Goal: Task Accomplishment & Management: Use online tool/utility

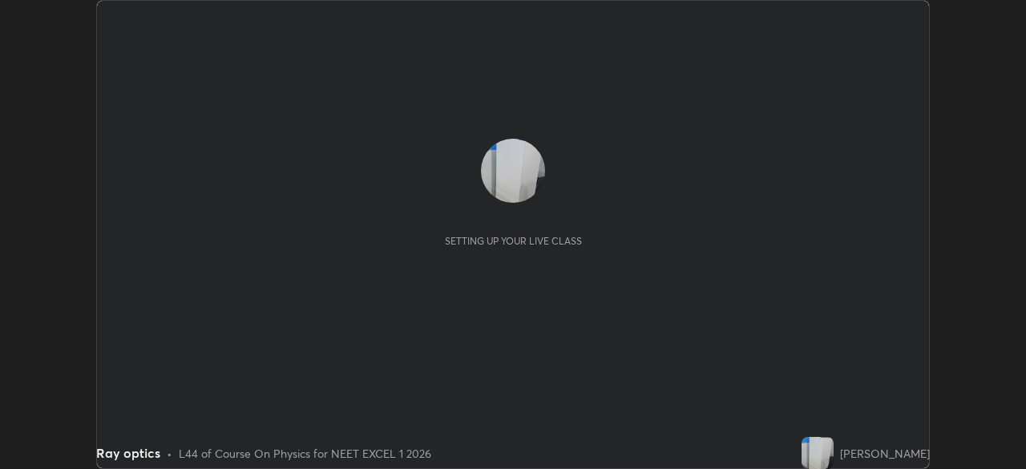
scroll to position [469, 1026]
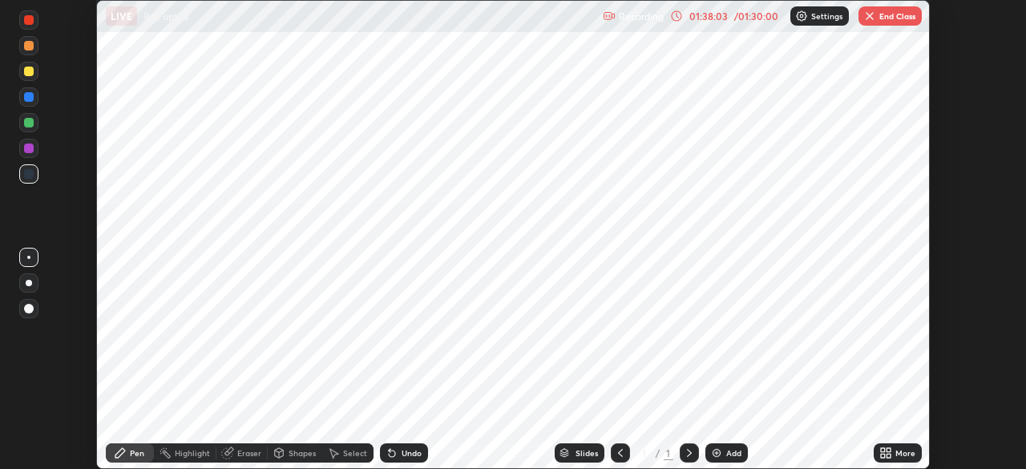
click at [915, 18] on button "End Class" at bounding box center [889, 15] width 63 height 19
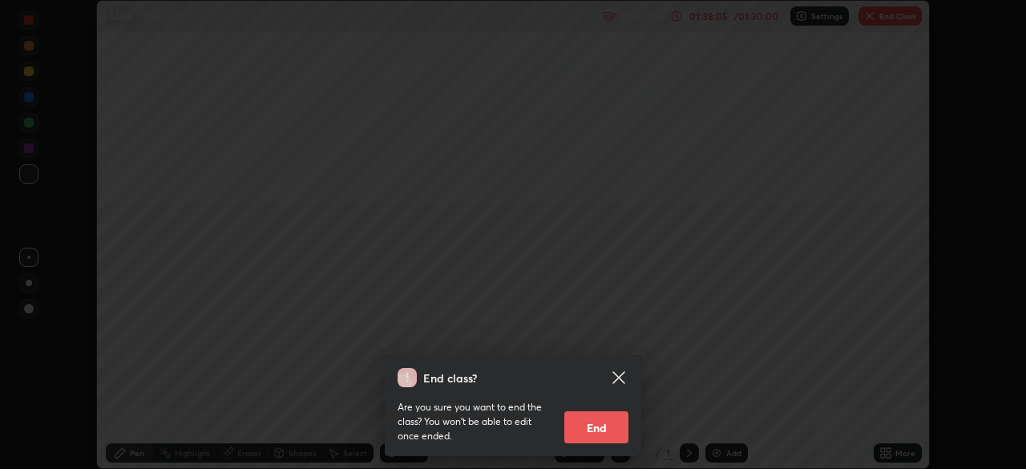
click at [608, 416] on button "End" at bounding box center [596, 427] width 64 height 32
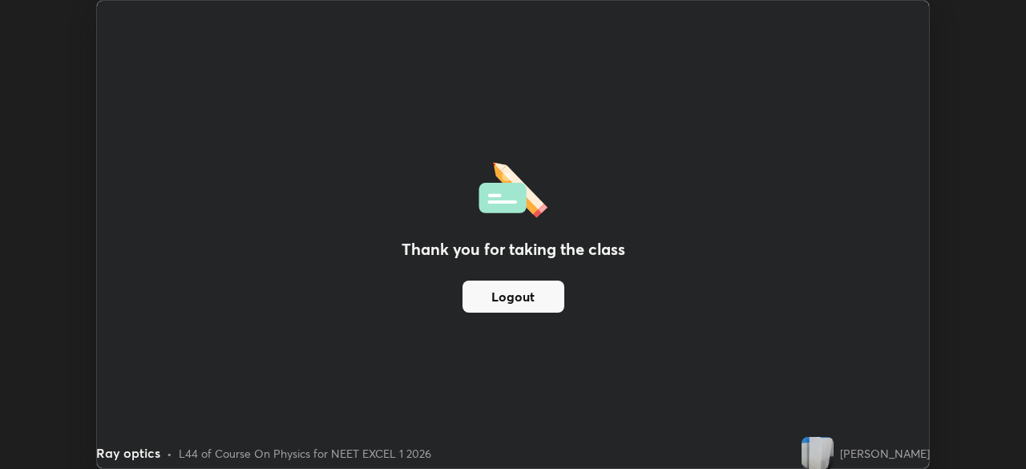
click at [553, 291] on button "Logout" at bounding box center [513, 297] width 102 height 32
click at [545, 298] on button "Logout" at bounding box center [513, 297] width 102 height 32
click at [544, 300] on button "Logout" at bounding box center [513, 297] width 102 height 32
click at [544, 295] on button "Logout" at bounding box center [513, 297] width 102 height 32
click at [544, 296] on button "Logout" at bounding box center [513, 297] width 102 height 32
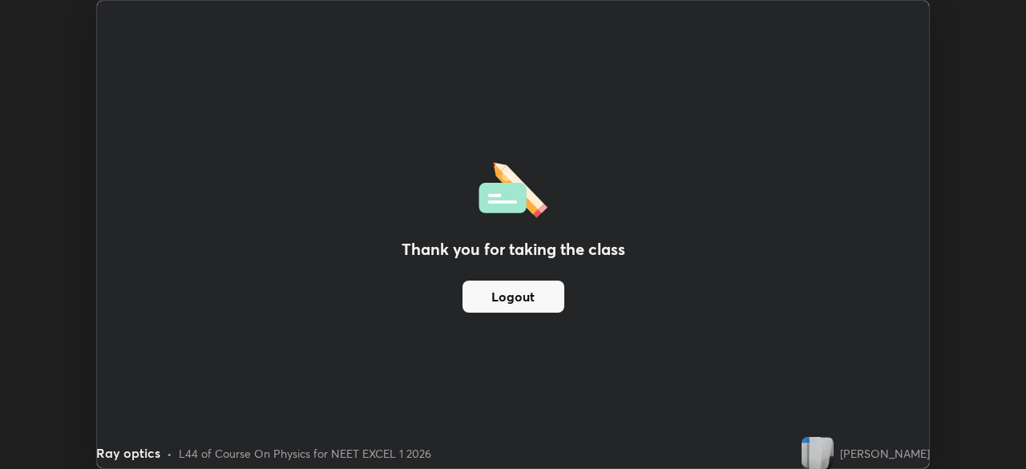
click at [802, 448] on img at bounding box center [818, 453] width 32 height 32
click at [832, 404] on div "Thank you for taking the class Logout" at bounding box center [513, 234] width 832 height 467
click at [832, 398] on div "Thank you for taking the class Logout" at bounding box center [513, 234] width 832 height 467
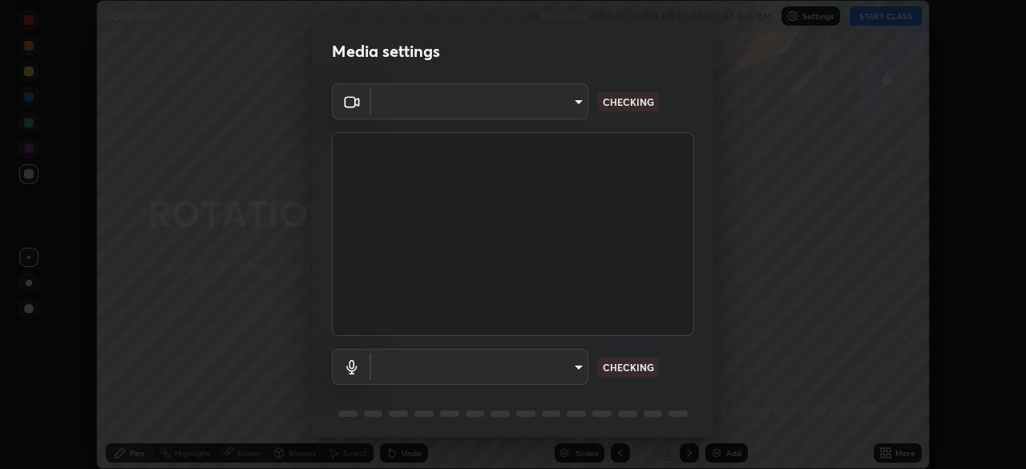
scroll to position [57, 0]
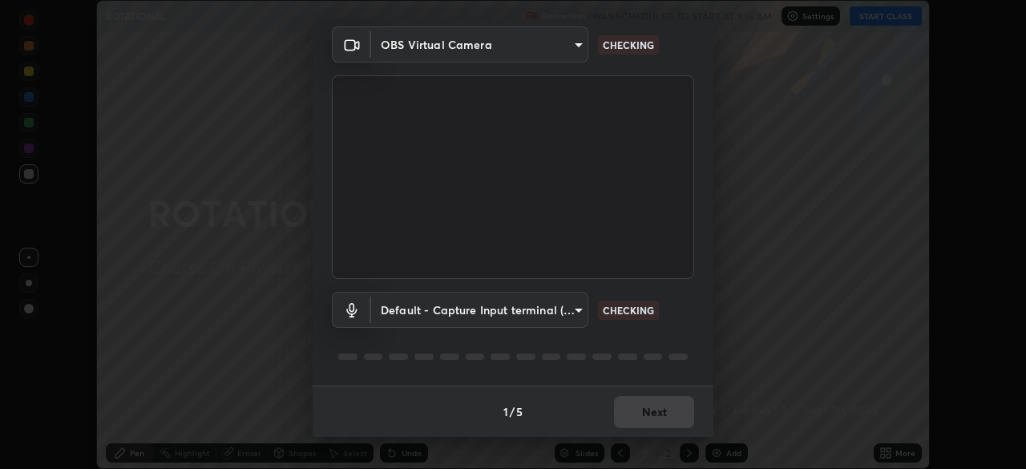
type input "846d0ba8f5080ab81b5b071cdfefeec17a04dc93fe71064fe08a1f5c66129023"
type input "default"
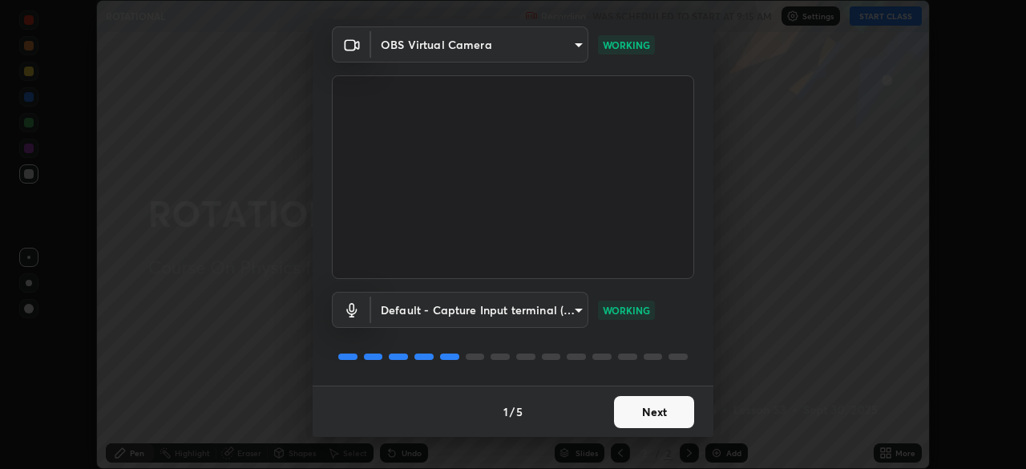
click at [670, 410] on button "Next" at bounding box center [654, 412] width 80 height 32
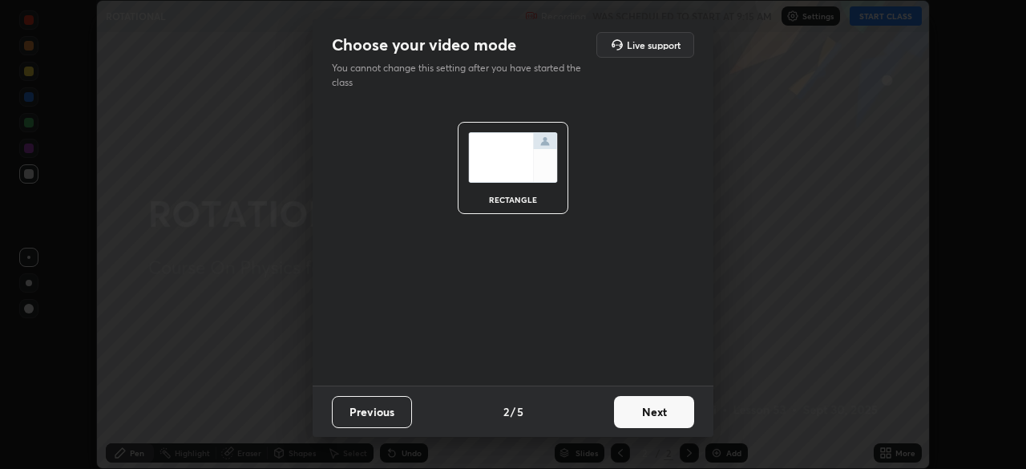
scroll to position [0, 0]
click at [668, 413] on button "Next" at bounding box center [654, 412] width 80 height 32
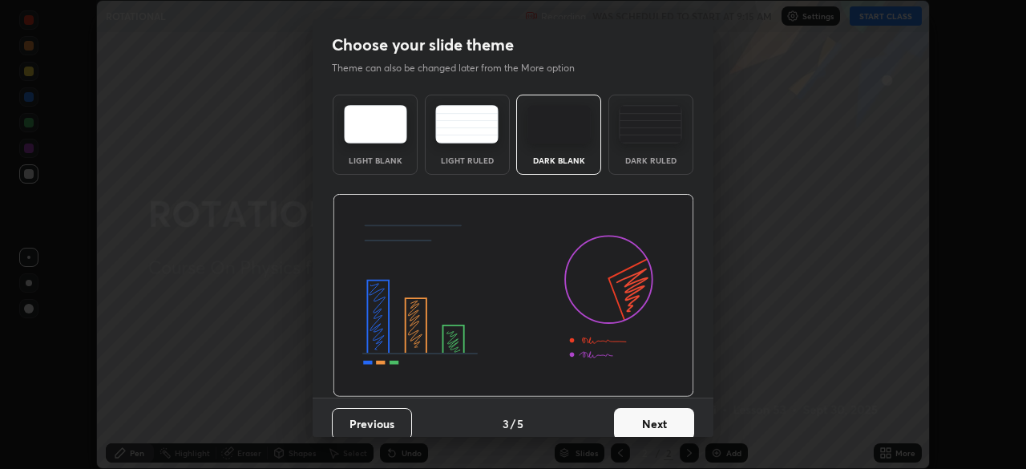
click at [666, 415] on button "Next" at bounding box center [654, 424] width 80 height 32
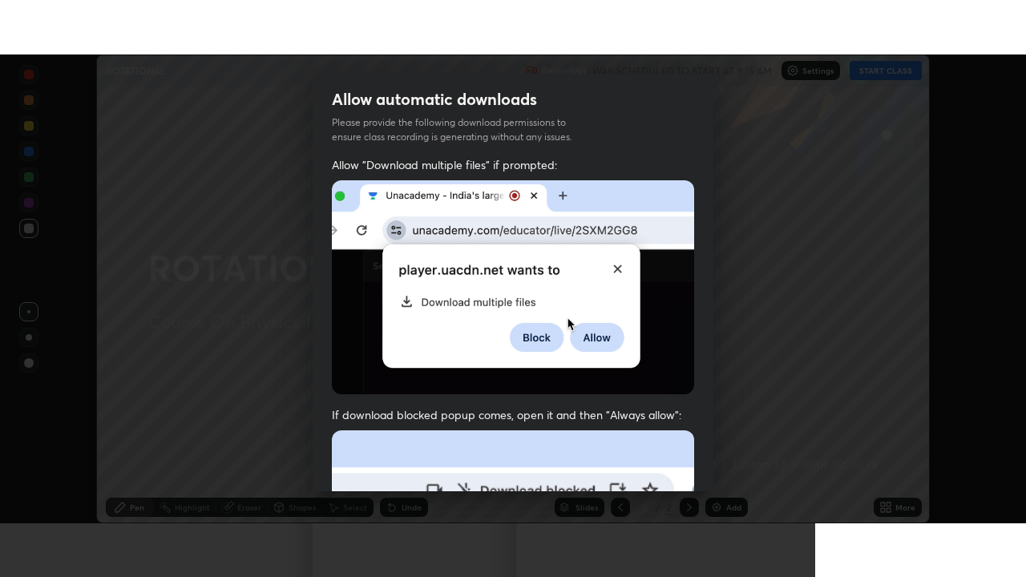
scroll to position [384, 0]
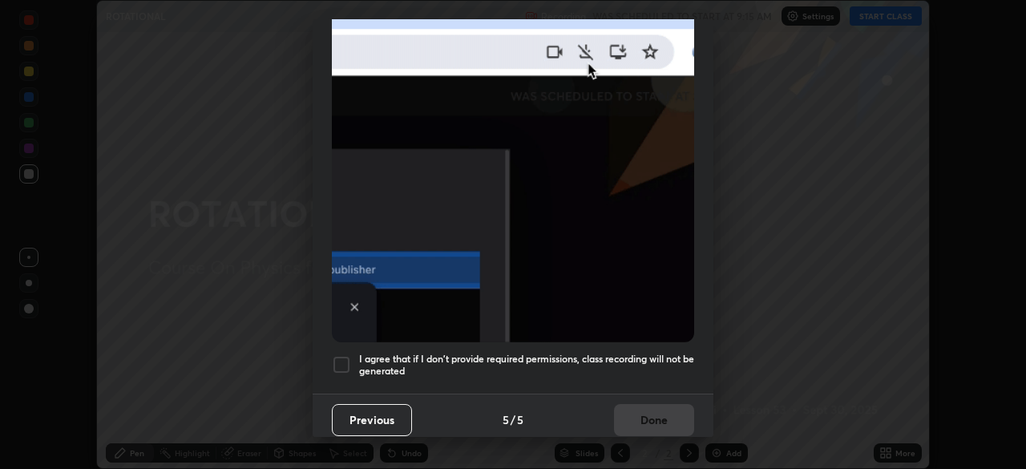
click at [340, 358] on div at bounding box center [341, 364] width 19 height 19
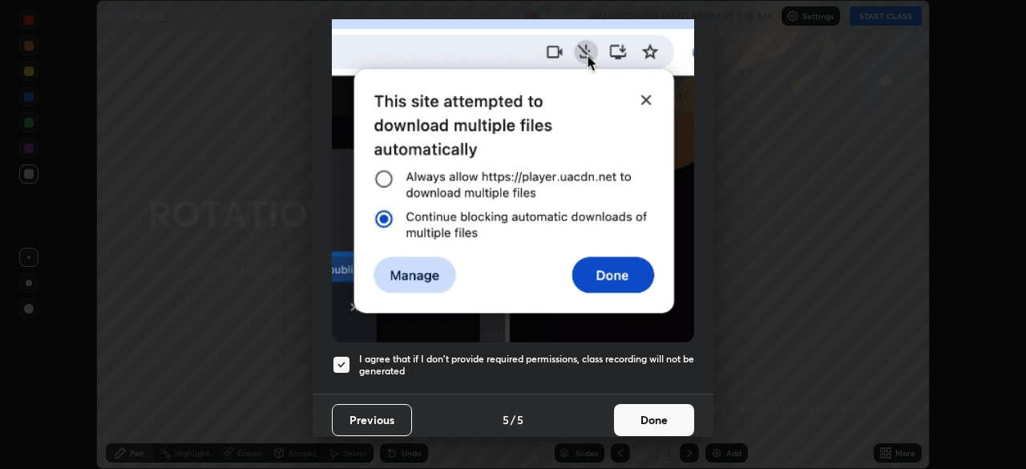
click at [632, 416] on button "Done" at bounding box center [654, 420] width 80 height 32
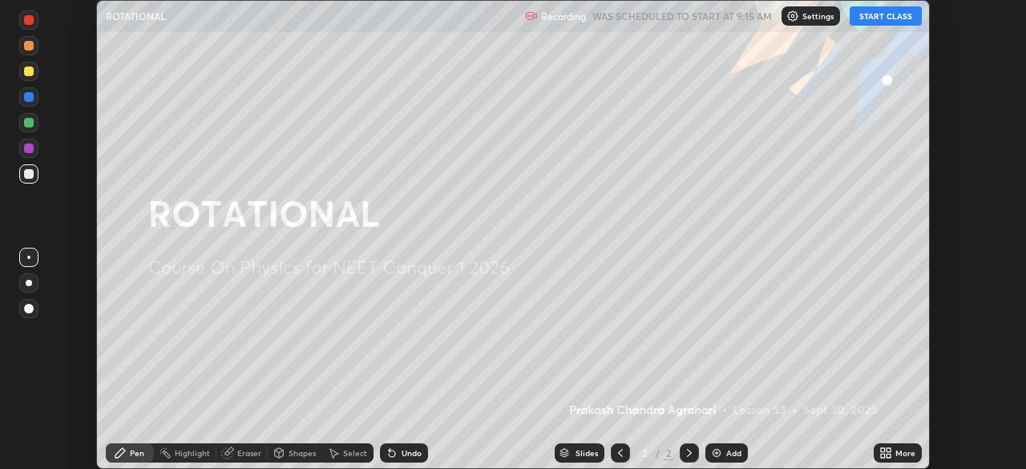
click at [881, 447] on icon at bounding box center [885, 452] width 13 height 13
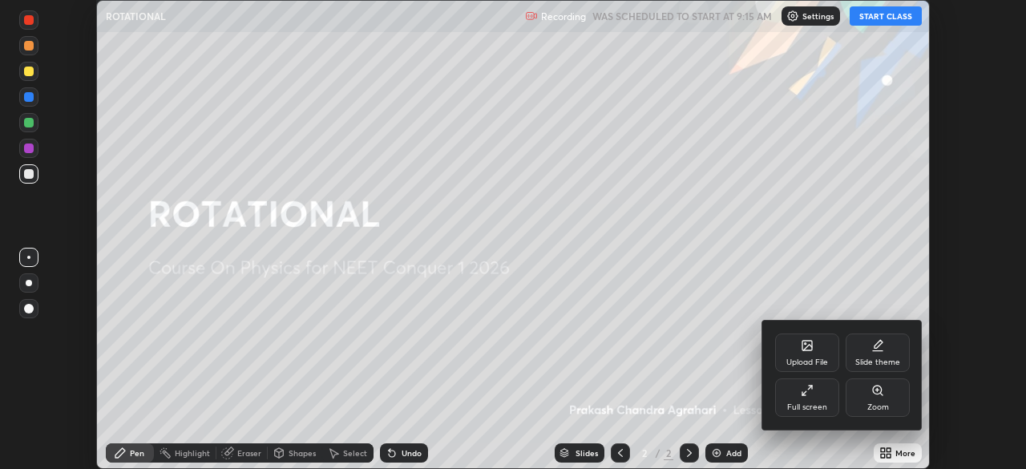
click at [813, 401] on div "Full screen" at bounding box center [807, 397] width 64 height 38
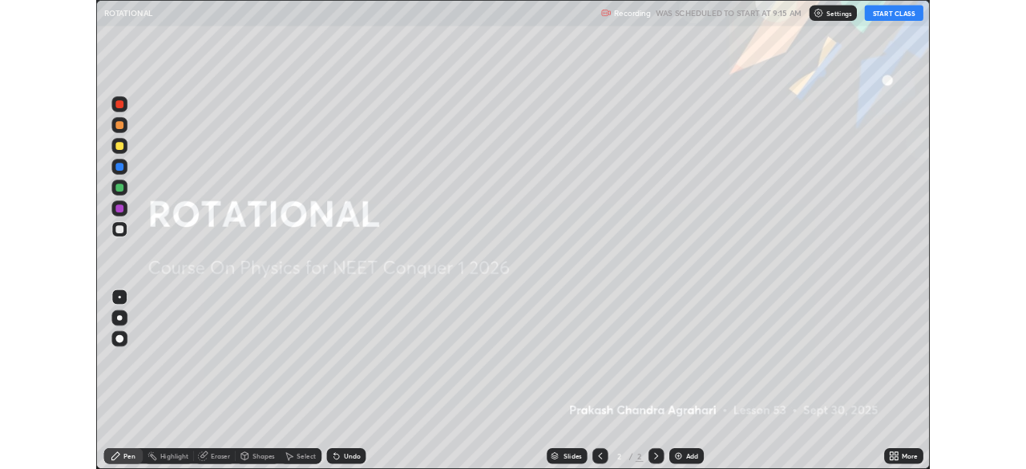
scroll to position [577, 1026]
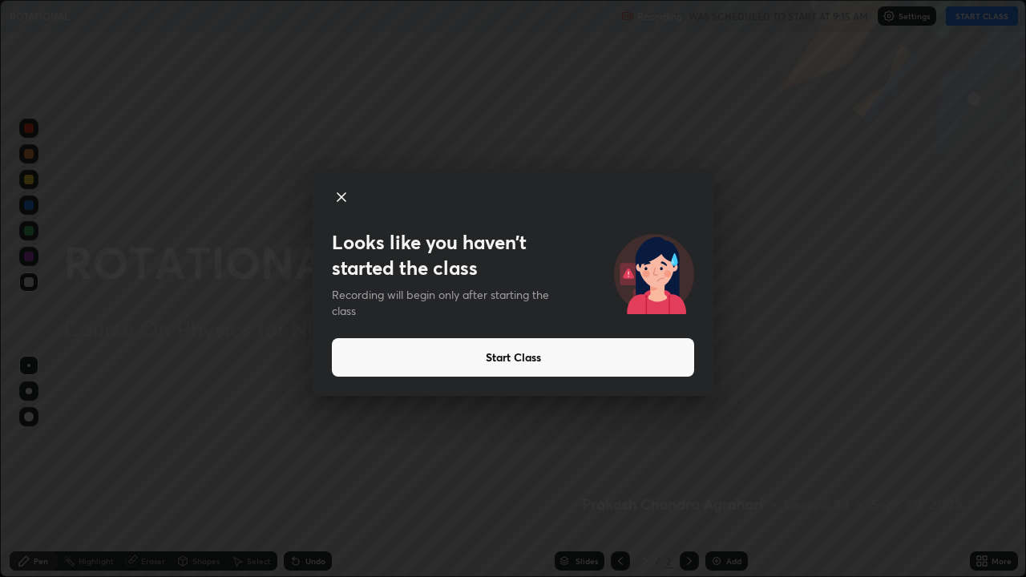
click at [409, 359] on button "Start Class" at bounding box center [513, 357] width 362 height 38
click at [635, 353] on button "Start Class" at bounding box center [513, 357] width 362 height 38
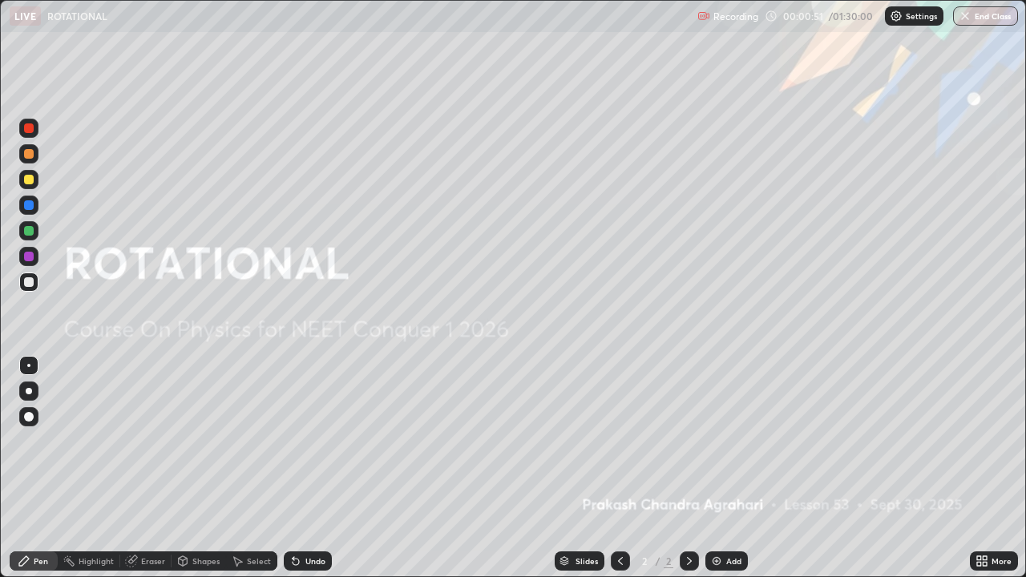
click at [719, 468] on img at bounding box center [716, 561] width 13 height 13
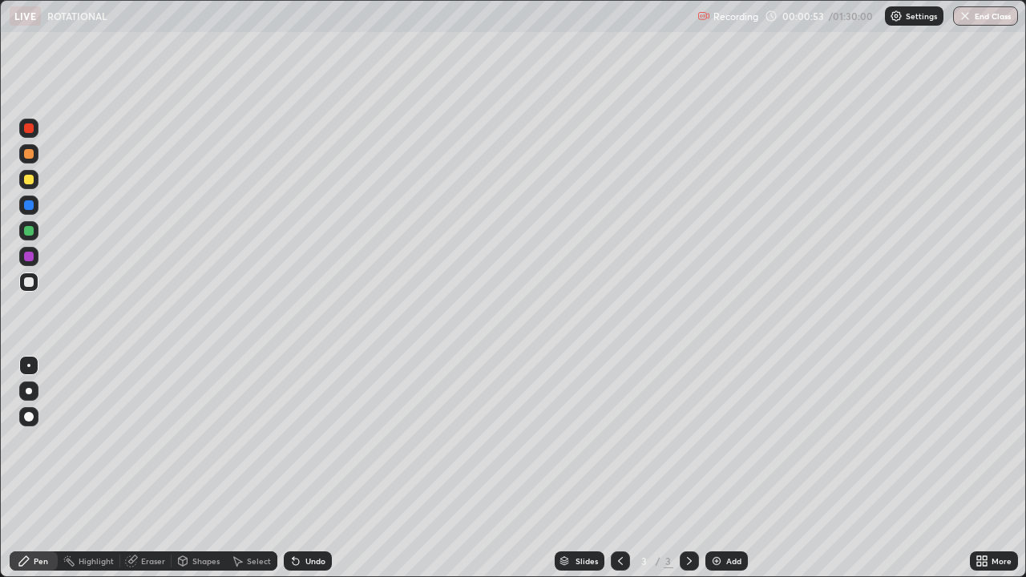
click at [205, 468] on div "Shapes" at bounding box center [205, 561] width 27 height 8
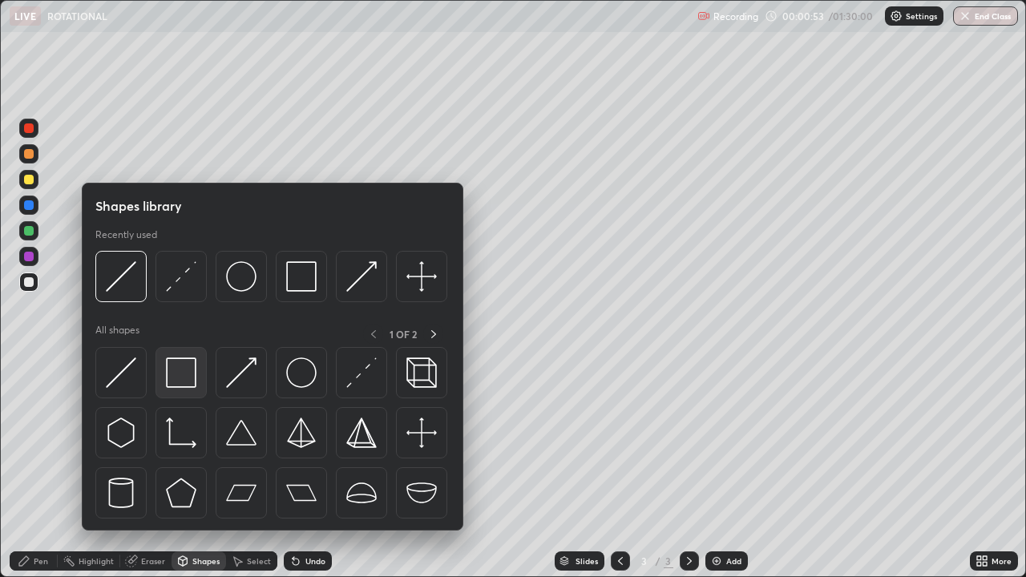
click at [172, 387] on img at bounding box center [181, 372] width 30 height 30
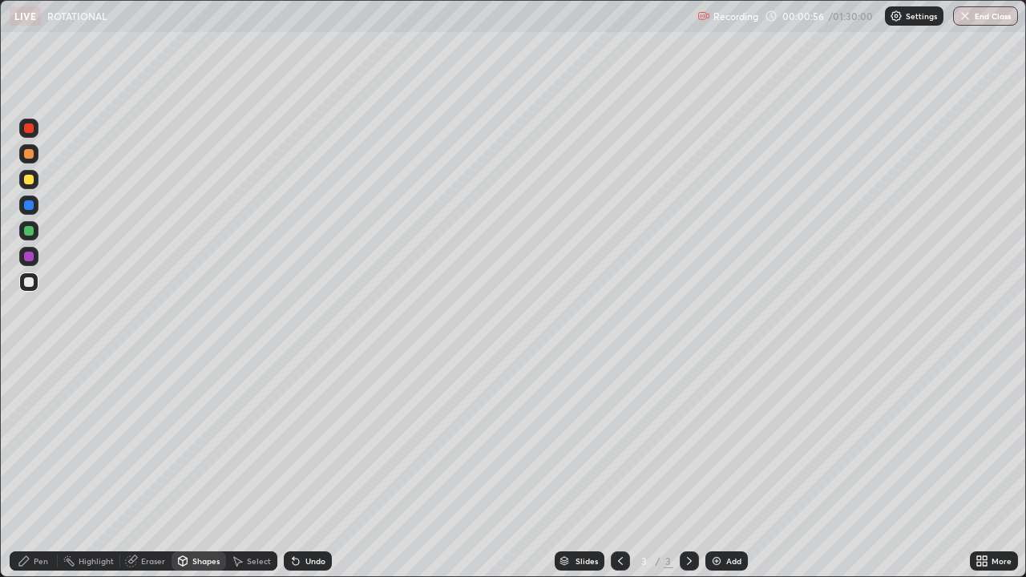
click at [301, 468] on div "Undo" at bounding box center [308, 560] width 48 height 19
click at [256, 468] on div "Select" at bounding box center [251, 560] width 51 height 19
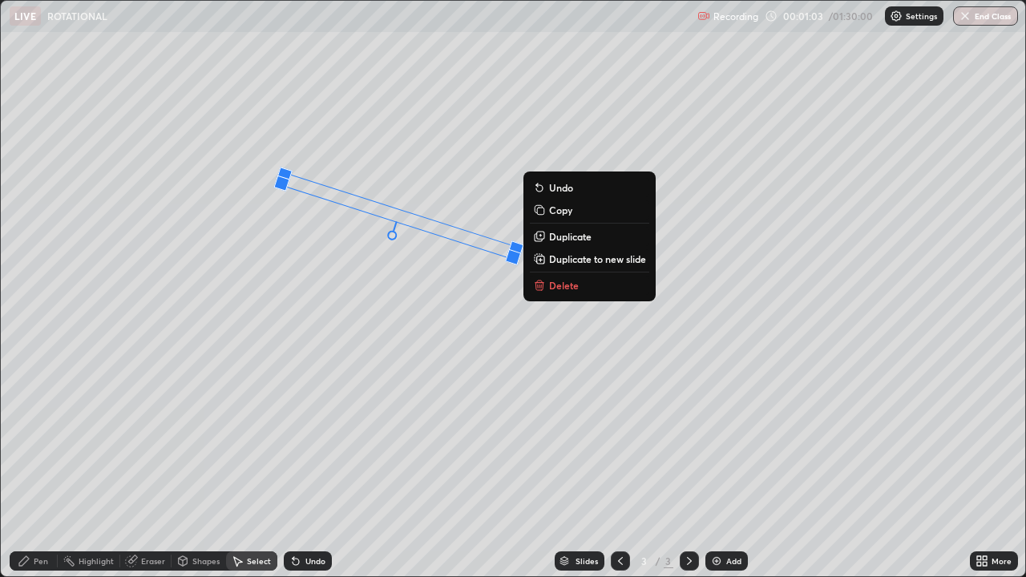
click at [261, 468] on div "Select" at bounding box center [251, 560] width 51 height 19
click at [200, 468] on div "Shapes" at bounding box center [205, 561] width 27 height 8
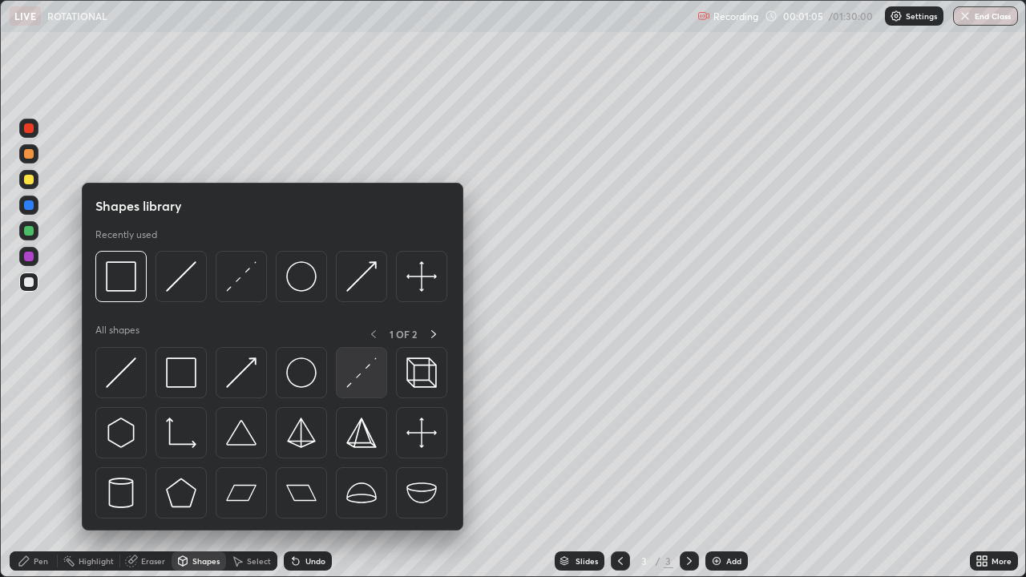
click at [361, 361] on img at bounding box center [361, 372] width 30 height 30
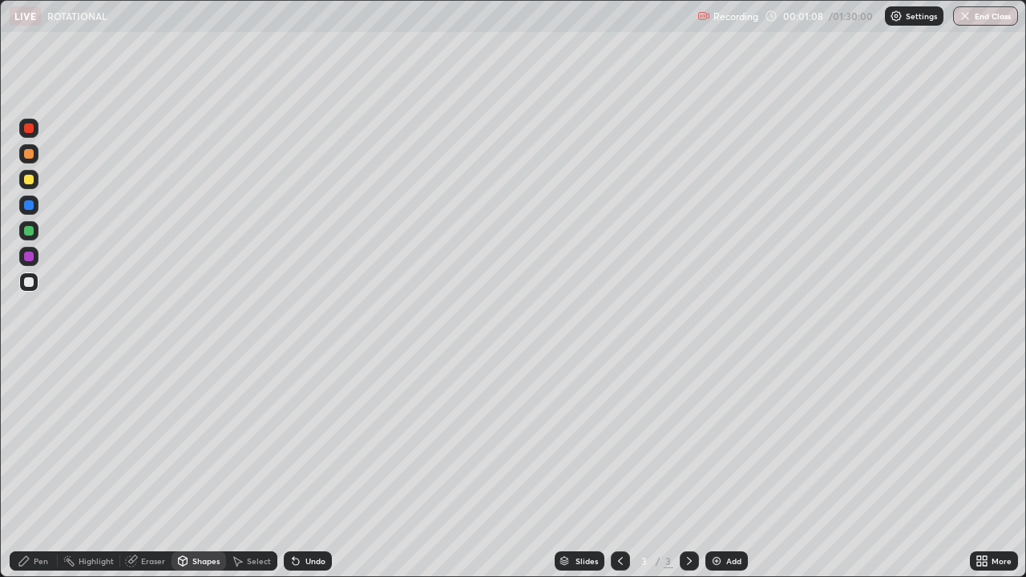
click at [314, 468] on div "Undo" at bounding box center [308, 560] width 48 height 19
click at [49, 468] on div "Pen" at bounding box center [34, 560] width 48 height 19
click at [25, 234] on div at bounding box center [29, 231] width 10 height 10
click at [196, 468] on div "Shapes" at bounding box center [205, 561] width 27 height 8
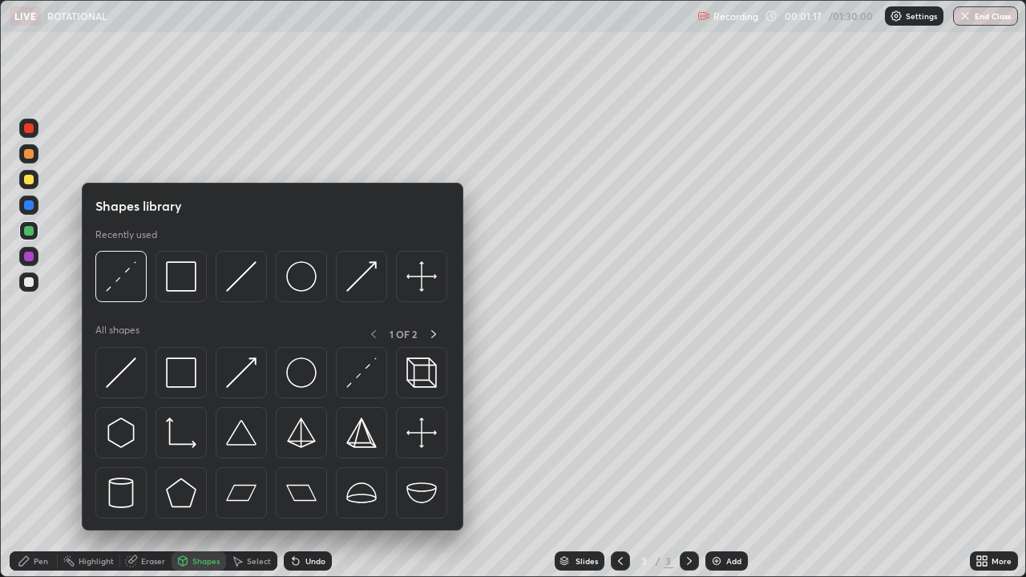
click at [154, 468] on div "Eraser" at bounding box center [145, 560] width 51 height 19
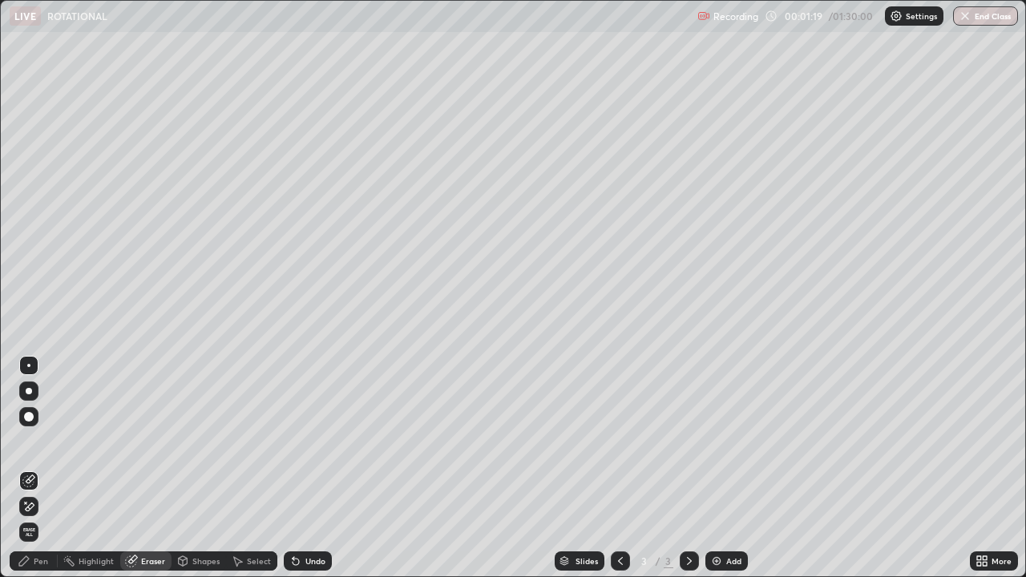
click at [30, 390] on div at bounding box center [29, 391] width 6 height 6
click at [312, 468] on div "Undo" at bounding box center [315, 561] width 20 height 8
click at [34, 468] on div "Pen" at bounding box center [41, 561] width 14 height 8
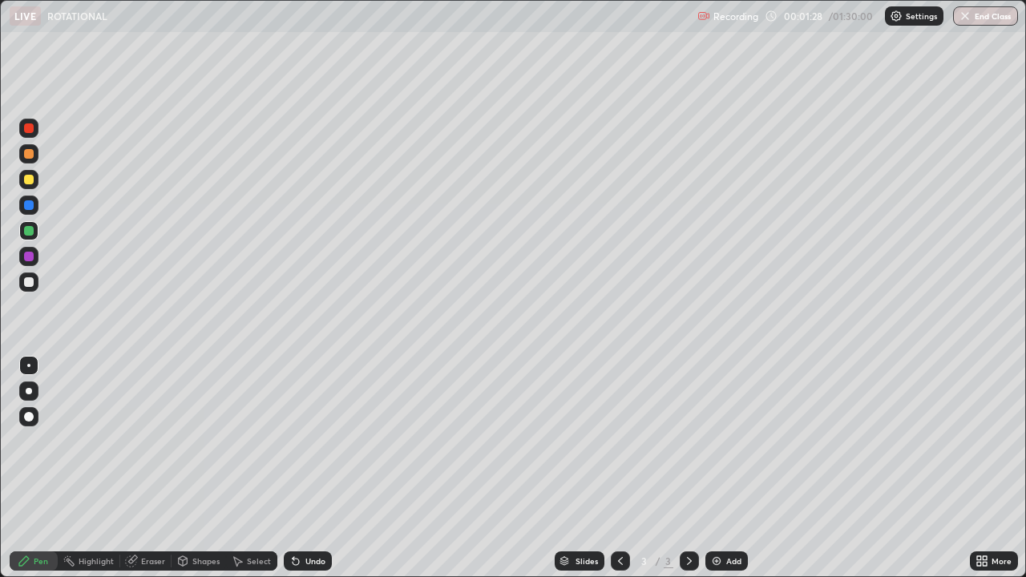
click at [34, 392] on div at bounding box center [28, 391] width 19 height 19
click at [147, 468] on div "Eraser" at bounding box center [153, 561] width 24 height 8
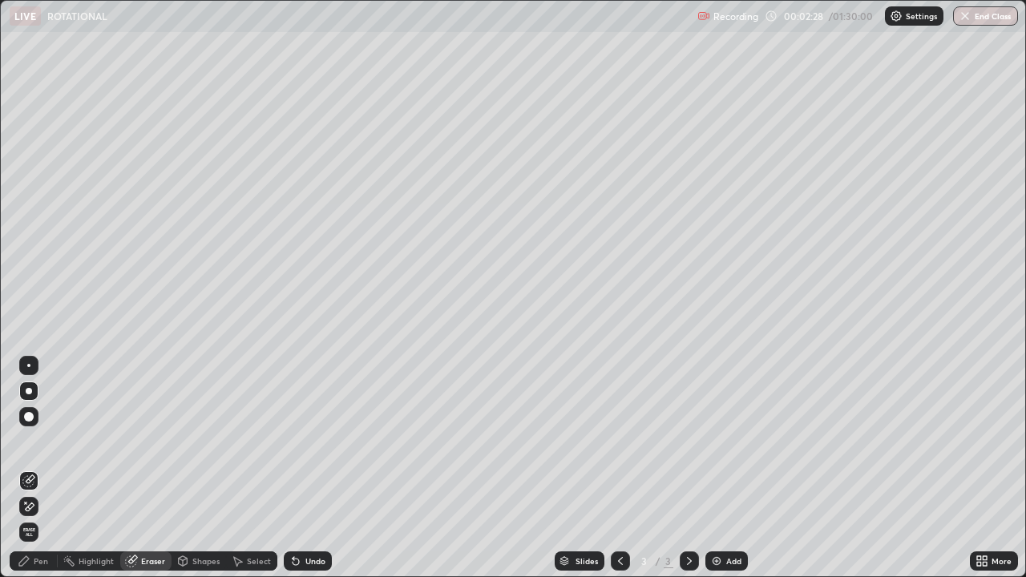
click at [312, 468] on div "Undo" at bounding box center [315, 561] width 20 height 8
click at [311, 468] on div "Undo" at bounding box center [315, 561] width 20 height 8
click at [309, 468] on div "Undo" at bounding box center [315, 561] width 20 height 8
click at [307, 468] on div "Undo" at bounding box center [315, 561] width 20 height 8
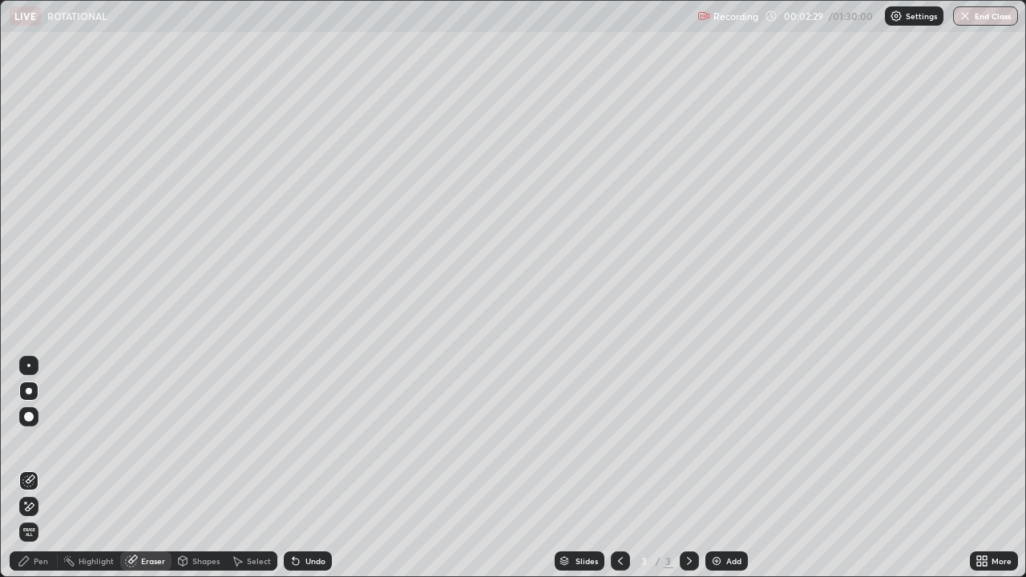
click at [305, 468] on div "Undo" at bounding box center [308, 560] width 48 height 19
click at [306, 468] on div "Undo" at bounding box center [308, 560] width 48 height 19
click at [309, 468] on div "Undo" at bounding box center [308, 560] width 48 height 19
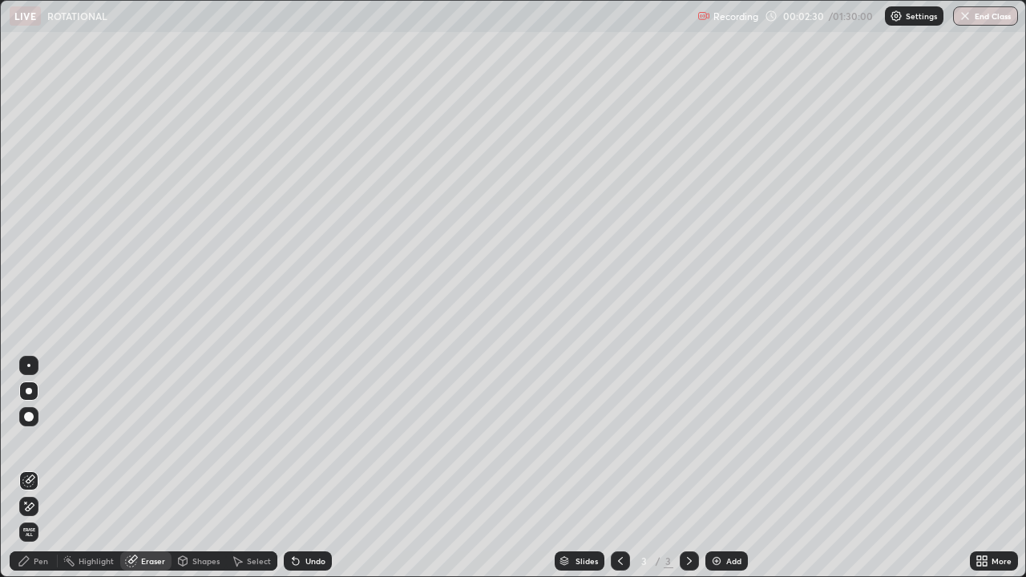
click at [309, 468] on div "Undo" at bounding box center [308, 560] width 48 height 19
click at [310, 468] on div "Undo" at bounding box center [308, 560] width 48 height 19
click at [311, 468] on div "Undo" at bounding box center [308, 560] width 48 height 19
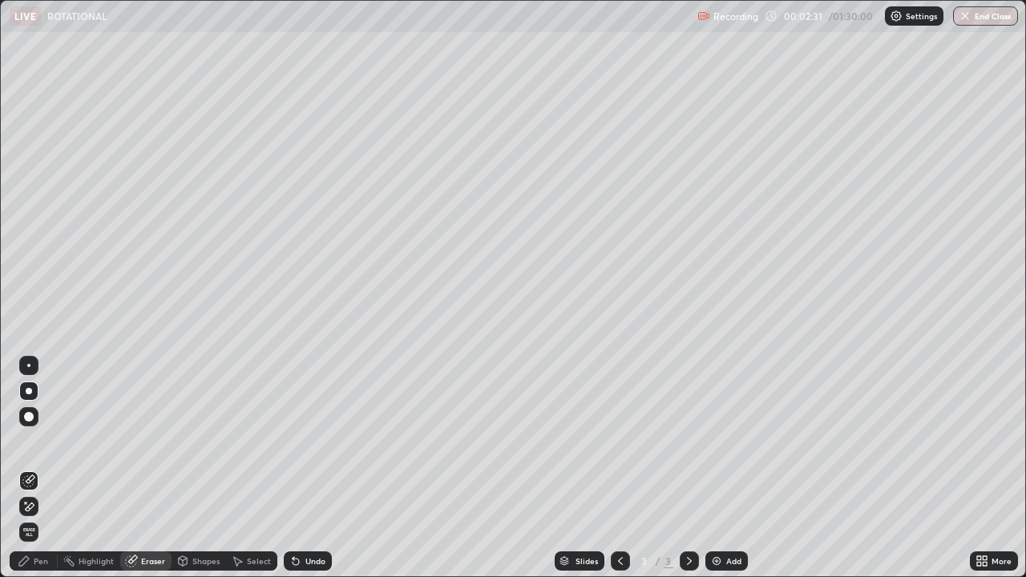
click at [312, 468] on div "Undo" at bounding box center [308, 560] width 48 height 19
click at [308, 468] on div "Undo" at bounding box center [308, 560] width 48 height 19
click at [309, 468] on div "Undo" at bounding box center [308, 560] width 48 height 19
click at [312, 468] on div "Undo" at bounding box center [315, 561] width 20 height 8
click at [309, 468] on div "Undo" at bounding box center [315, 561] width 20 height 8
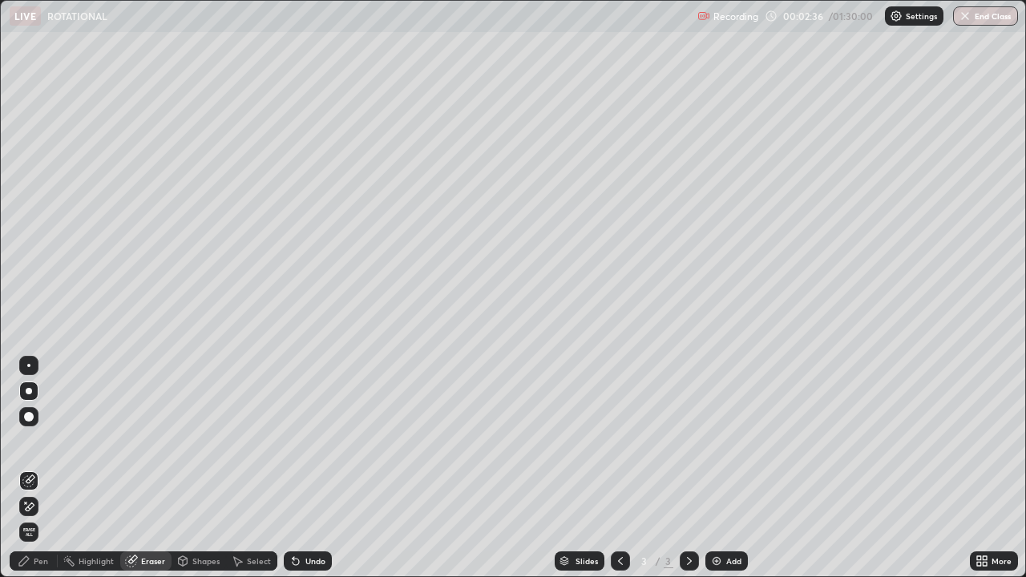
click at [308, 468] on div "Undo" at bounding box center [315, 561] width 20 height 8
click at [41, 468] on div "Pen" at bounding box center [41, 561] width 14 height 8
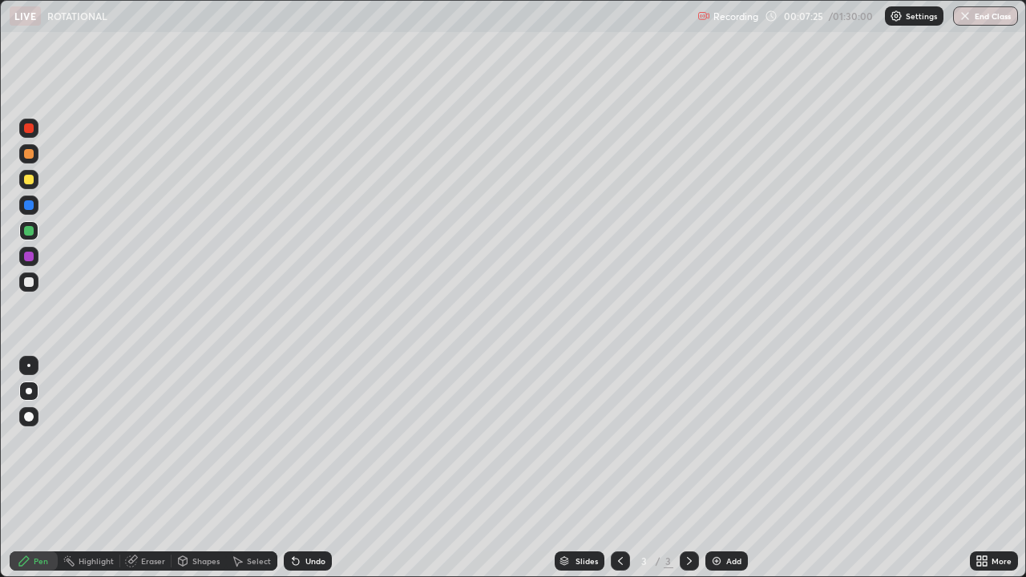
click at [727, 468] on div "Add" at bounding box center [733, 561] width 15 height 8
click at [213, 468] on div "Shapes" at bounding box center [199, 560] width 55 height 19
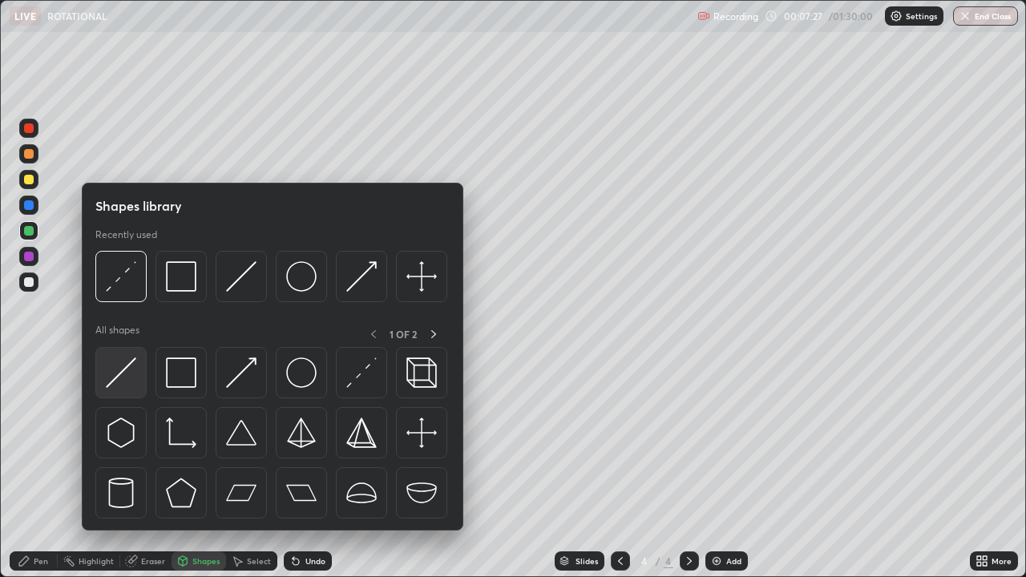
click at [126, 391] on div at bounding box center [120, 372] width 51 height 51
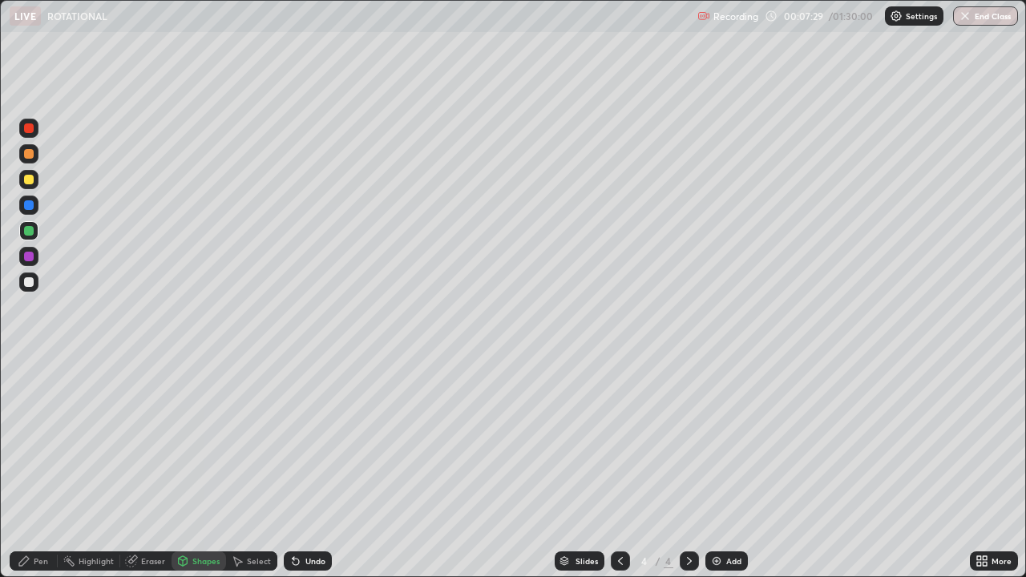
click at [302, 468] on div "Undo" at bounding box center [308, 560] width 48 height 19
click at [198, 468] on div "Shapes" at bounding box center [205, 561] width 27 height 8
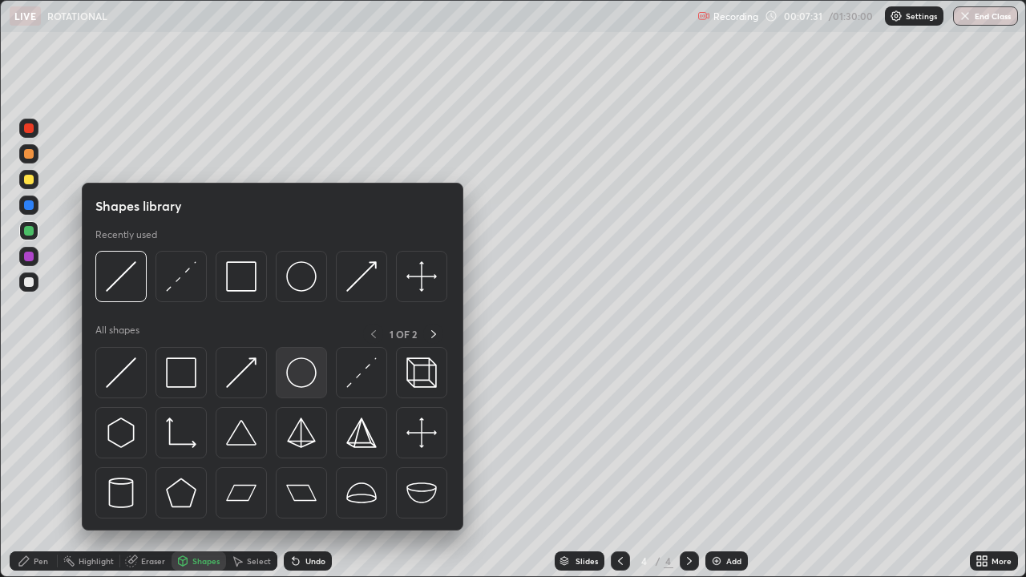
click at [294, 378] on img at bounding box center [301, 372] width 30 height 30
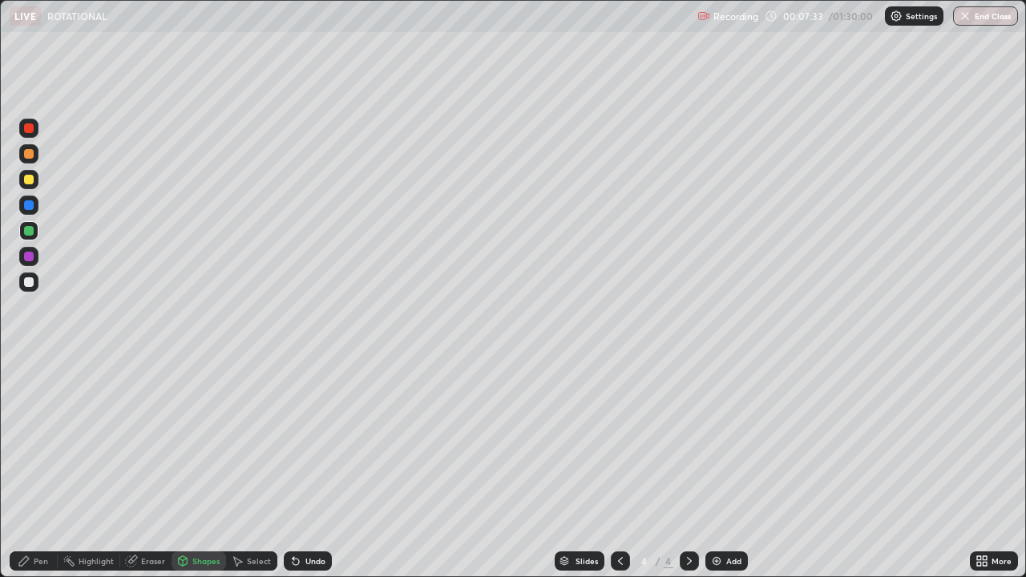
click at [204, 468] on div "Shapes" at bounding box center [205, 561] width 27 height 8
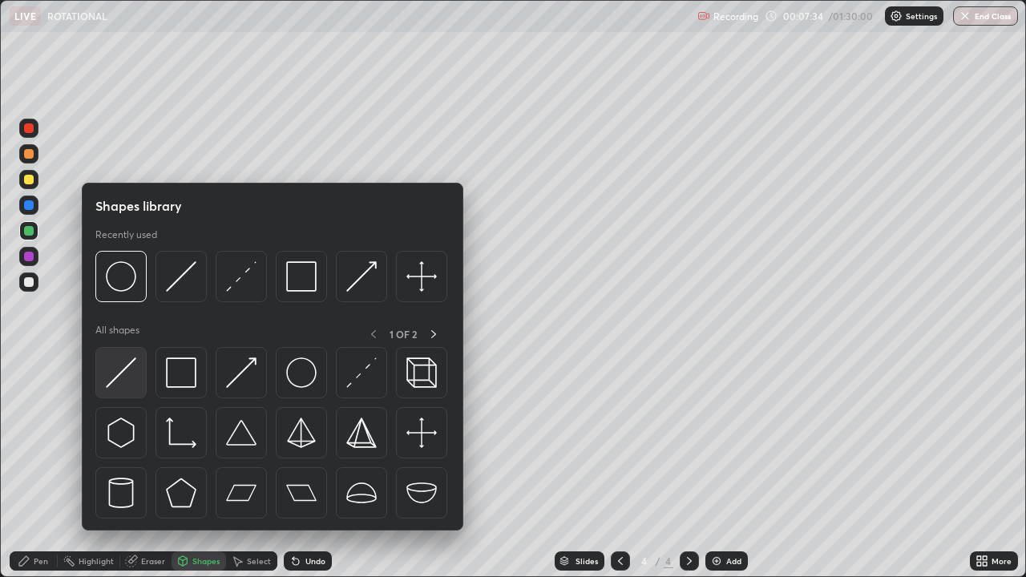
click at [132, 379] on img at bounding box center [121, 372] width 30 height 30
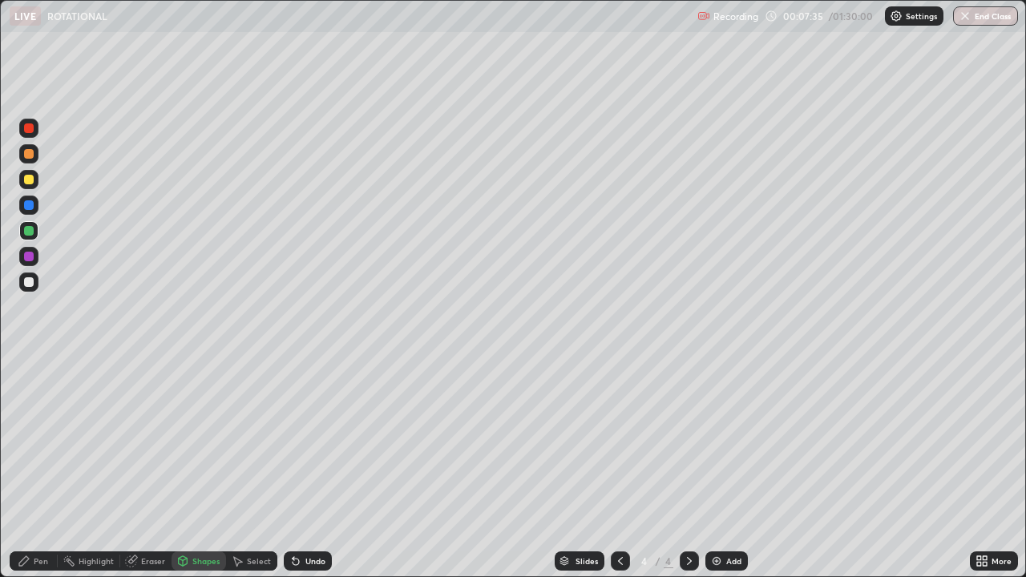
click at [31, 284] on div at bounding box center [29, 282] width 10 height 10
click at [33, 468] on div "Pen" at bounding box center [34, 560] width 48 height 19
click at [202, 468] on div "Shapes" at bounding box center [205, 561] width 27 height 8
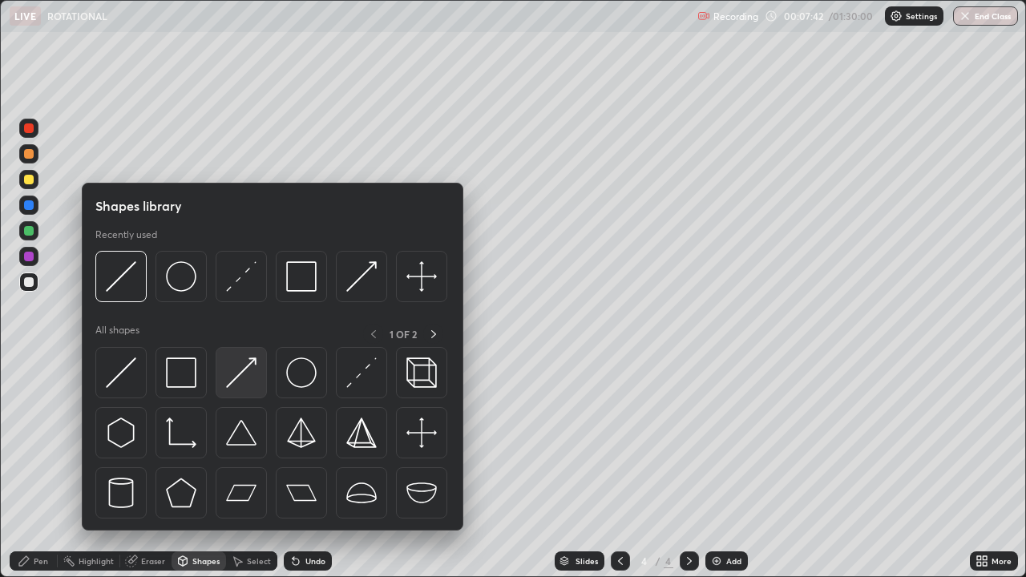
click at [248, 376] on img at bounding box center [241, 372] width 30 height 30
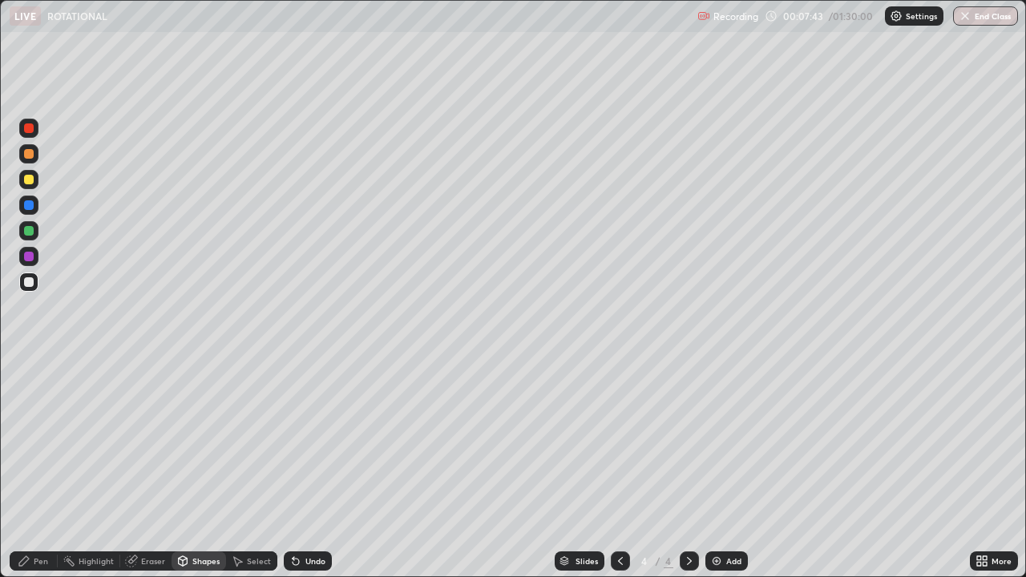
click at [30, 256] on div at bounding box center [29, 257] width 10 height 10
click at [308, 468] on div "Undo" at bounding box center [308, 560] width 48 height 19
click at [34, 468] on div "Pen" at bounding box center [41, 561] width 14 height 8
click at [195, 468] on div "Shapes" at bounding box center [205, 561] width 27 height 8
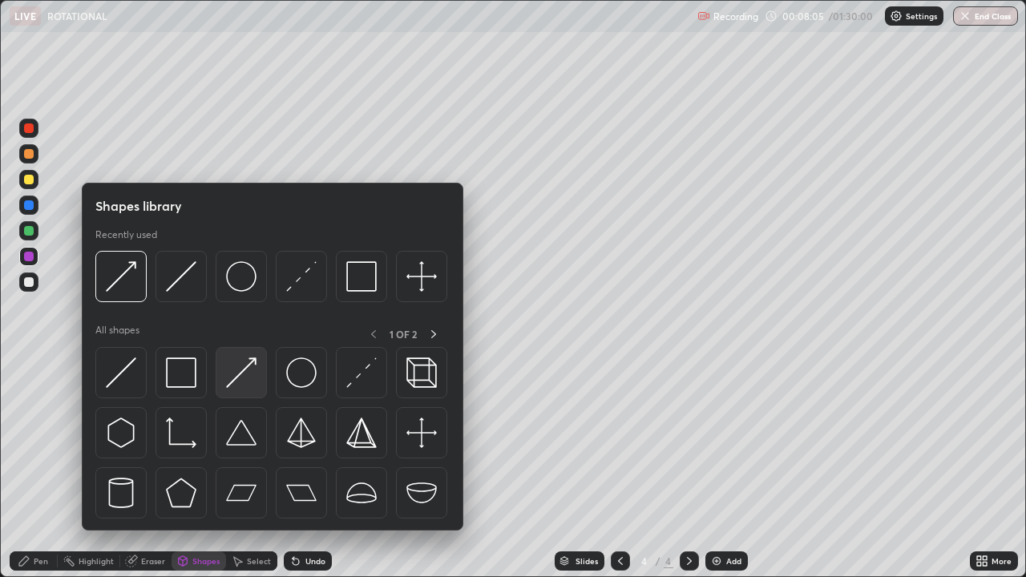
click at [236, 378] on img at bounding box center [241, 372] width 30 height 30
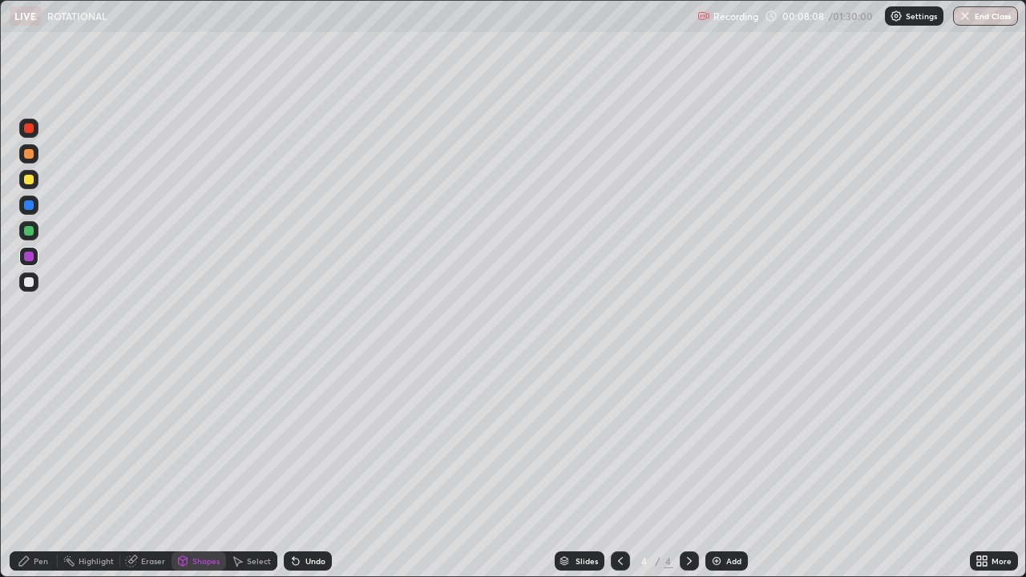
click at [312, 468] on div "Undo" at bounding box center [315, 561] width 20 height 8
click at [33, 468] on div "Pen" at bounding box center [34, 560] width 48 height 19
click at [252, 468] on div "Select" at bounding box center [251, 560] width 51 height 19
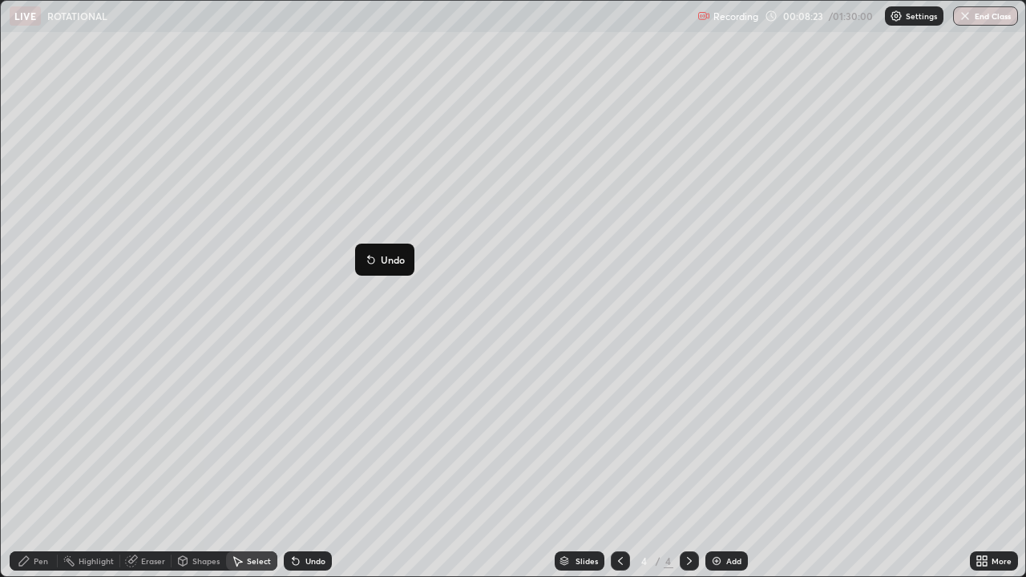
click at [325, 372] on div "0 ° Undo Copy Duplicate Duplicate to new slide Delete" at bounding box center [513, 289] width 1024 height 576
click at [45, 468] on div "Pen" at bounding box center [41, 561] width 14 height 8
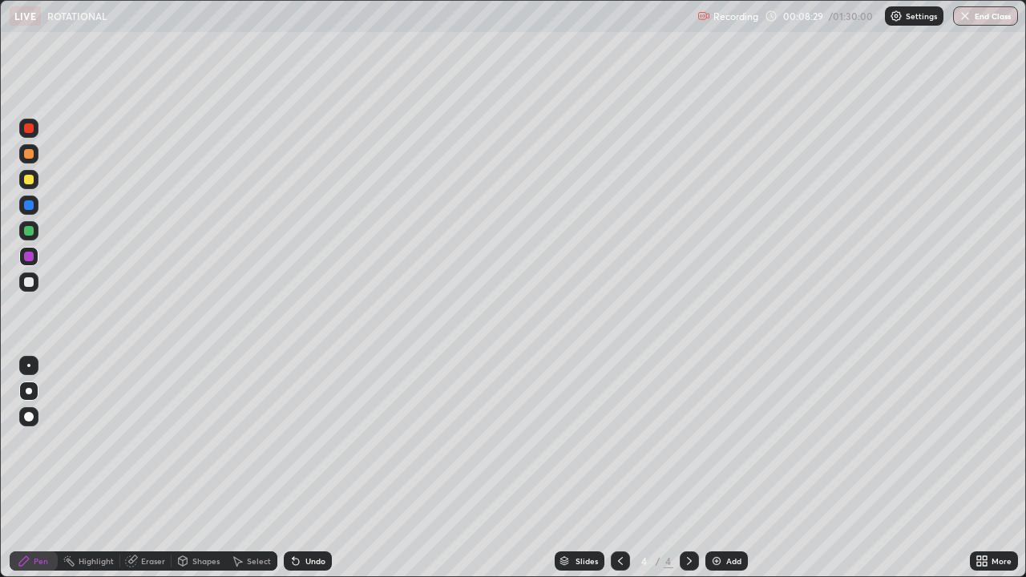
click at [32, 182] on div at bounding box center [29, 180] width 10 height 10
click at [250, 468] on div "Select" at bounding box center [259, 561] width 24 height 8
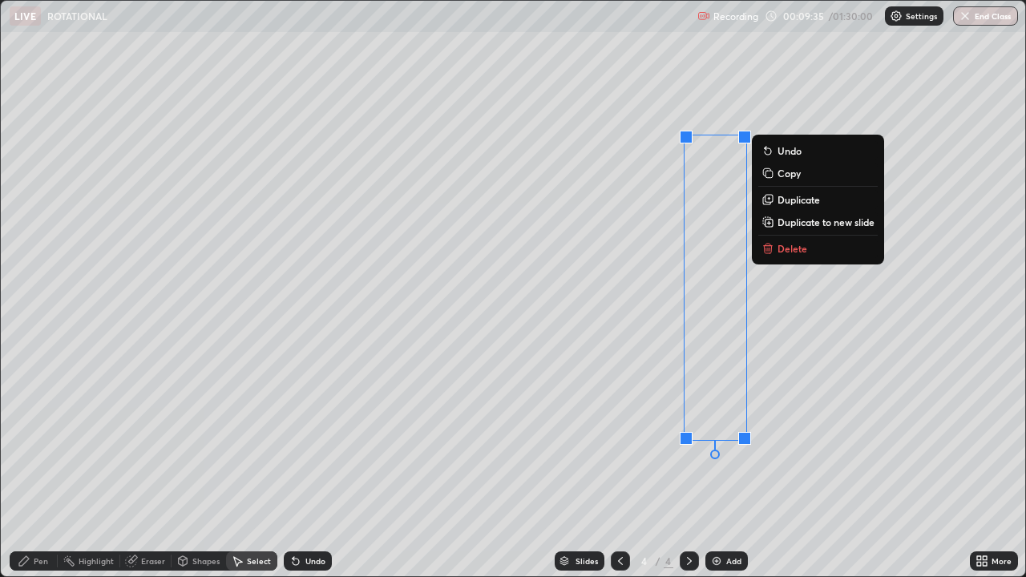
click at [799, 200] on p "Duplicate" at bounding box center [799, 199] width 42 height 13
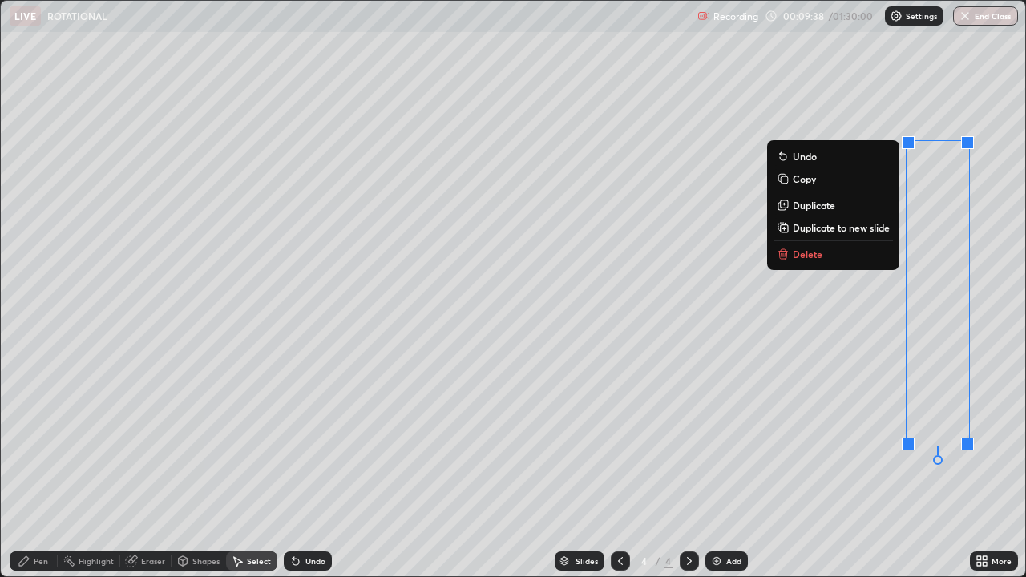
click at [823, 370] on div "0 ° Undo Copy Duplicate Duplicate to new slide Delete" at bounding box center [513, 289] width 1024 height 576
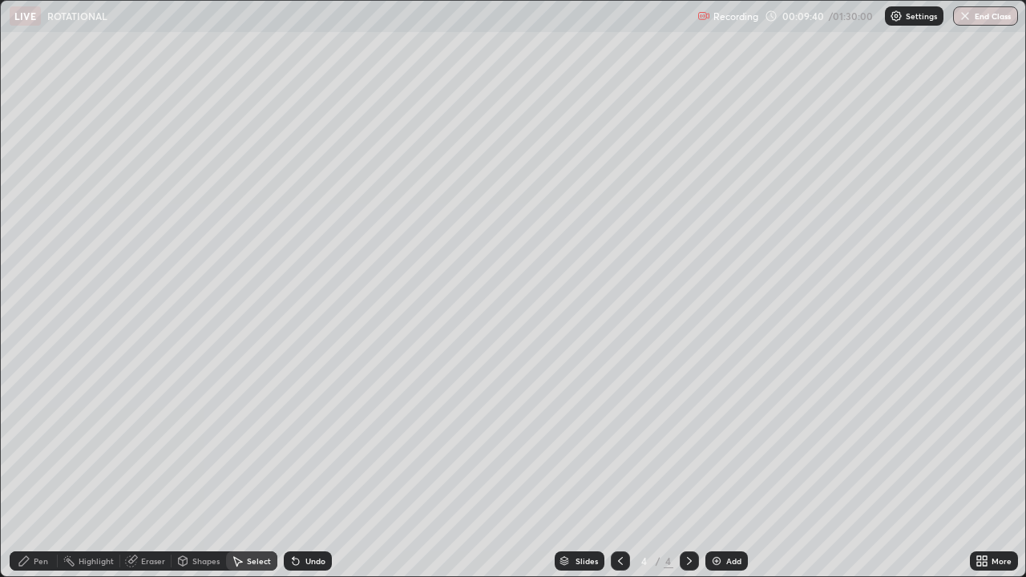
click at [146, 468] on div "Eraser" at bounding box center [153, 561] width 24 height 8
click at [42, 468] on div "Pen" at bounding box center [41, 561] width 14 height 8
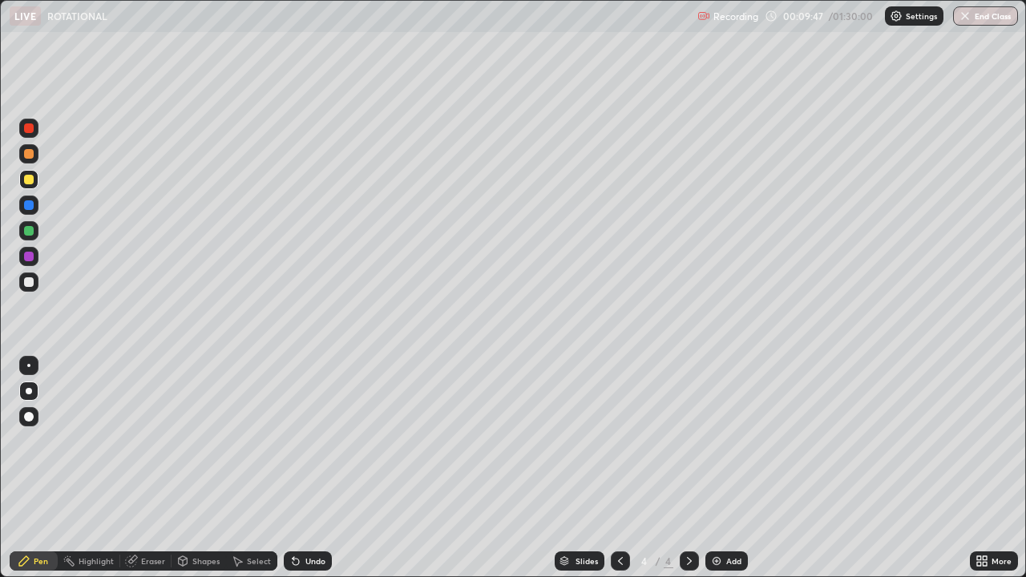
click at [264, 468] on div "Select" at bounding box center [251, 560] width 51 height 19
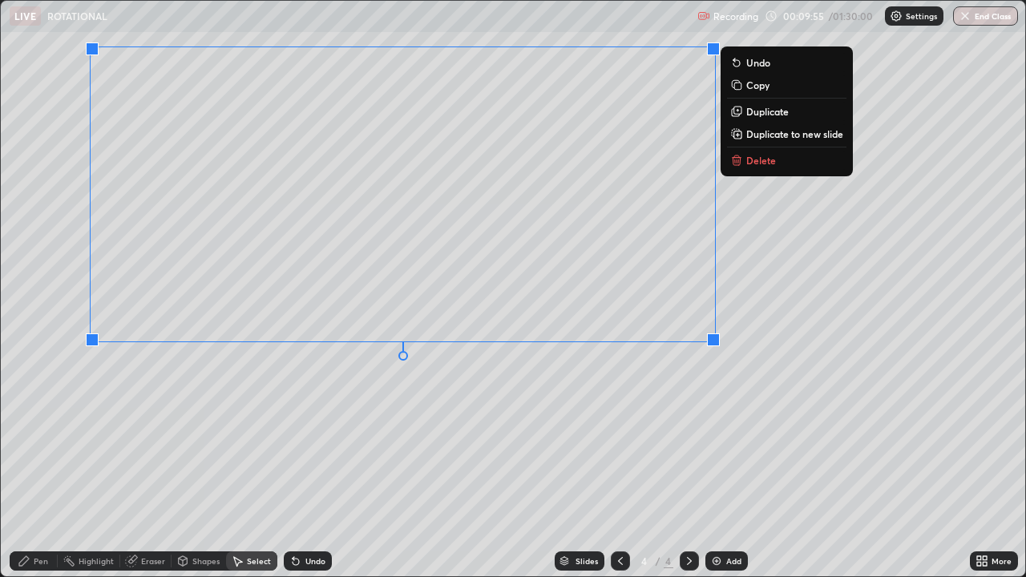
click at [736, 415] on div "0 ° Undo Copy Duplicate Duplicate to new slide Delete" at bounding box center [513, 289] width 1024 height 576
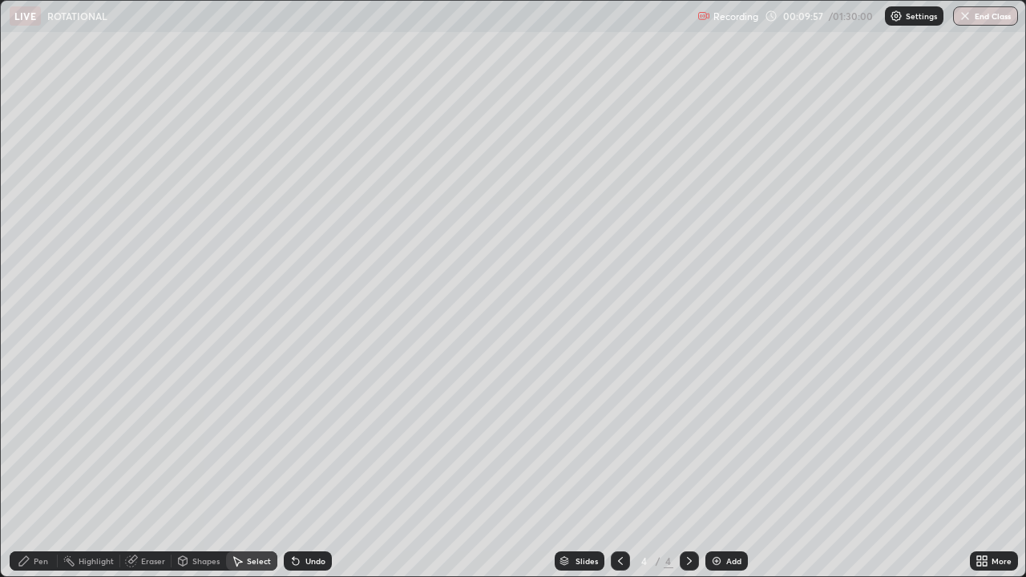
click at [43, 468] on div "Pen" at bounding box center [41, 561] width 14 height 8
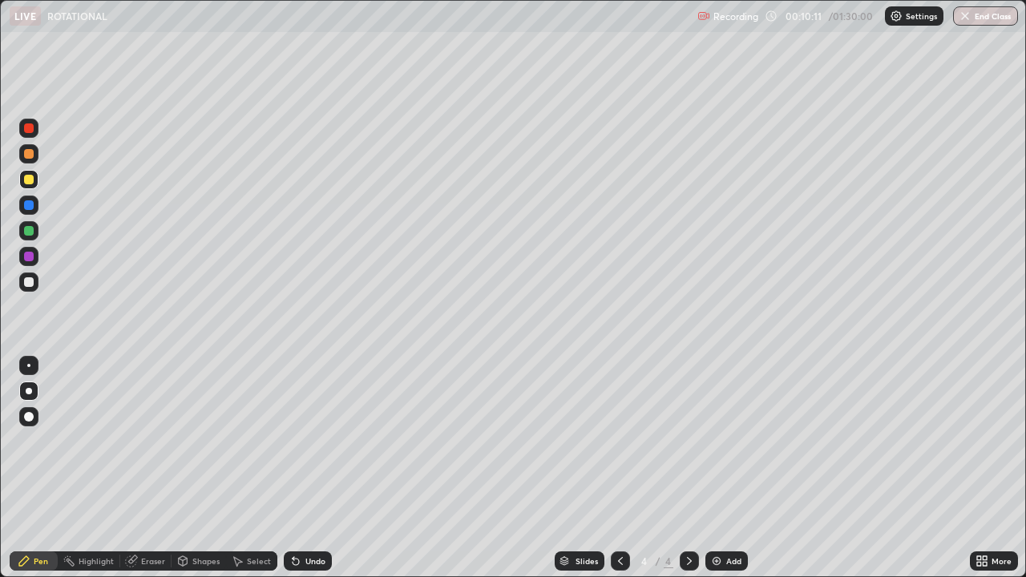
click at [192, 468] on div "Shapes" at bounding box center [199, 560] width 55 height 19
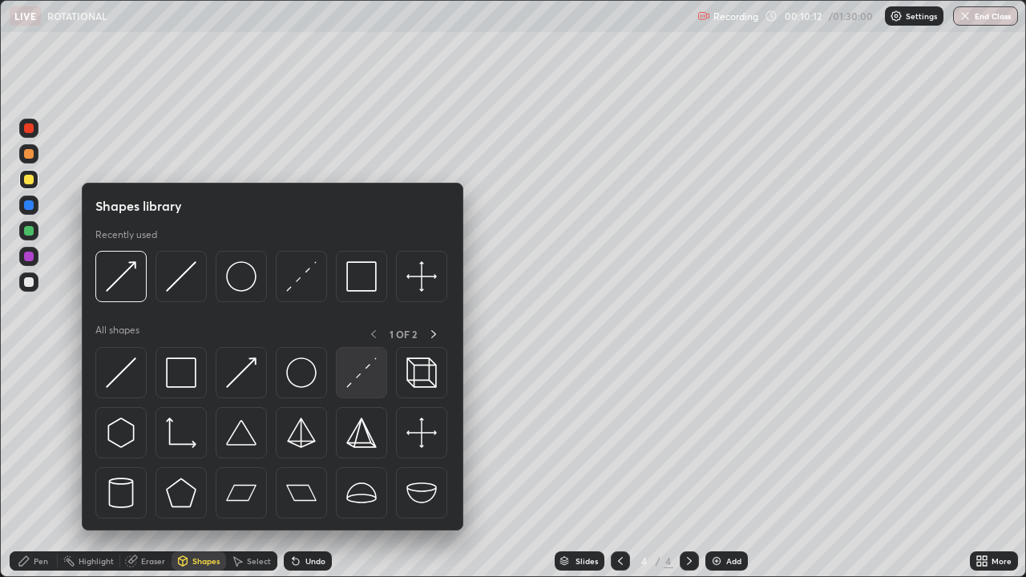
click at [352, 370] on img at bounding box center [361, 372] width 30 height 30
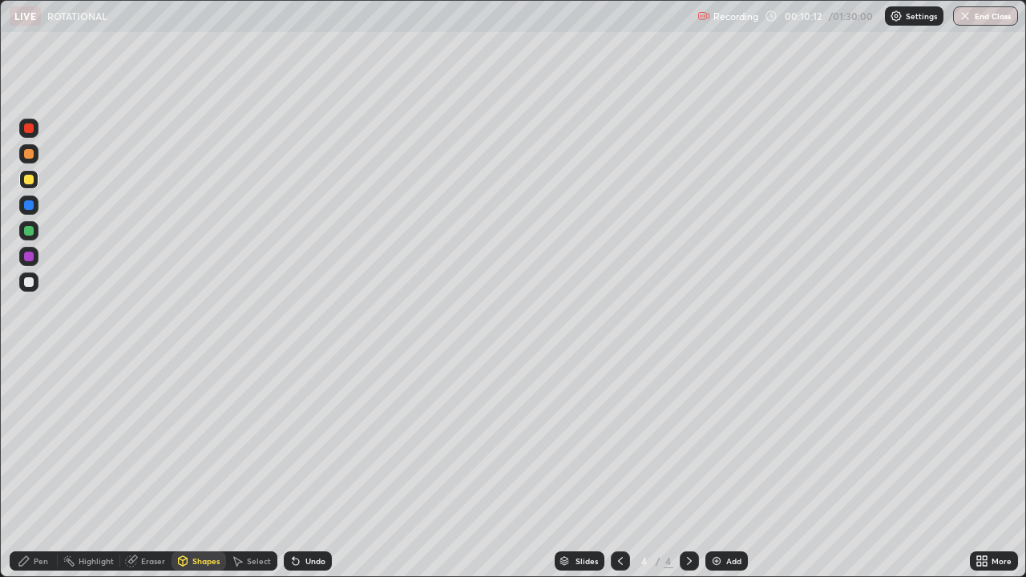
click at [38, 285] on div at bounding box center [28, 282] width 19 height 19
click at [31, 468] on div "Pen" at bounding box center [34, 560] width 48 height 19
click at [35, 468] on div "Pen" at bounding box center [41, 561] width 14 height 8
click at [29, 284] on div at bounding box center [29, 282] width 10 height 10
click at [0, 421] on div "Setting up your live class" at bounding box center [513, 288] width 1026 height 577
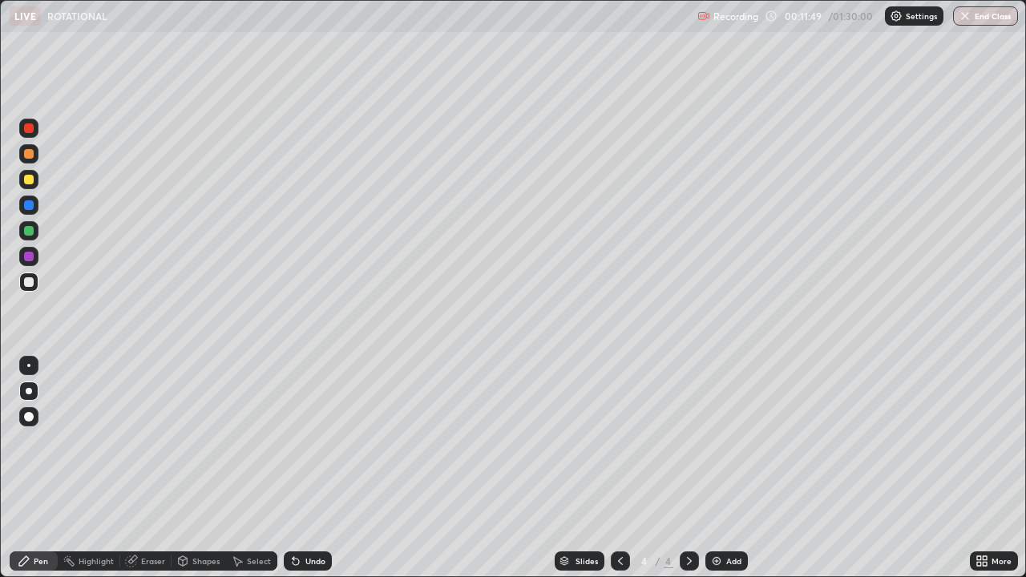
click at [253, 468] on div "Select" at bounding box center [259, 561] width 24 height 8
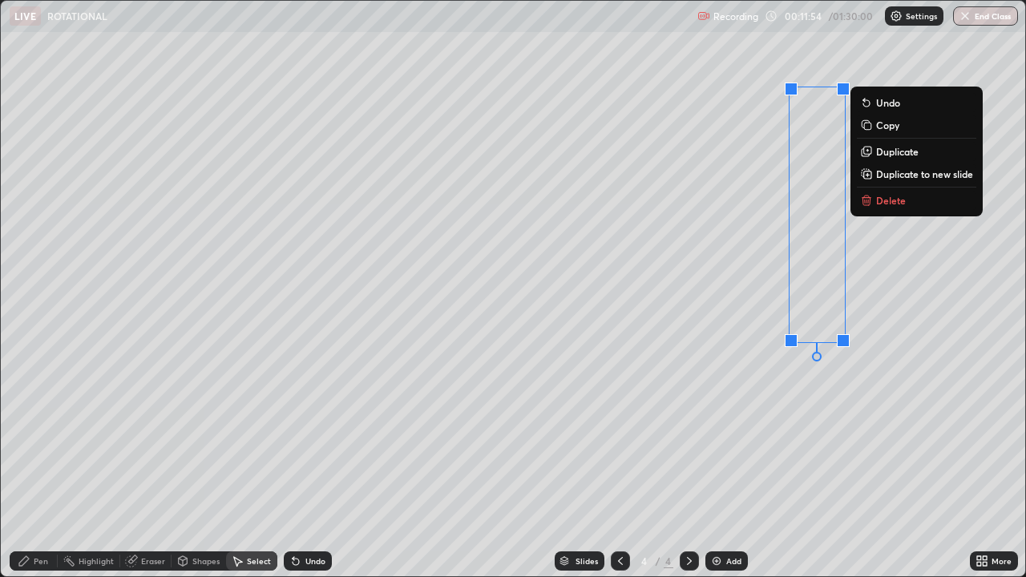
click at [722, 402] on div "0 ° Undo Copy Duplicate Duplicate to new slide Delete" at bounding box center [513, 289] width 1024 height 576
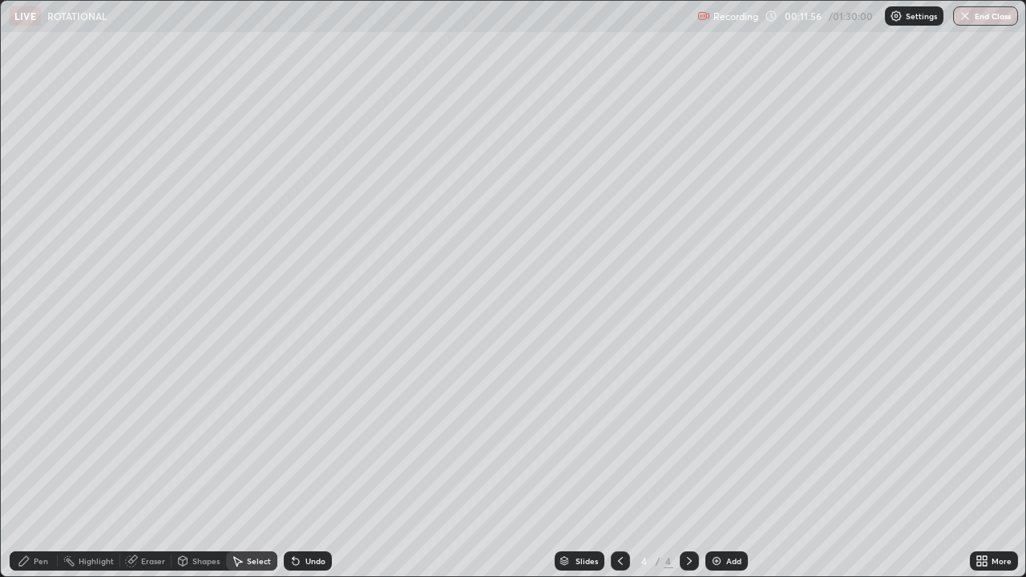
click at [42, 468] on div "Pen" at bounding box center [41, 561] width 14 height 8
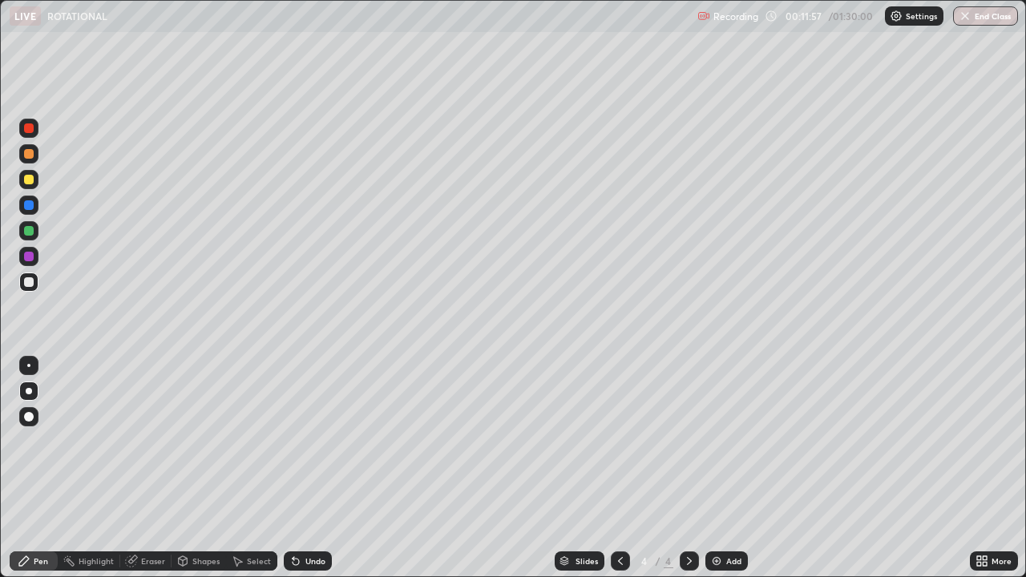
click at [29, 233] on div at bounding box center [29, 231] width 10 height 10
click at [29, 206] on div at bounding box center [29, 205] width 10 height 10
click at [313, 468] on div "Undo" at bounding box center [315, 561] width 20 height 8
click at [314, 468] on div "Undo" at bounding box center [315, 561] width 20 height 8
click at [321, 468] on div "Undo" at bounding box center [308, 560] width 48 height 19
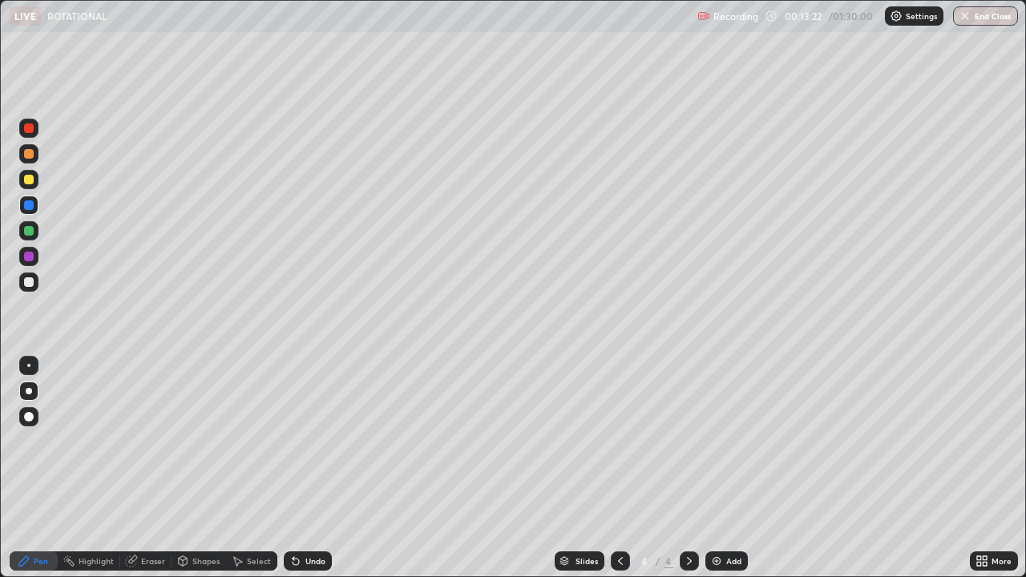
click at [318, 468] on div "Undo" at bounding box center [308, 560] width 48 height 19
click at [22, 366] on div at bounding box center [28, 365] width 19 height 19
click at [35, 232] on div at bounding box center [28, 230] width 19 height 19
click at [30, 389] on div at bounding box center [29, 391] width 6 height 6
click at [137, 468] on icon at bounding box center [131, 561] width 13 height 13
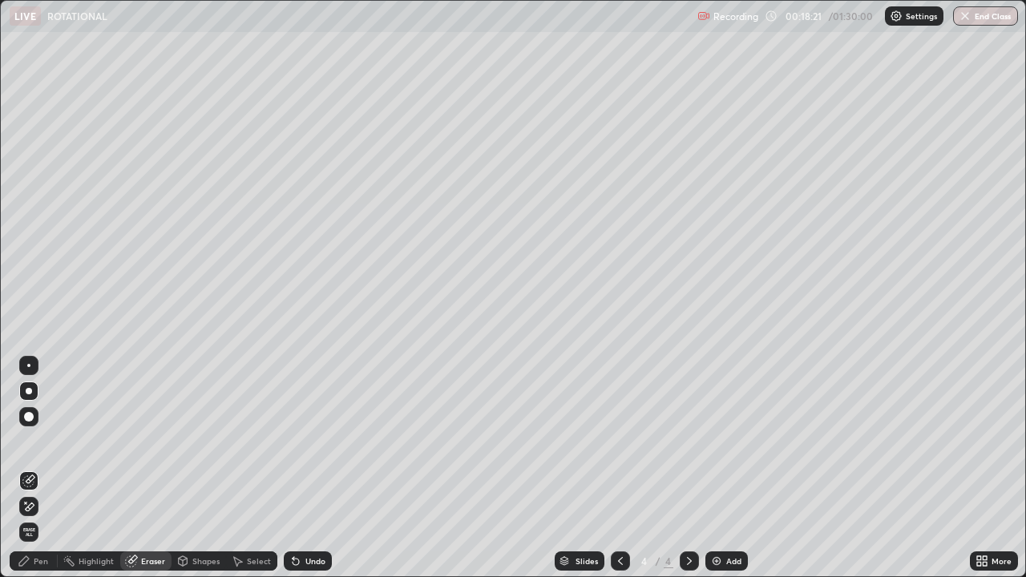
click at [55, 468] on div "Pen" at bounding box center [34, 560] width 48 height 19
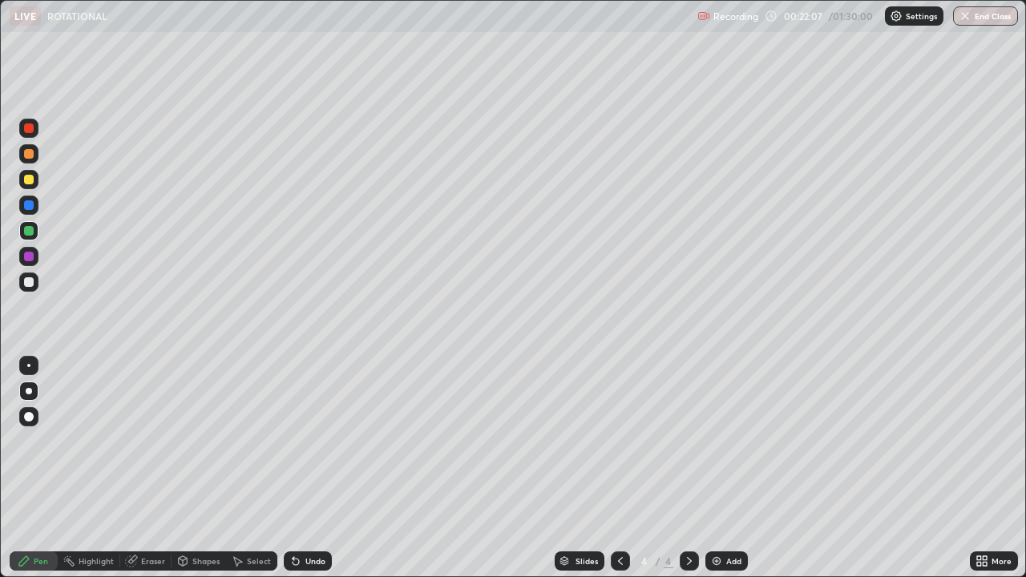
click at [33, 176] on div at bounding box center [29, 180] width 10 height 10
click at [733, 468] on div "Add" at bounding box center [733, 561] width 15 height 8
click at [200, 468] on div "Shapes" at bounding box center [205, 561] width 27 height 8
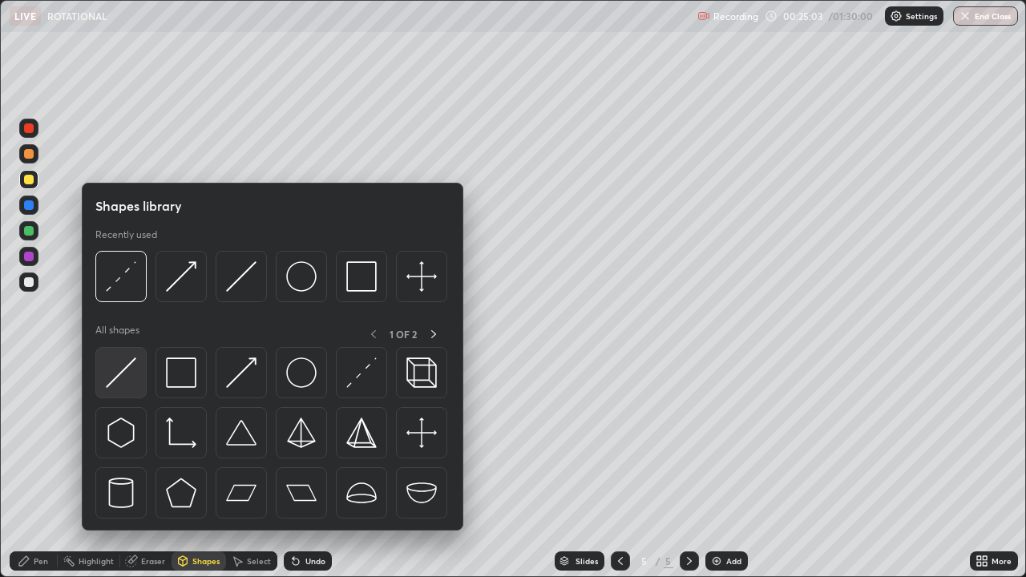
click at [128, 382] on img at bounding box center [121, 372] width 30 height 30
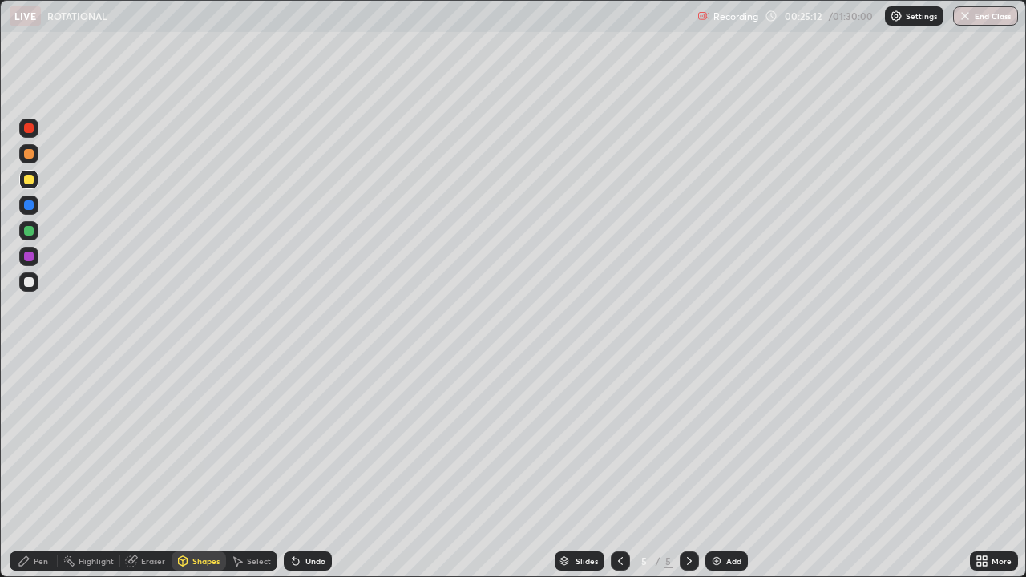
click at [195, 468] on div "Shapes" at bounding box center [199, 560] width 55 height 19
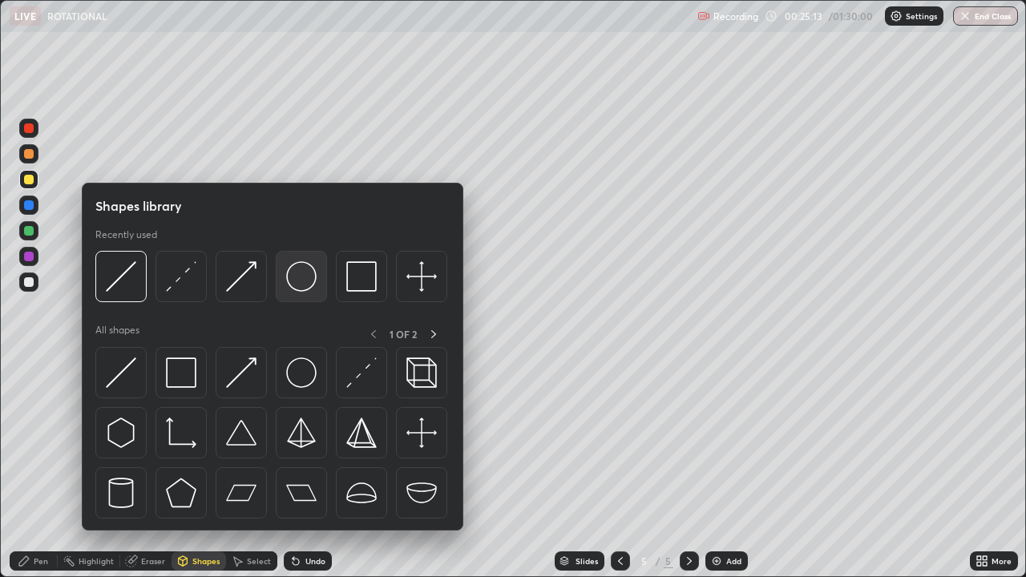
click at [292, 287] on img at bounding box center [301, 276] width 30 height 30
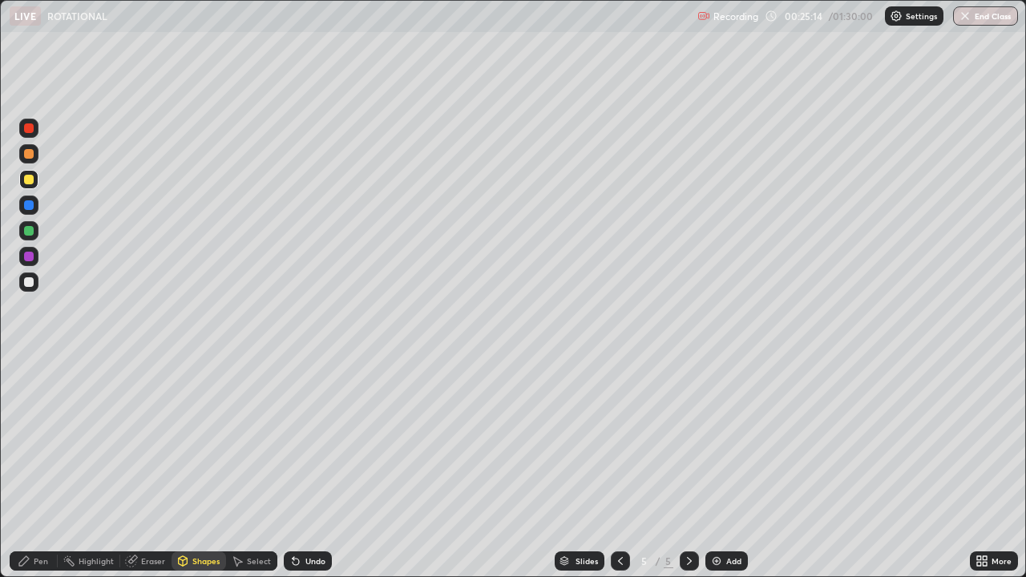
click at [30, 232] on div at bounding box center [29, 231] width 10 height 10
click at [45, 468] on div "Pen" at bounding box center [34, 560] width 48 height 19
click at [31, 181] on div at bounding box center [29, 180] width 10 height 10
click at [29, 232] on div at bounding box center [29, 231] width 10 height 10
click at [30, 205] on div at bounding box center [29, 205] width 10 height 10
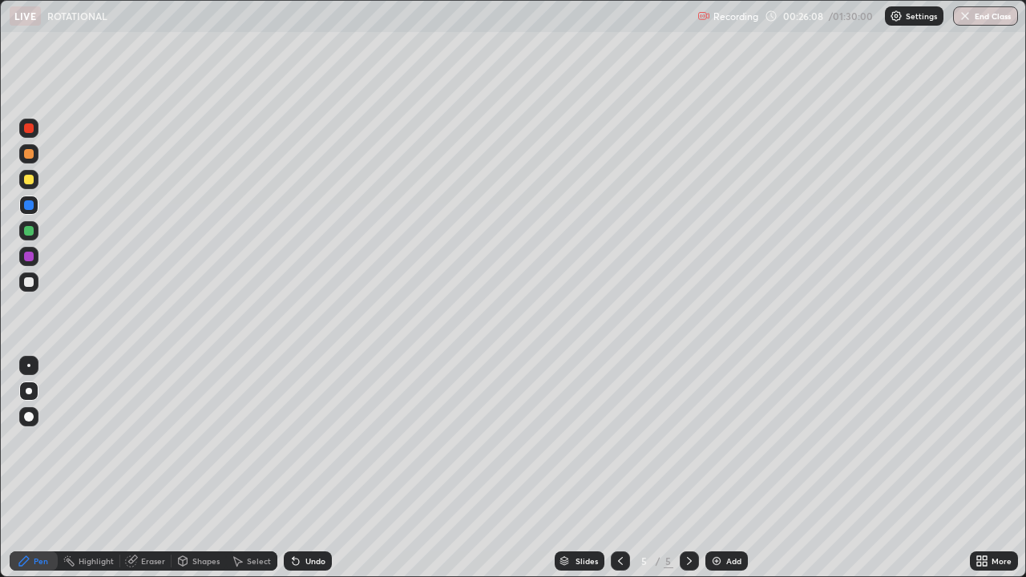
click at [32, 285] on div at bounding box center [29, 282] width 10 height 10
click at [30, 180] on div at bounding box center [29, 180] width 10 height 10
click at [32, 129] on div at bounding box center [29, 128] width 10 height 10
click at [258, 468] on div "Select" at bounding box center [259, 561] width 24 height 8
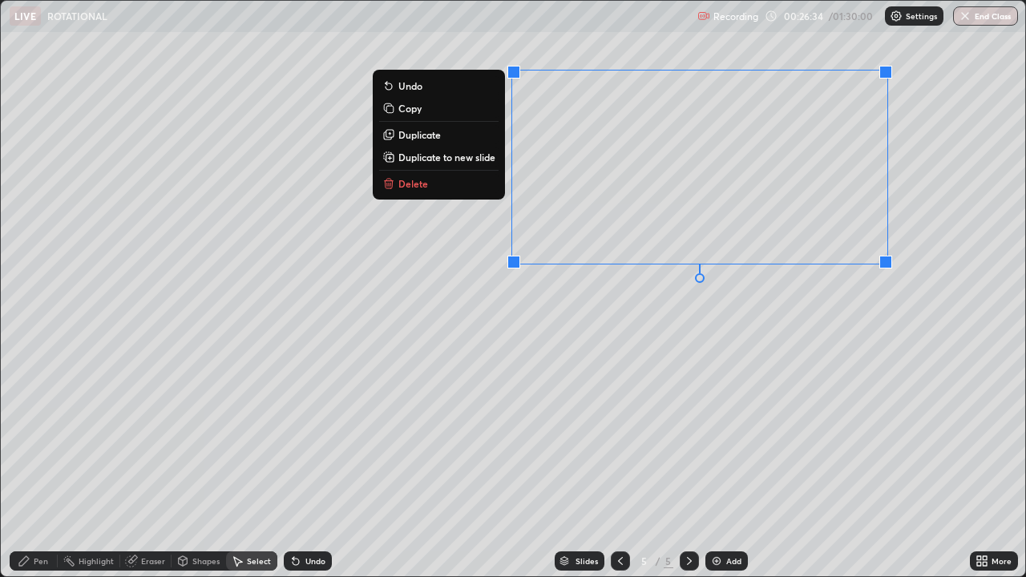
click at [442, 337] on div "0 ° Undo Copy Duplicate Duplicate to new slide Delete" at bounding box center [513, 289] width 1024 height 576
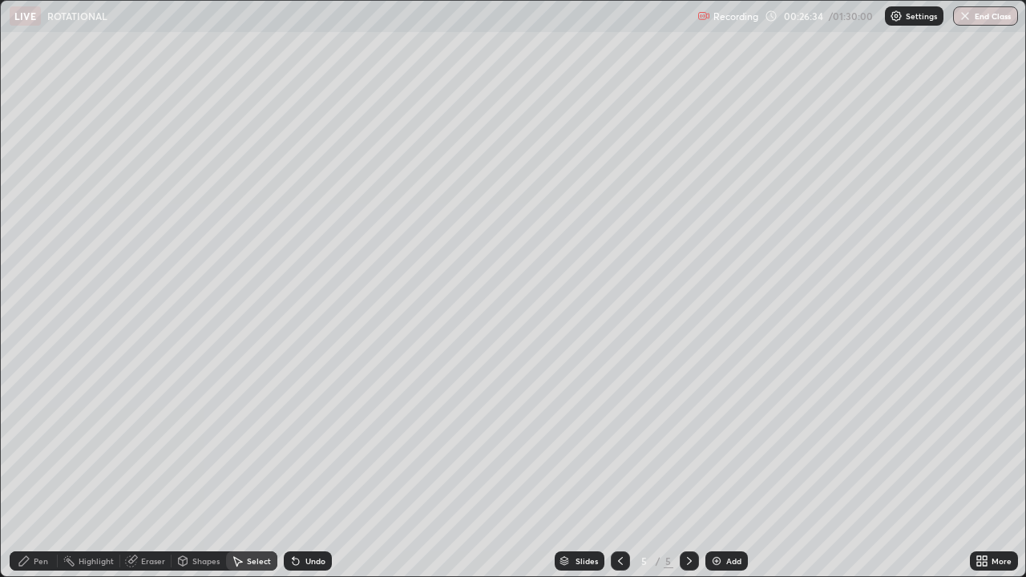
click at [38, 468] on div "Pen" at bounding box center [41, 561] width 14 height 8
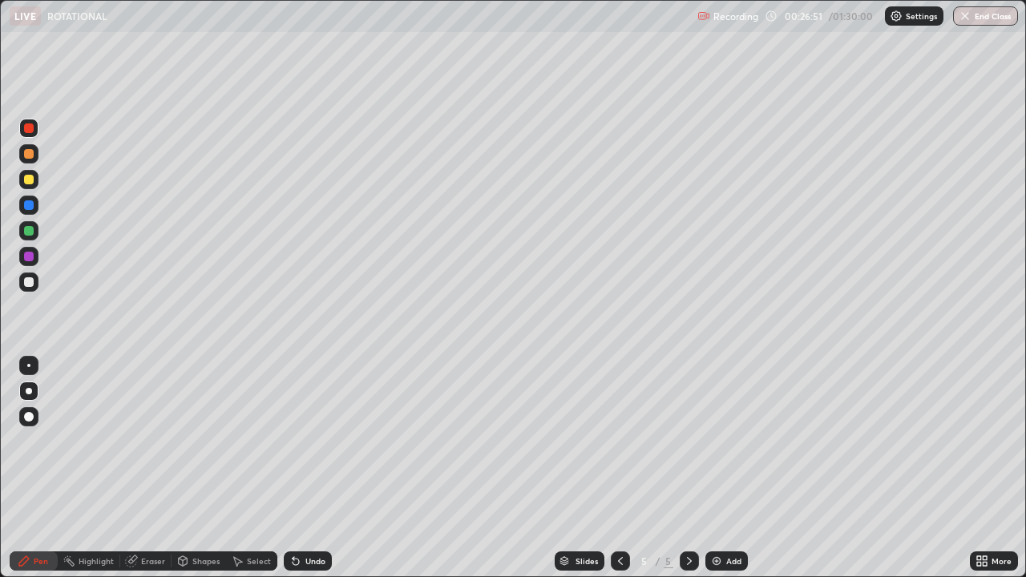
click at [30, 230] on div at bounding box center [29, 231] width 10 height 10
click at [29, 204] on div at bounding box center [29, 205] width 10 height 10
click at [252, 468] on div "Select" at bounding box center [251, 560] width 51 height 19
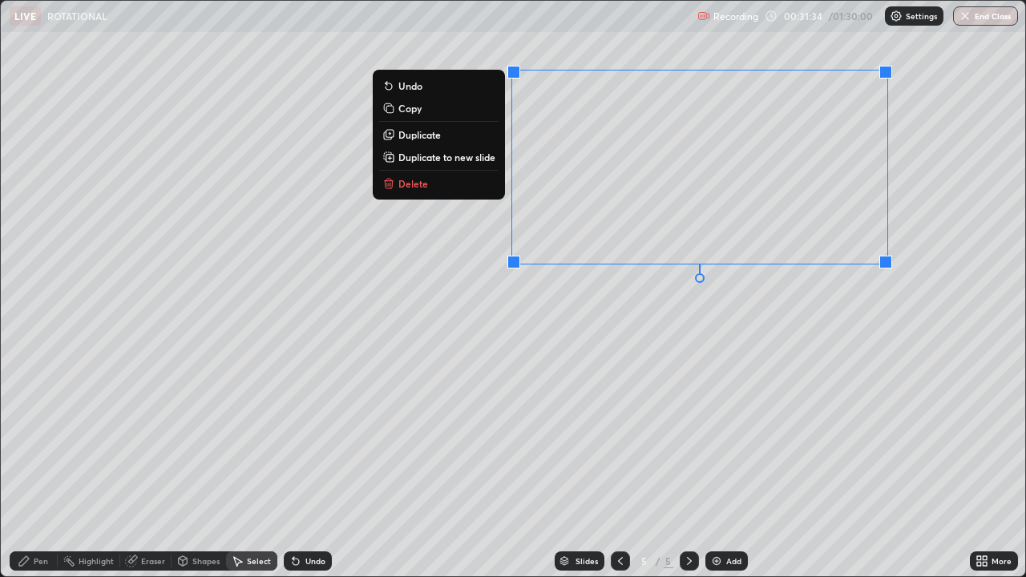
click at [479, 161] on p "Duplicate to new slide" at bounding box center [446, 157] width 97 height 13
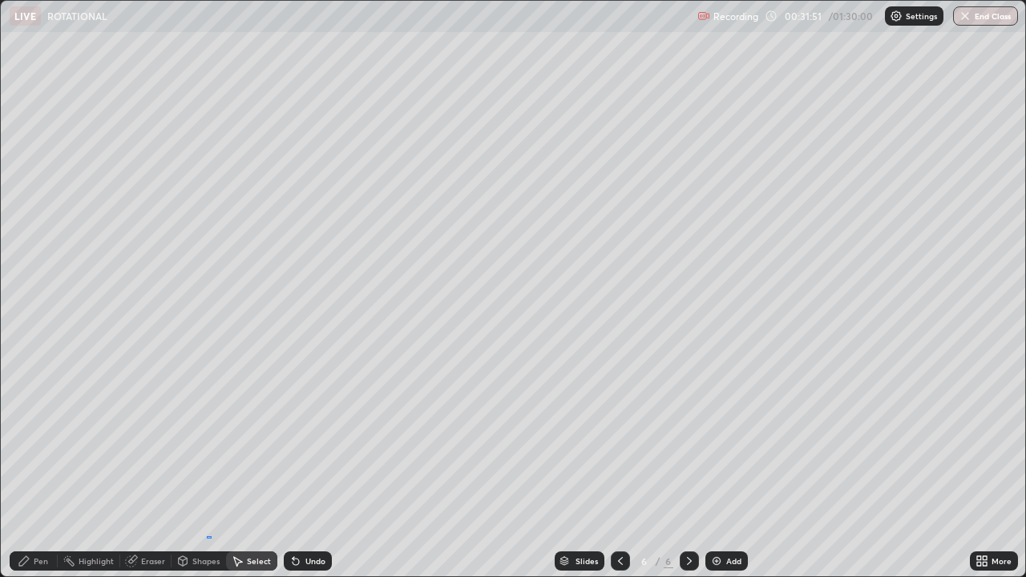
click at [208, 468] on div "0 ° Undo Copy Duplicate Duplicate to new slide Delete" at bounding box center [513, 289] width 1024 height 576
click at [150, 468] on div "Eraser" at bounding box center [153, 561] width 24 height 8
click at [30, 468] on icon at bounding box center [28, 507] width 13 height 14
click at [32, 468] on div "Pen" at bounding box center [34, 560] width 48 height 19
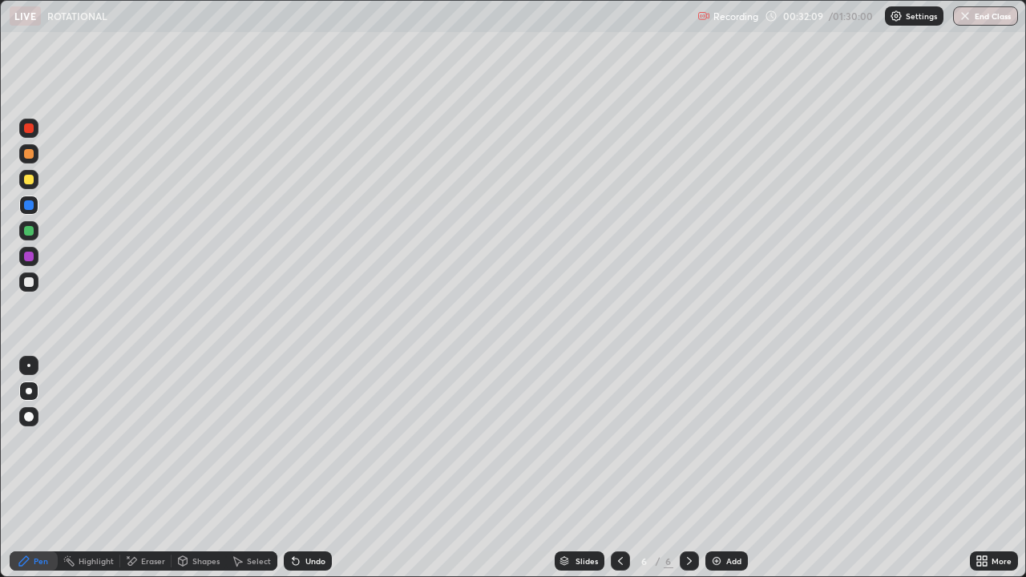
click at [30, 181] on div at bounding box center [29, 180] width 10 height 10
click at [305, 468] on div "Undo" at bounding box center [308, 560] width 48 height 19
click at [309, 468] on div "Undo" at bounding box center [315, 561] width 20 height 8
click at [254, 468] on div "Select" at bounding box center [259, 561] width 24 height 8
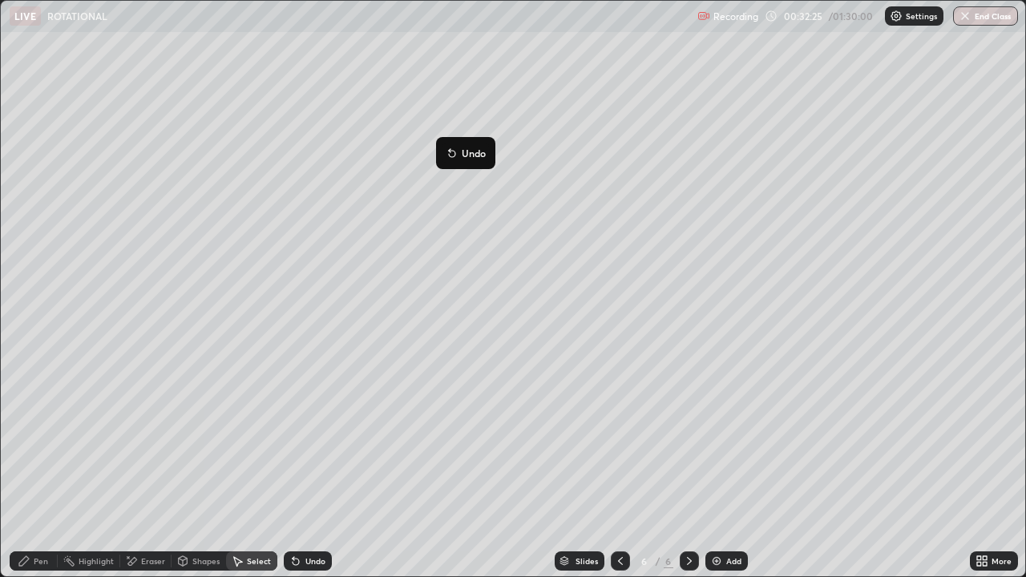
click at [418, 468] on div "0 ° Undo Copy Duplicate Duplicate to new slide Delete" at bounding box center [513, 289] width 1024 height 576
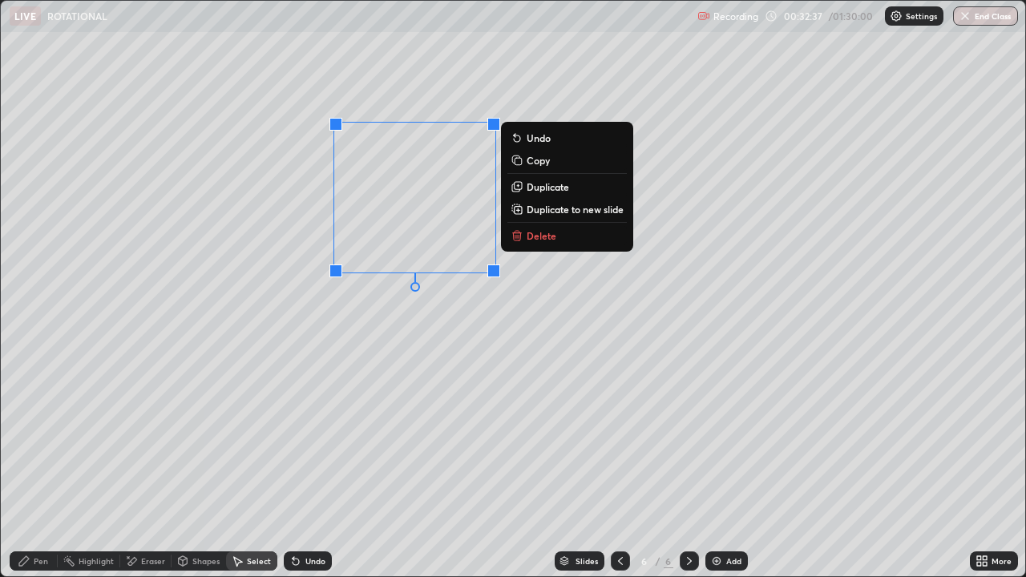
click at [309, 468] on div "Undo" at bounding box center [308, 560] width 48 height 19
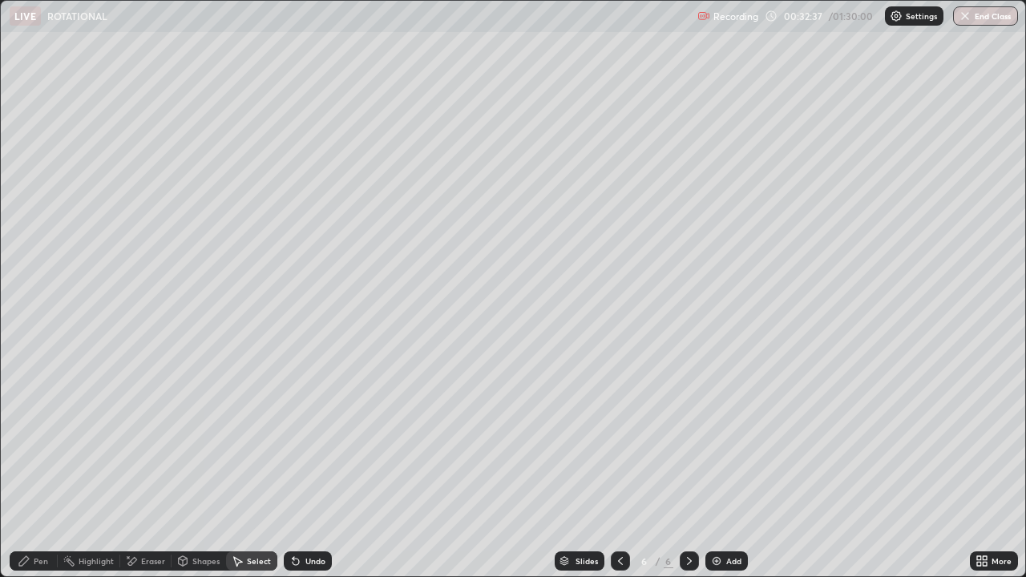
click at [306, 468] on div "Undo" at bounding box center [308, 560] width 48 height 19
click at [35, 468] on div "Pen" at bounding box center [41, 561] width 14 height 8
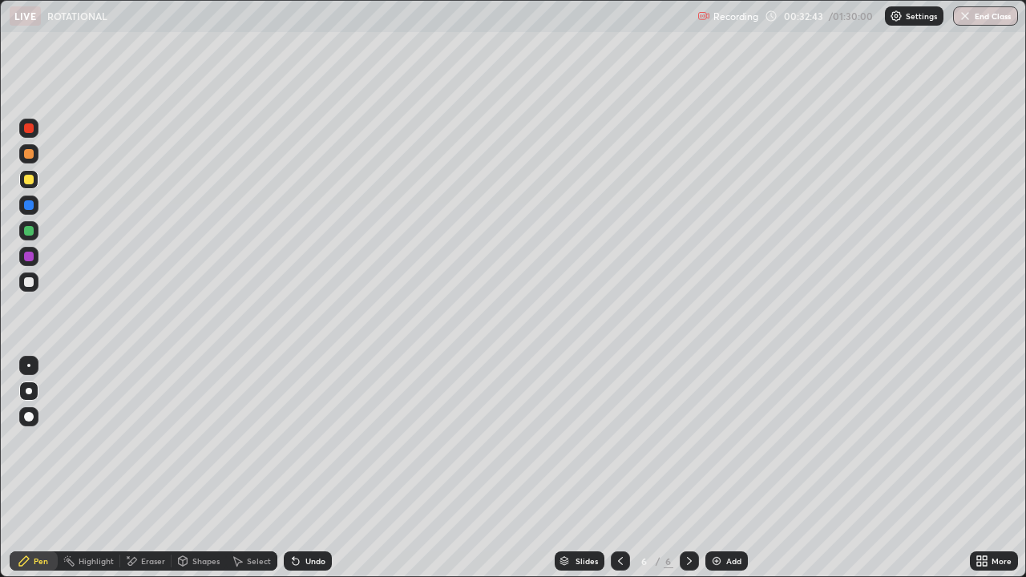
click at [196, 468] on div "Shapes" at bounding box center [205, 561] width 27 height 8
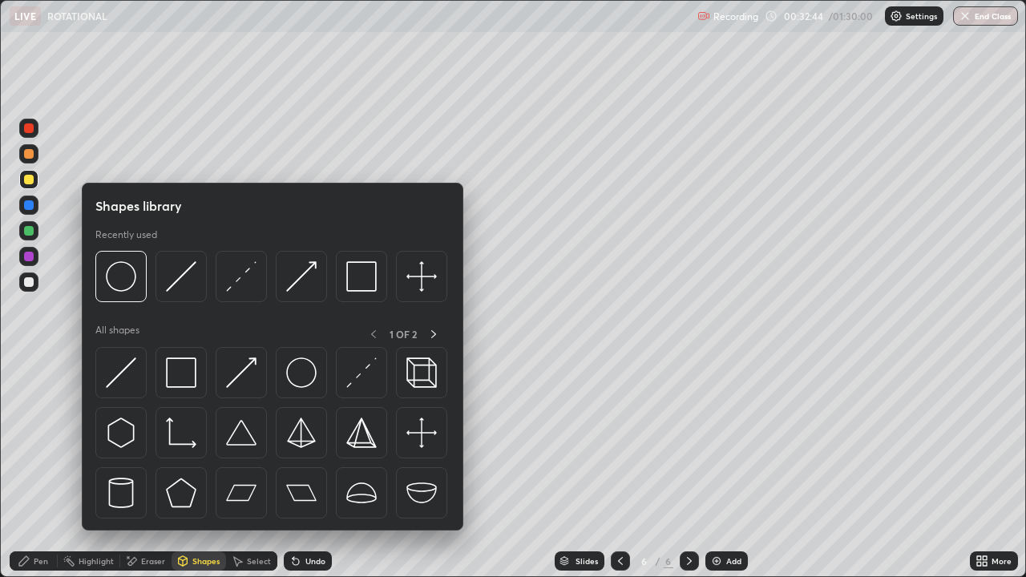
click at [151, 468] on div "Eraser" at bounding box center [153, 561] width 24 height 8
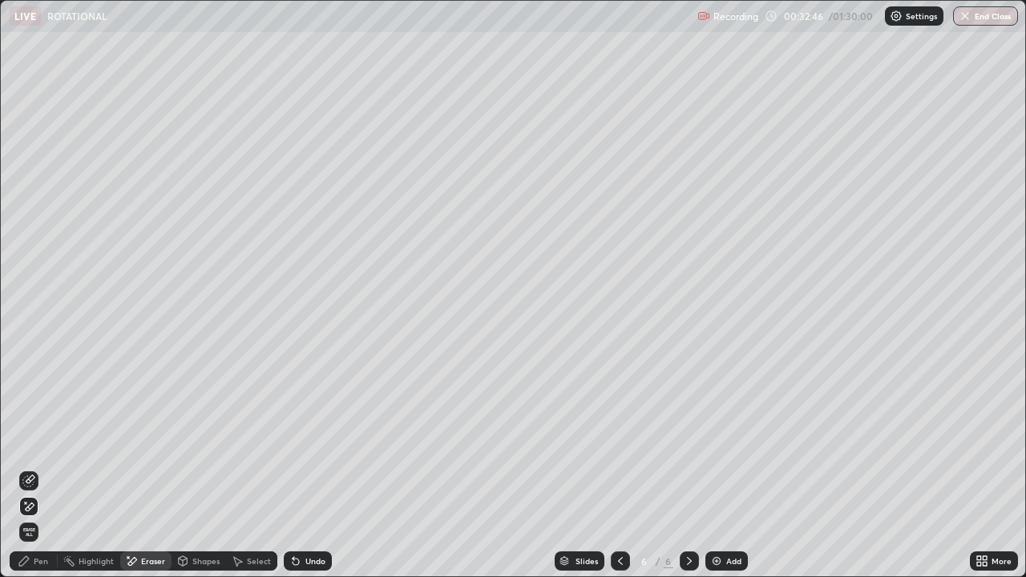
click at [28, 468] on icon at bounding box center [28, 481] width 13 height 13
click at [36, 468] on div "Pen" at bounding box center [41, 561] width 14 height 8
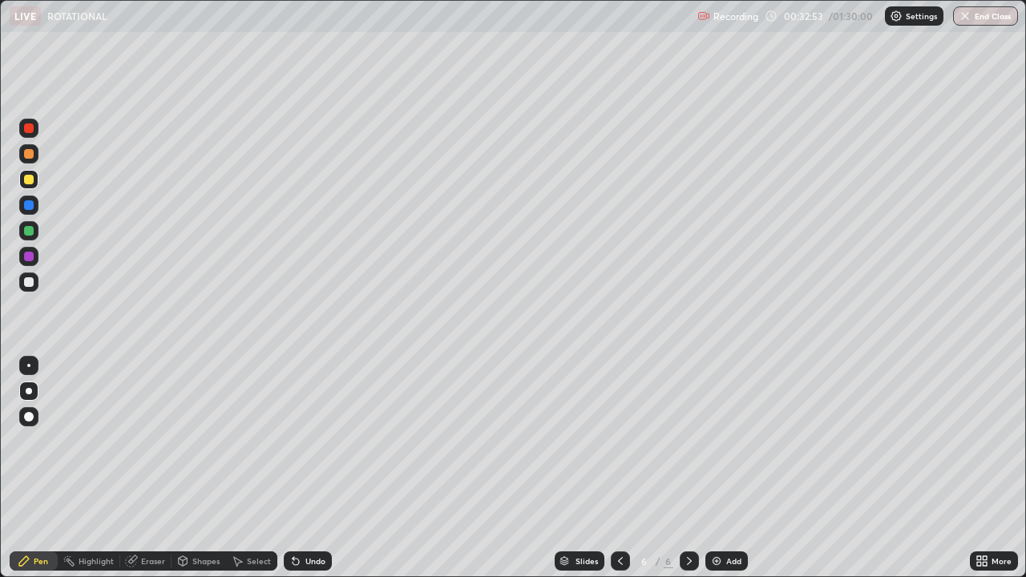
click at [29, 135] on div at bounding box center [28, 128] width 19 height 19
click at [198, 468] on div "Shapes" at bounding box center [205, 561] width 27 height 8
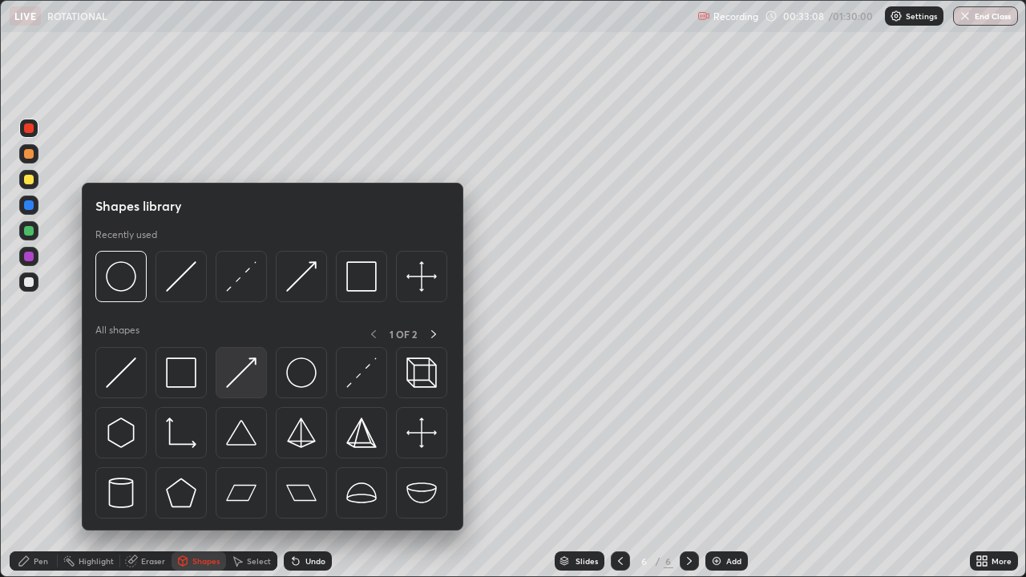
click at [240, 368] on img at bounding box center [241, 372] width 30 height 30
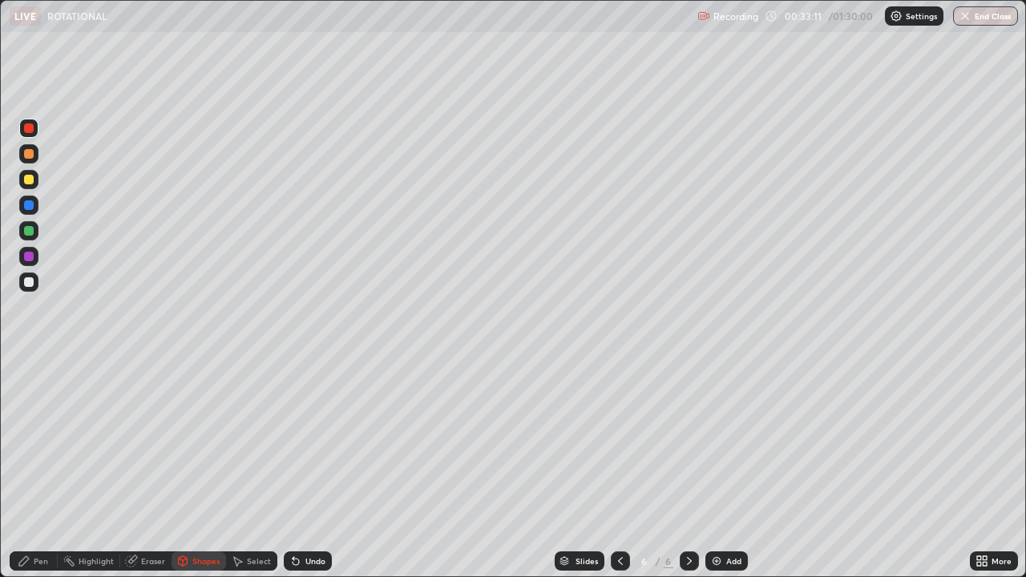
click at [40, 468] on div "Pen" at bounding box center [41, 561] width 14 height 8
click at [45, 468] on div "Pen" at bounding box center [34, 560] width 48 height 19
click at [29, 177] on div at bounding box center [29, 180] width 10 height 10
click at [29, 231] on div at bounding box center [29, 231] width 10 height 10
click at [34, 283] on div at bounding box center [28, 282] width 19 height 19
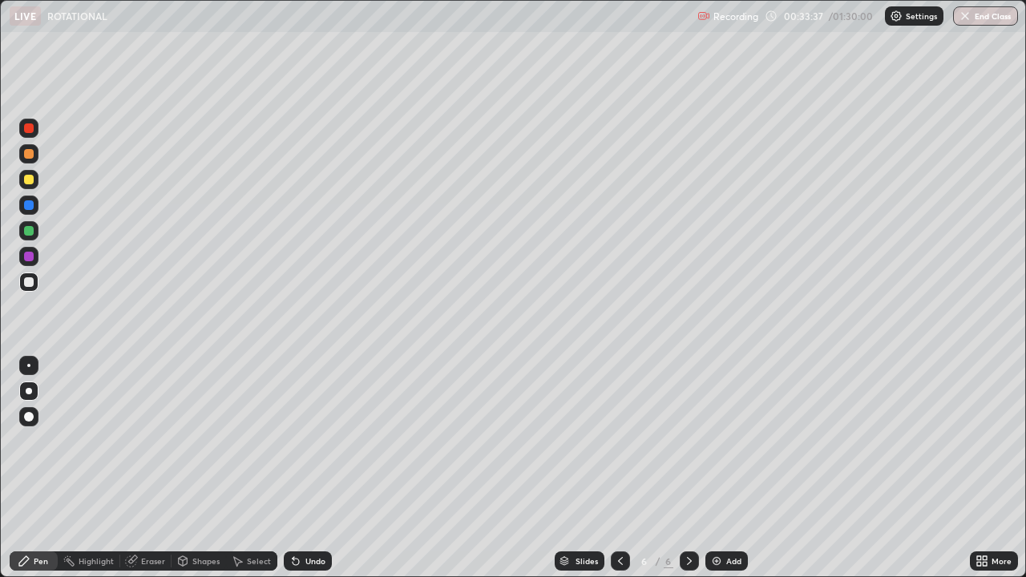
click at [195, 468] on div "Shapes" at bounding box center [205, 561] width 27 height 8
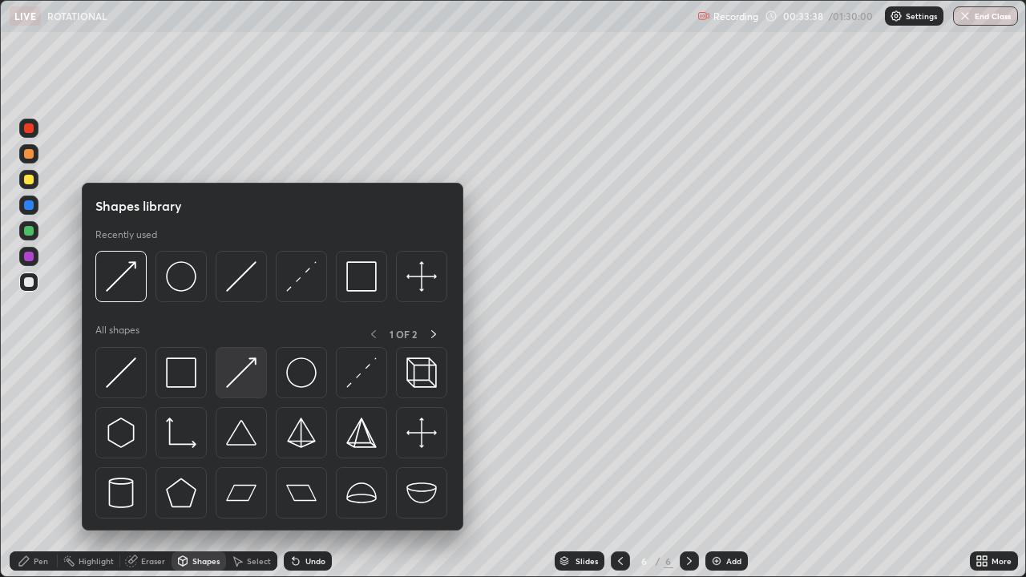
click at [240, 373] on img at bounding box center [241, 372] width 30 height 30
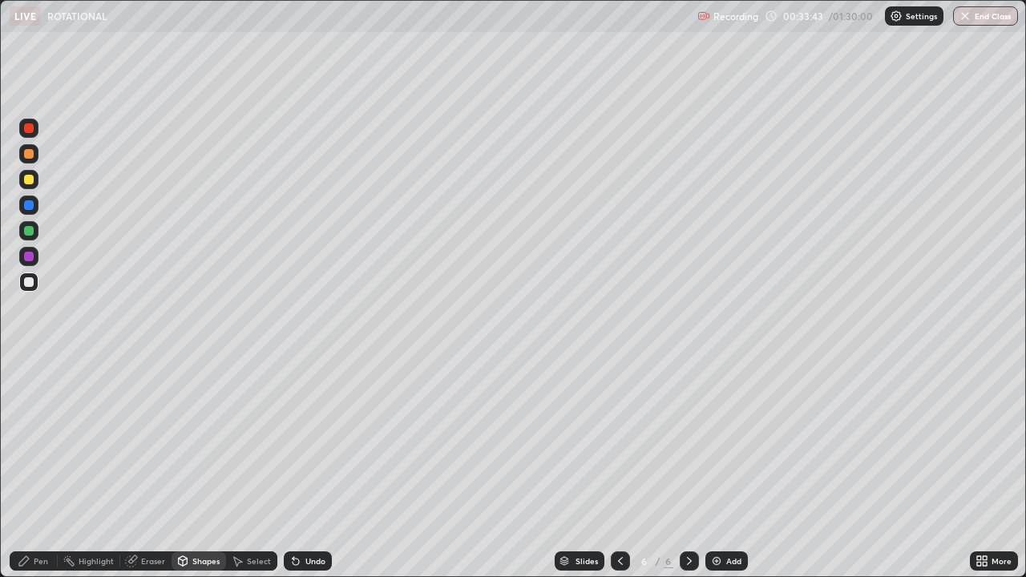
click at [30, 468] on icon at bounding box center [24, 561] width 13 height 13
click at [189, 468] on div "Shapes" at bounding box center [199, 560] width 55 height 19
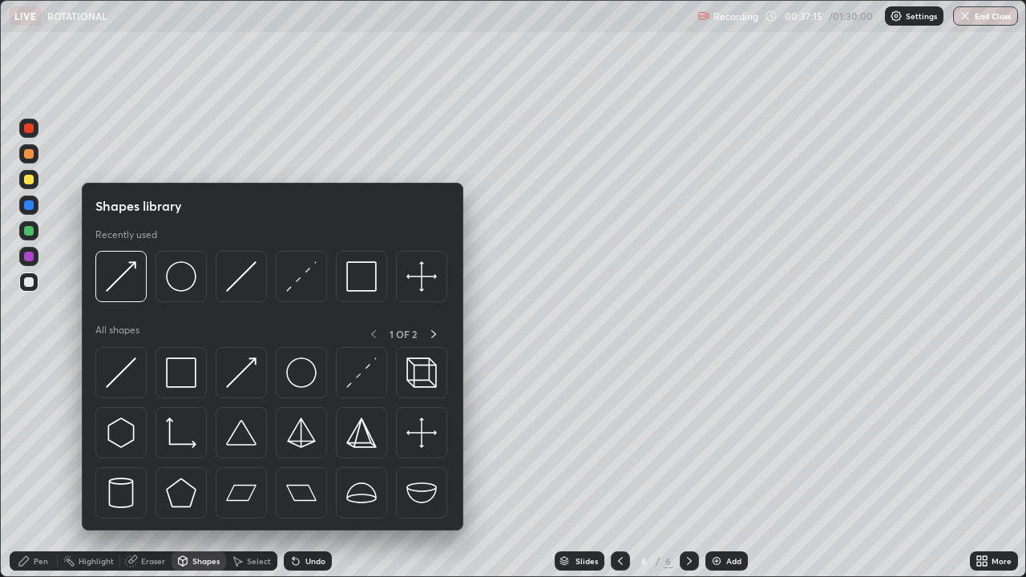
click at [160, 468] on div "Eraser" at bounding box center [153, 561] width 24 height 8
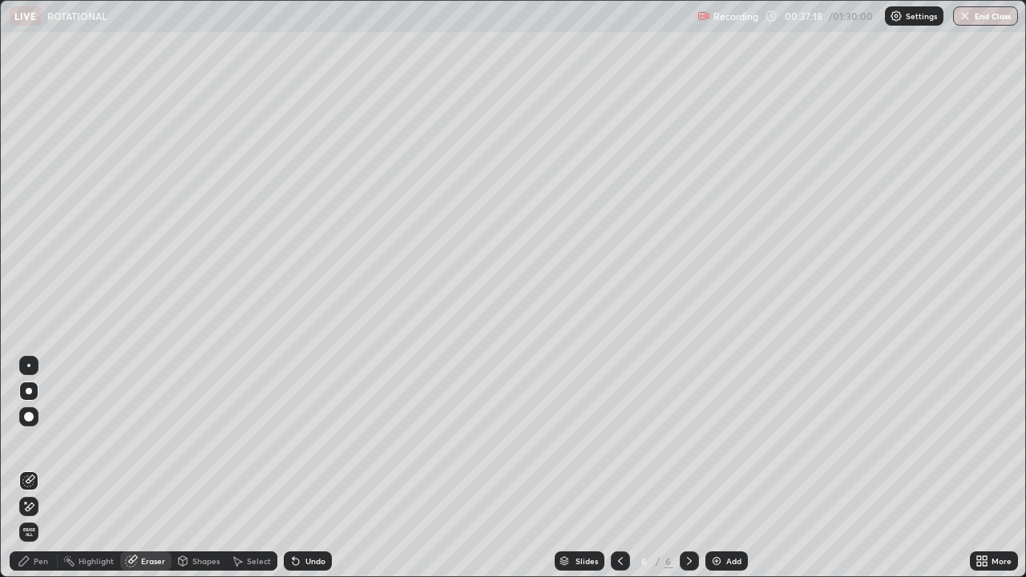
click at [41, 468] on div "Pen" at bounding box center [41, 561] width 14 height 8
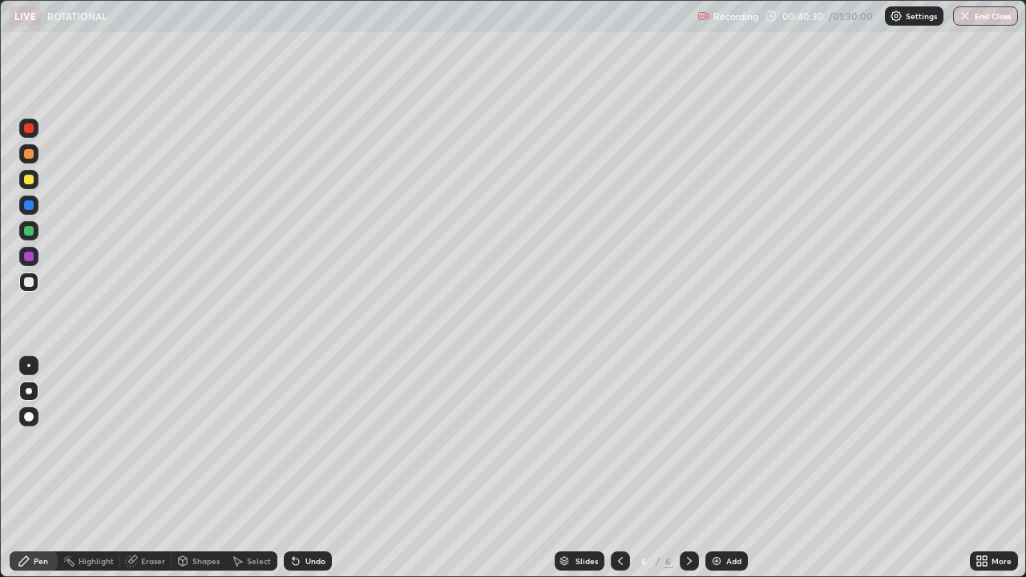
click at [95, 468] on div "Highlight" at bounding box center [96, 561] width 35 height 8
click at [147, 468] on div "Eraser" at bounding box center [153, 561] width 24 height 8
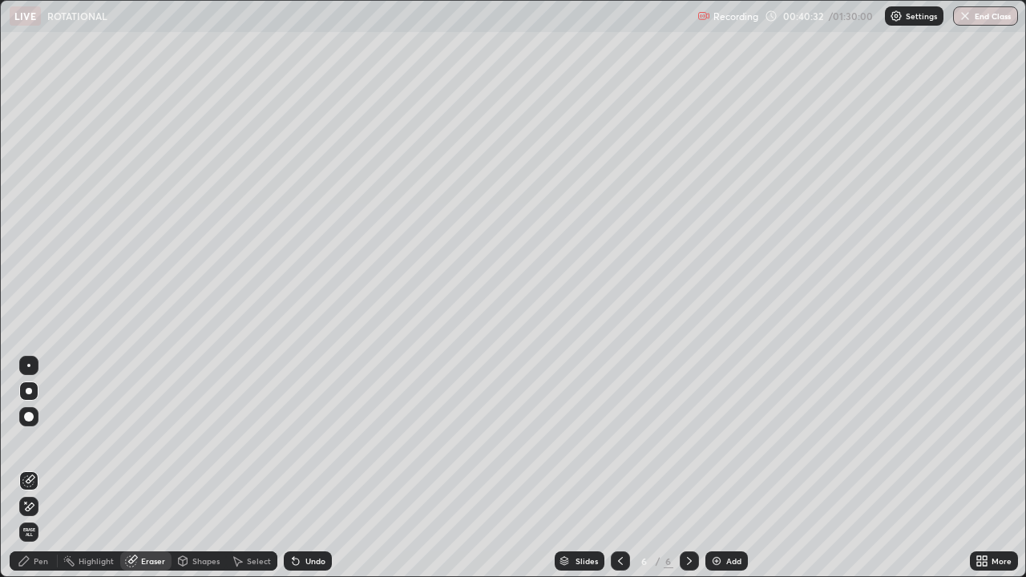
click at [188, 468] on div "Shapes" at bounding box center [199, 560] width 55 height 19
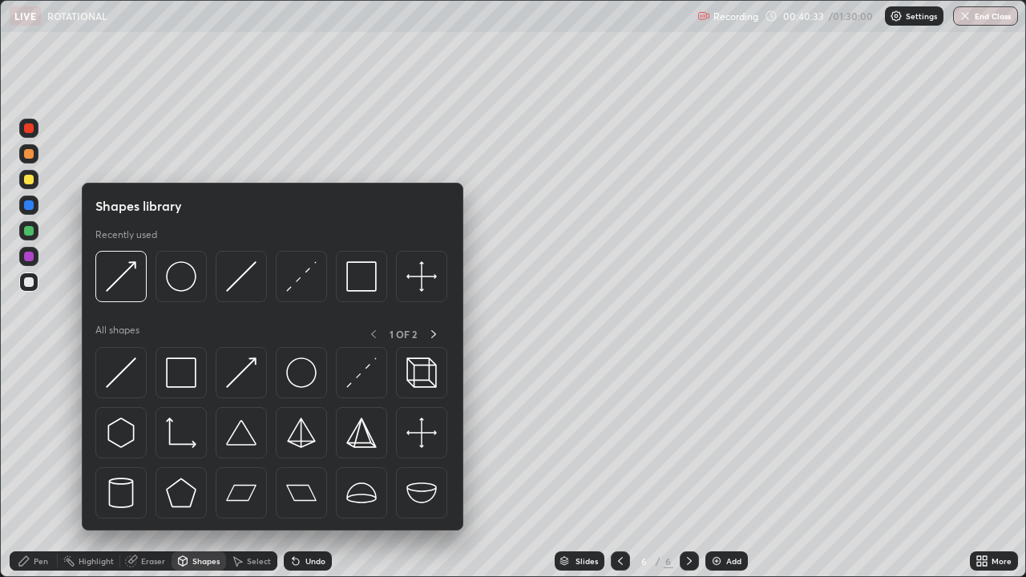
click at [42, 468] on div "Pen" at bounding box center [34, 560] width 48 height 19
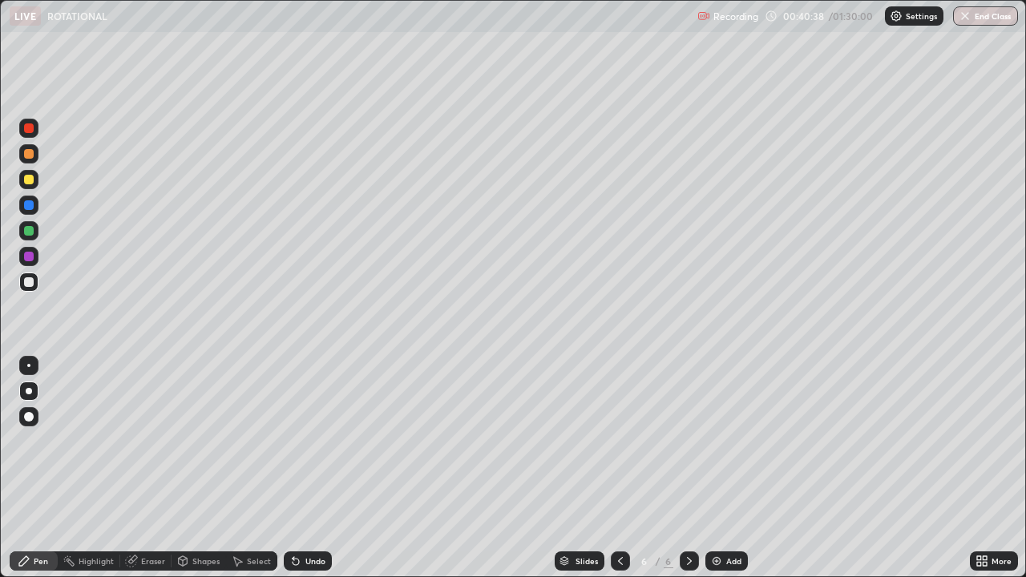
click at [152, 468] on div "Eraser" at bounding box center [153, 561] width 24 height 8
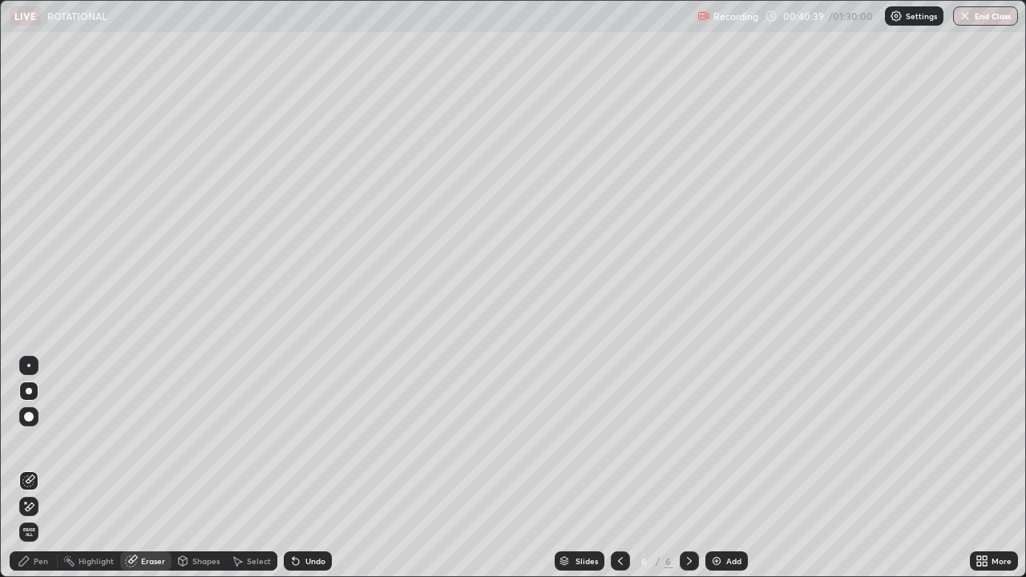
click at [32, 468] on icon at bounding box center [30, 507] width 9 height 8
click at [194, 468] on div "Shapes" at bounding box center [205, 561] width 27 height 8
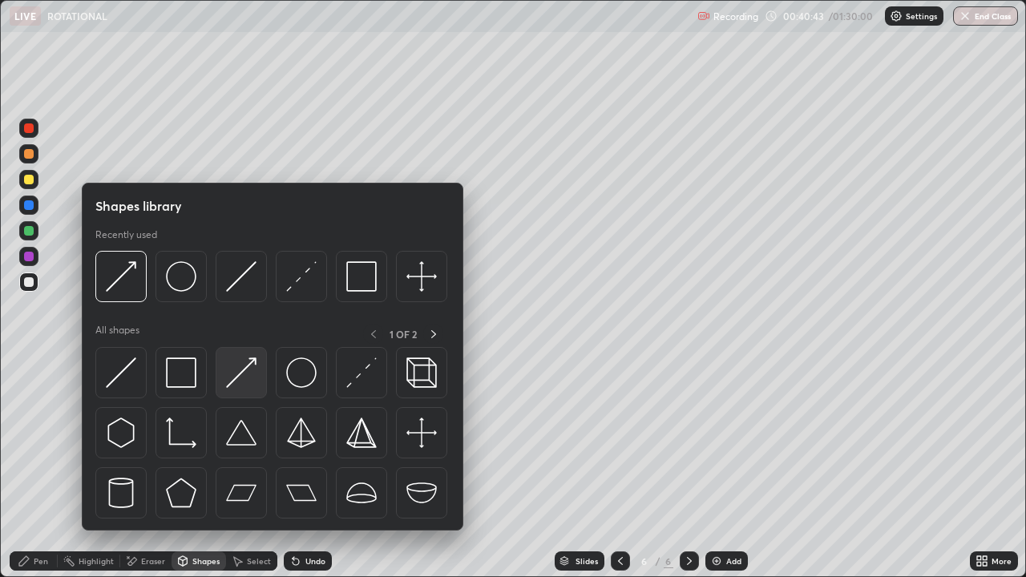
click at [249, 379] on img at bounding box center [241, 372] width 30 height 30
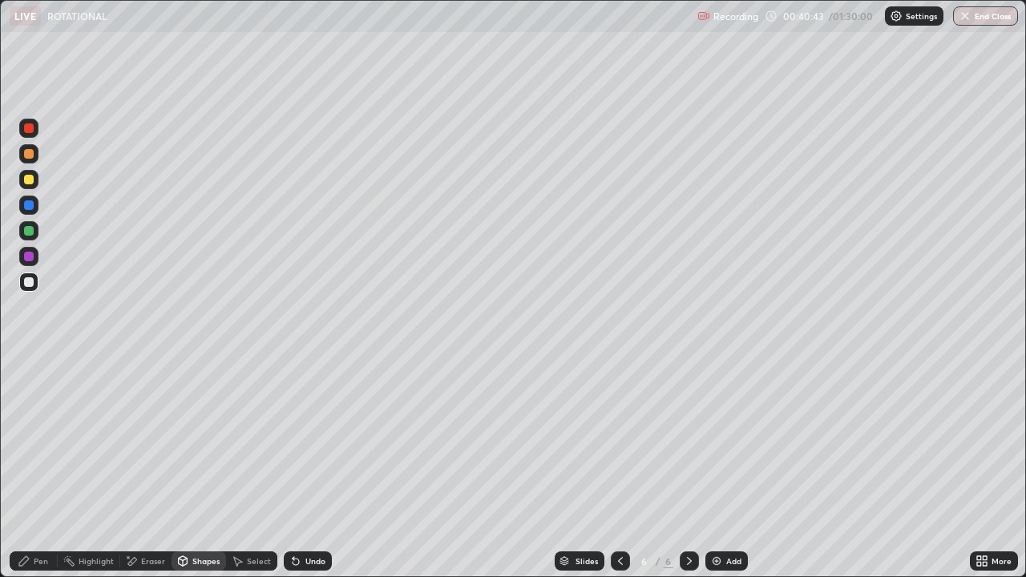
click at [33, 212] on div at bounding box center [28, 205] width 19 height 19
click at [38, 468] on div "Pen" at bounding box center [41, 561] width 14 height 8
click at [202, 468] on div "Shapes" at bounding box center [205, 561] width 27 height 8
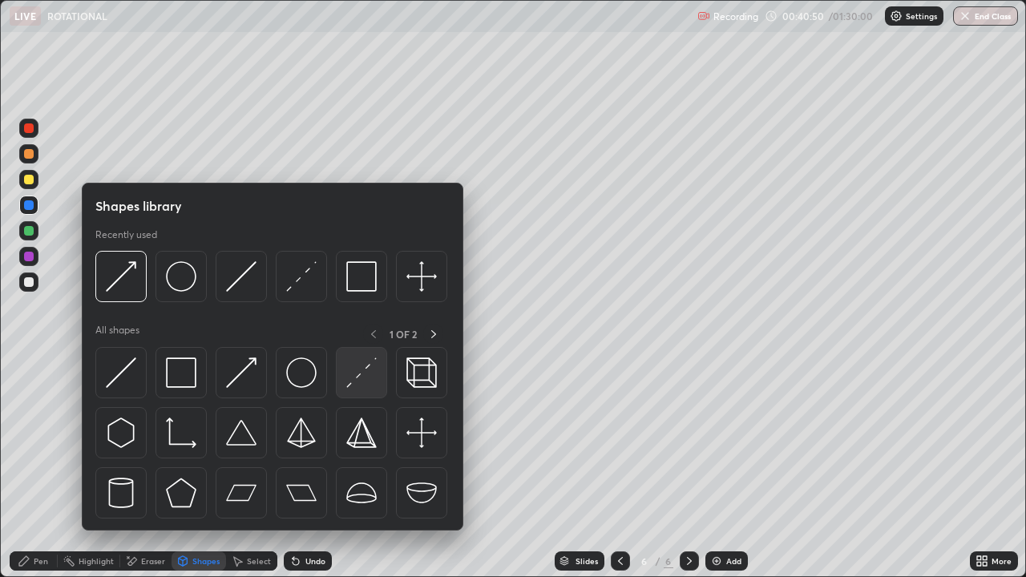
click at [352, 367] on img at bounding box center [361, 372] width 30 height 30
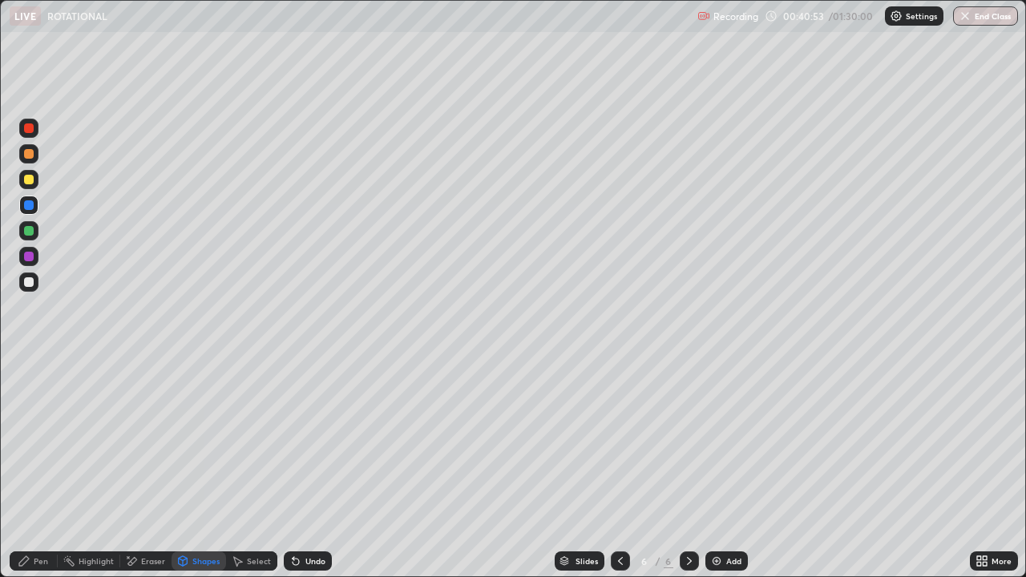
click at [37, 468] on div "Pen" at bounding box center [41, 561] width 14 height 8
click at [254, 468] on div "Select" at bounding box center [259, 561] width 24 height 8
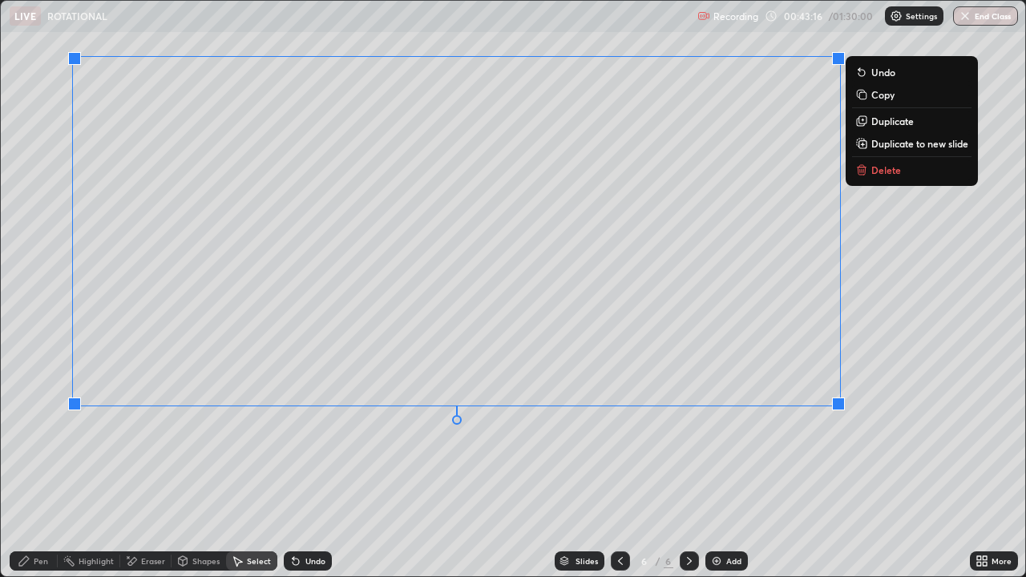
click at [252, 467] on div "0 ° Undo Copy Duplicate Duplicate to new slide Delete" at bounding box center [513, 289] width 1024 height 576
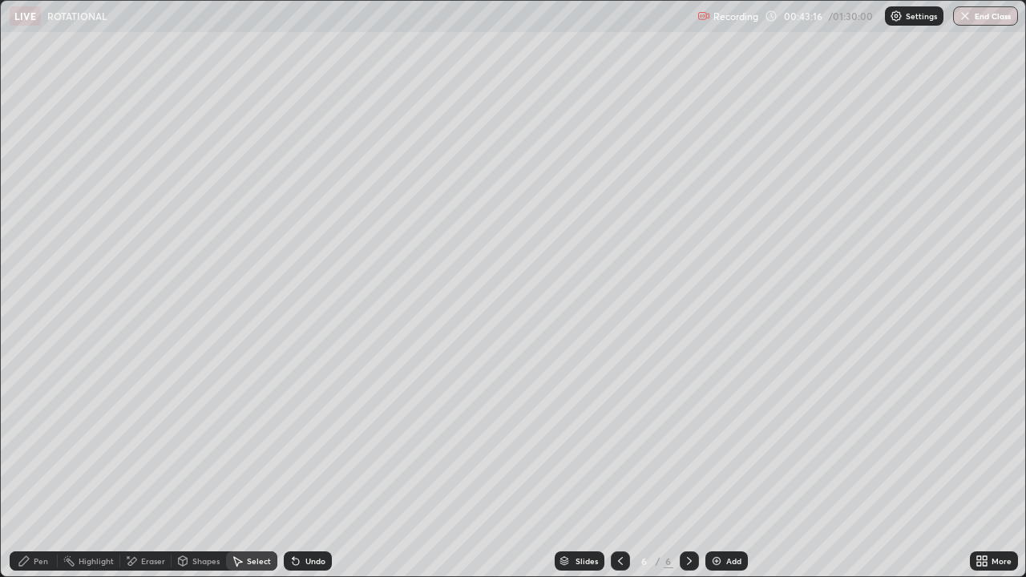
click at [39, 468] on div "Pen" at bounding box center [34, 560] width 48 height 19
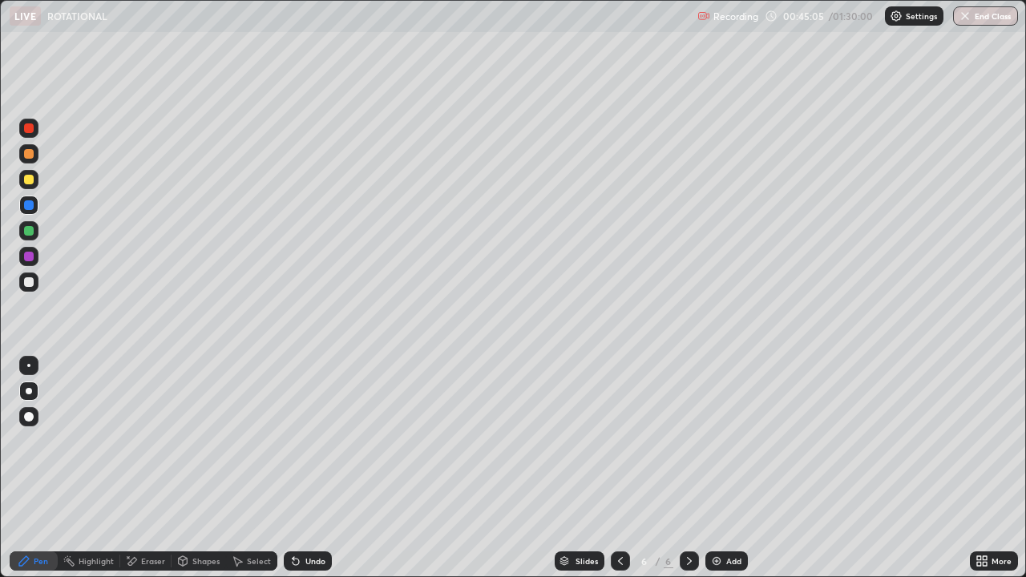
click at [28, 182] on div at bounding box center [29, 180] width 10 height 10
click at [305, 468] on div "Undo" at bounding box center [315, 561] width 20 height 8
click at [136, 468] on icon at bounding box center [131, 562] width 13 height 14
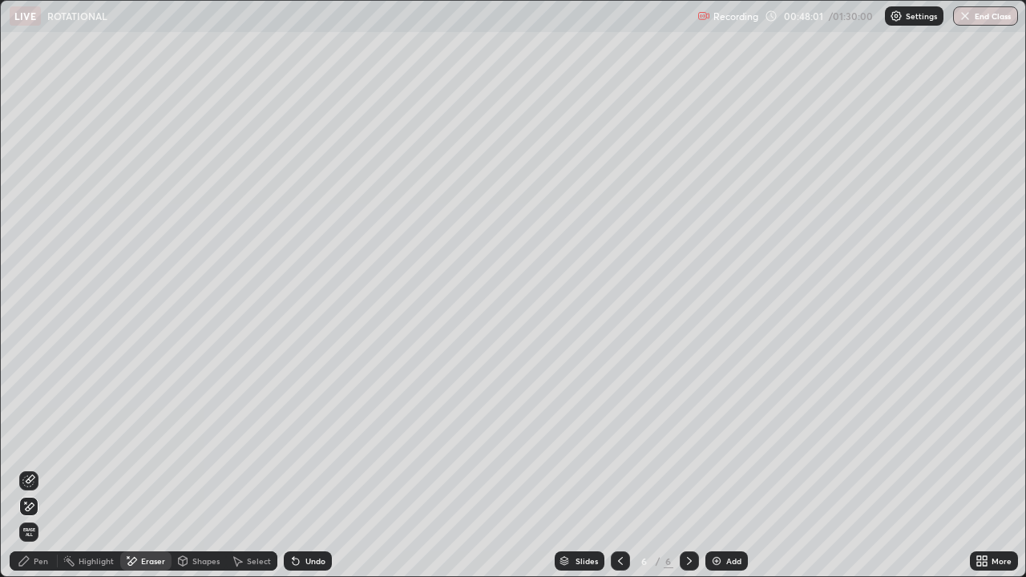
click at [46, 468] on div "Pen" at bounding box center [41, 561] width 14 height 8
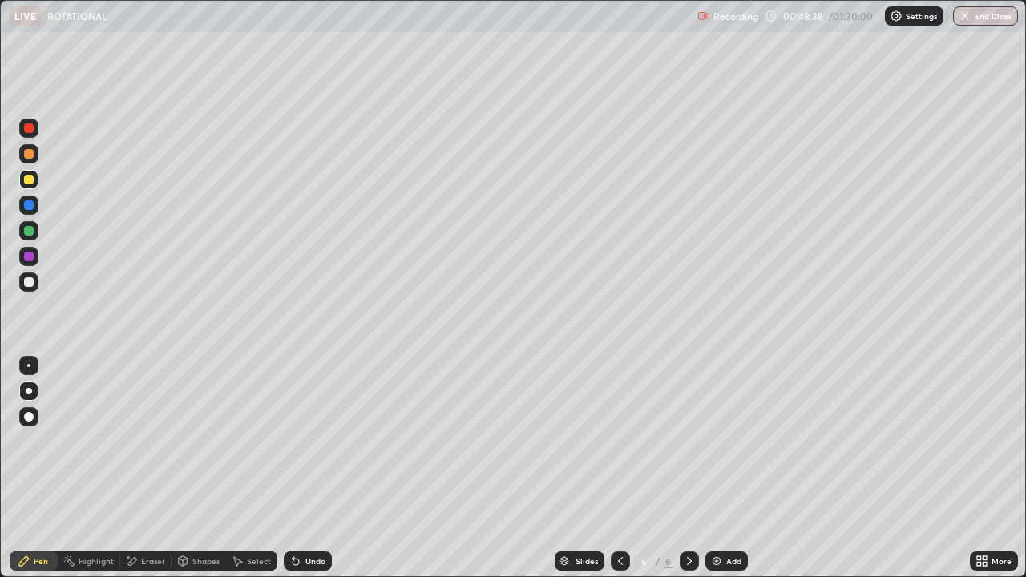
click at [318, 468] on div "Undo" at bounding box center [308, 560] width 48 height 19
click at [720, 468] on img at bounding box center [716, 561] width 13 height 13
click at [309, 468] on div "Undo" at bounding box center [315, 561] width 20 height 8
click at [313, 468] on div "Undo" at bounding box center [315, 561] width 20 height 8
click at [29, 207] on div at bounding box center [29, 205] width 10 height 10
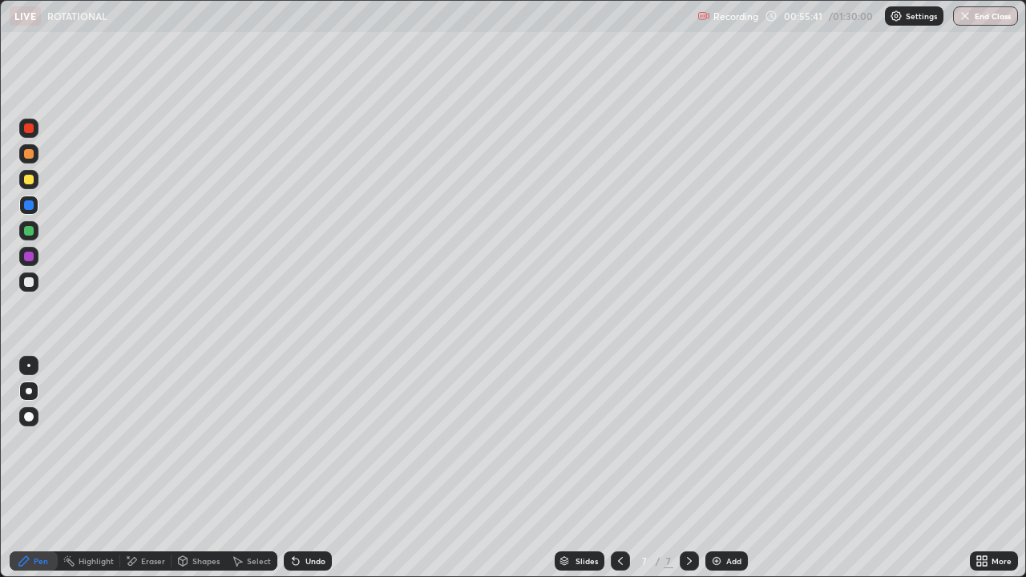
click at [313, 468] on div "Undo" at bounding box center [315, 561] width 20 height 8
click at [315, 468] on div "Undo" at bounding box center [315, 561] width 20 height 8
click at [722, 468] on div "Add" at bounding box center [726, 560] width 42 height 19
click at [205, 468] on div "Shapes" at bounding box center [205, 561] width 27 height 8
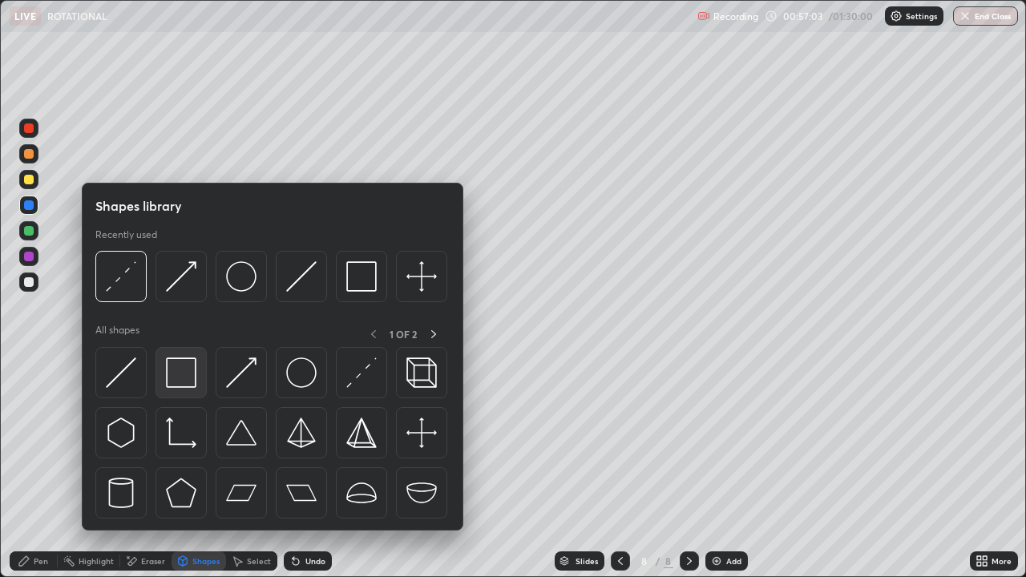
click at [185, 381] on img at bounding box center [181, 372] width 30 height 30
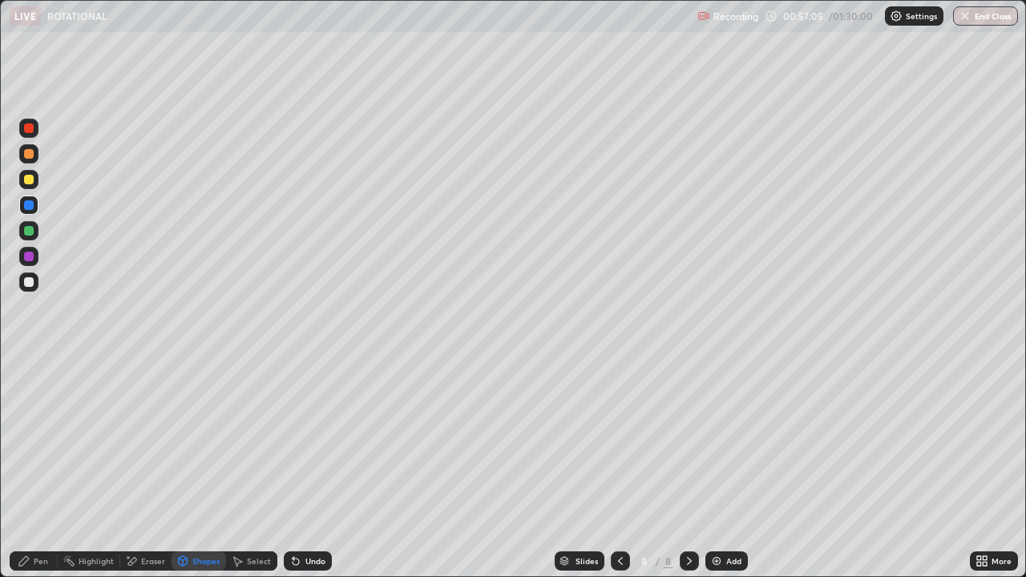
click at [31, 468] on div "Pen" at bounding box center [34, 560] width 48 height 19
click at [302, 468] on div "Undo" at bounding box center [308, 560] width 48 height 19
click at [30, 237] on div at bounding box center [28, 230] width 19 height 19
click at [248, 468] on div "Select" at bounding box center [259, 561] width 24 height 8
click at [154, 468] on div "Eraser" at bounding box center [153, 561] width 24 height 8
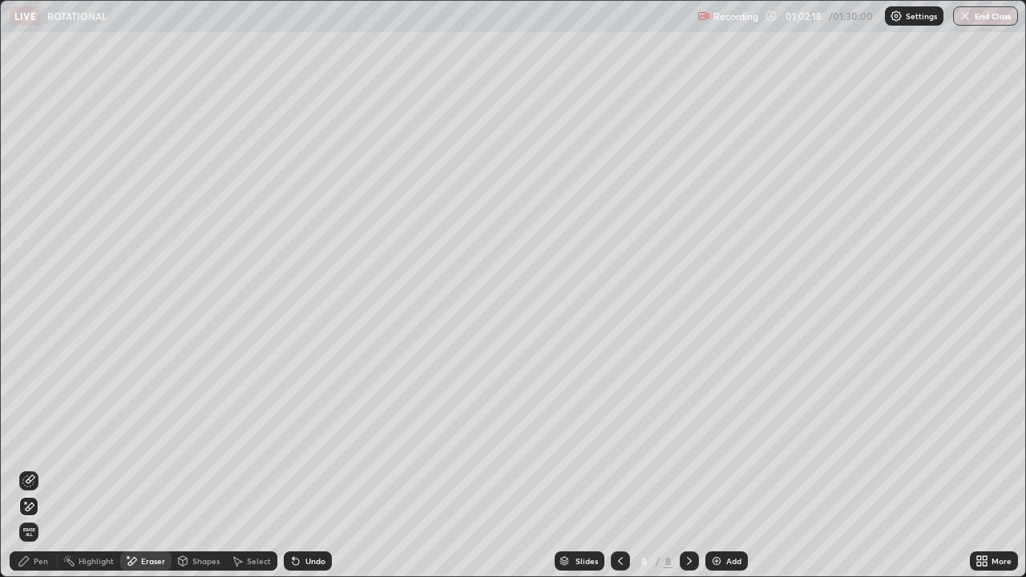
click at [315, 468] on div "Undo" at bounding box center [315, 561] width 20 height 8
click at [307, 468] on div "Undo" at bounding box center [308, 560] width 48 height 19
click at [256, 468] on div "Select" at bounding box center [259, 561] width 24 height 8
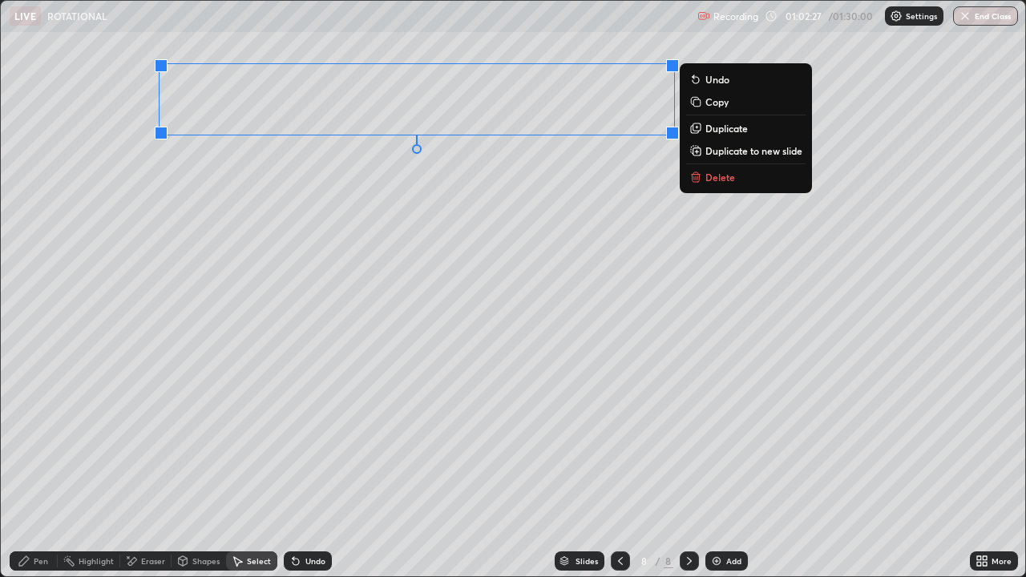
click at [398, 240] on div "0 ° Undo Copy Duplicate Duplicate to new slide Delete" at bounding box center [513, 289] width 1024 height 576
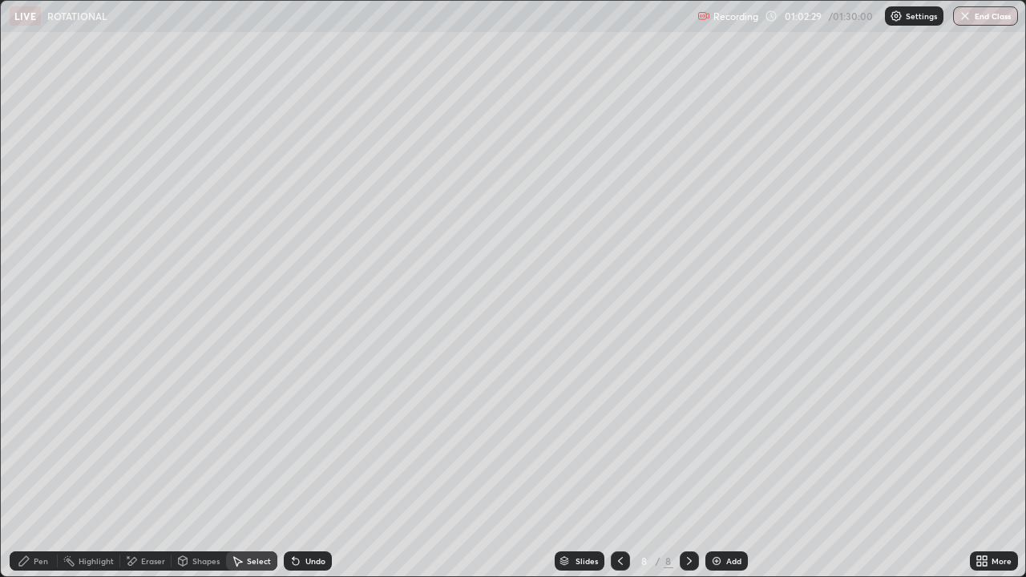
click at [35, 468] on div "Pen" at bounding box center [41, 561] width 14 height 8
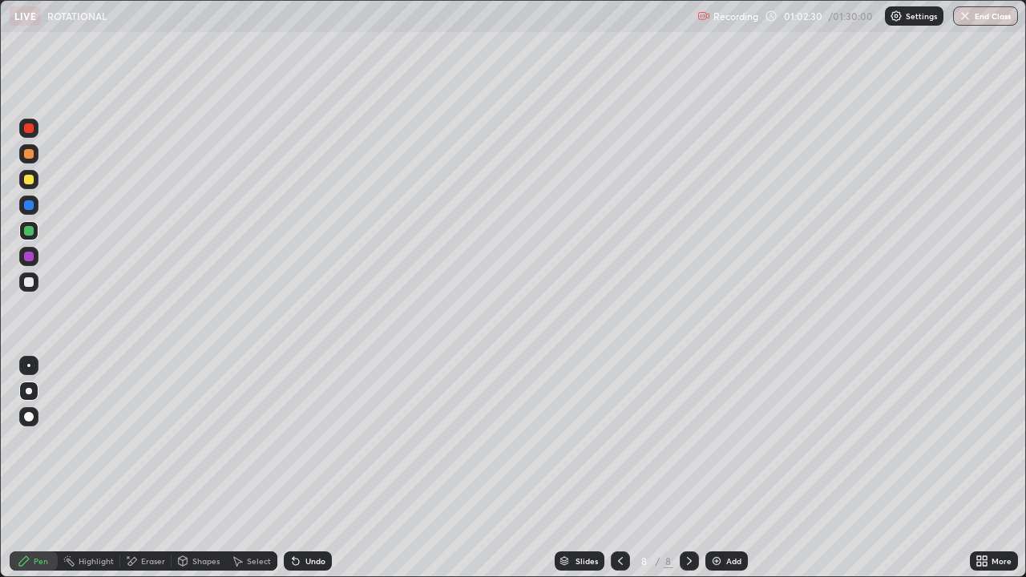
click at [190, 468] on div "Shapes" at bounding box center [199, 560] width 55 height 19
click at [151, 468] on div "Eraser" at bounding box center [153, 561] width 24 height 8
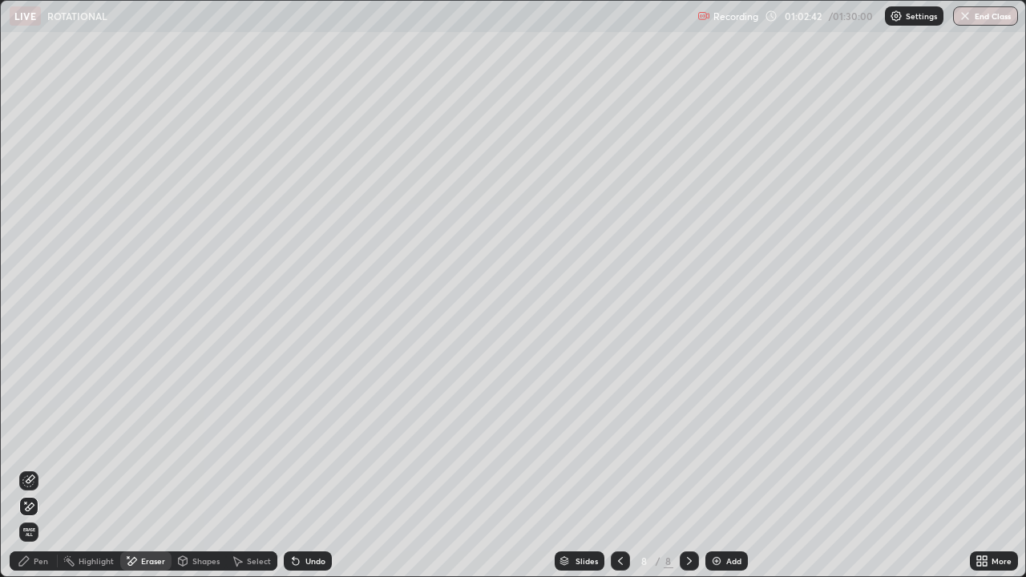
click at [42, 468] on div "Pen" at bounding box center [41, 561] width 14 height 8
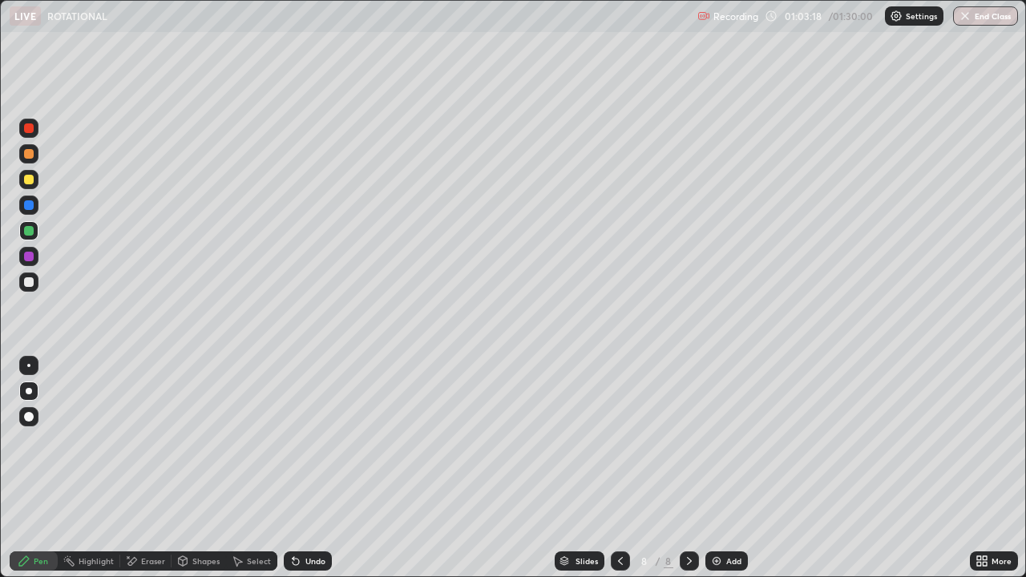
click at [29, 178] on div at bounding box center [29, 180] width 10 height 10
click at [205, 468] on div "Shapes" at bounding box center [205, 561] width 27 height 8
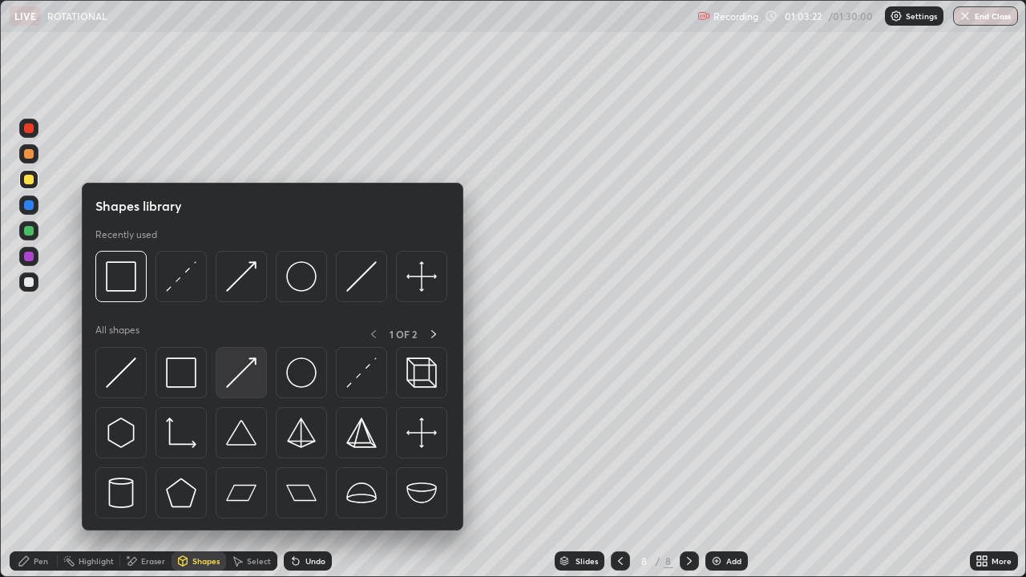
click at [248, 375] on img at bounding box center [241, 372] width 30 height 30
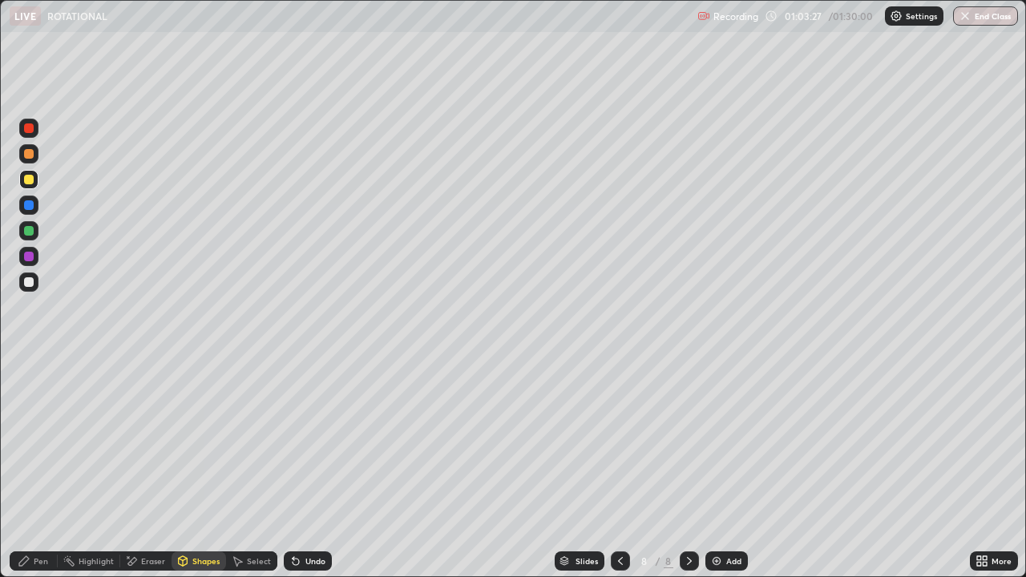
click at [309, 468] on div "Undo" at bounding box center [315, 561] width 20 height 8
click at [309, 468] on div "Undo" at bounding box center [308, 560] width 48 height 19
click at [42, 468] on div "Pen" at bounding box center [41, 561] width 14 height 8
click at [26, 255] on div at bounding box center [29, 257] width 10 height 10
click at [192, 468] on div "Shapes" at bounding box center [205, 561] width 27 height 8
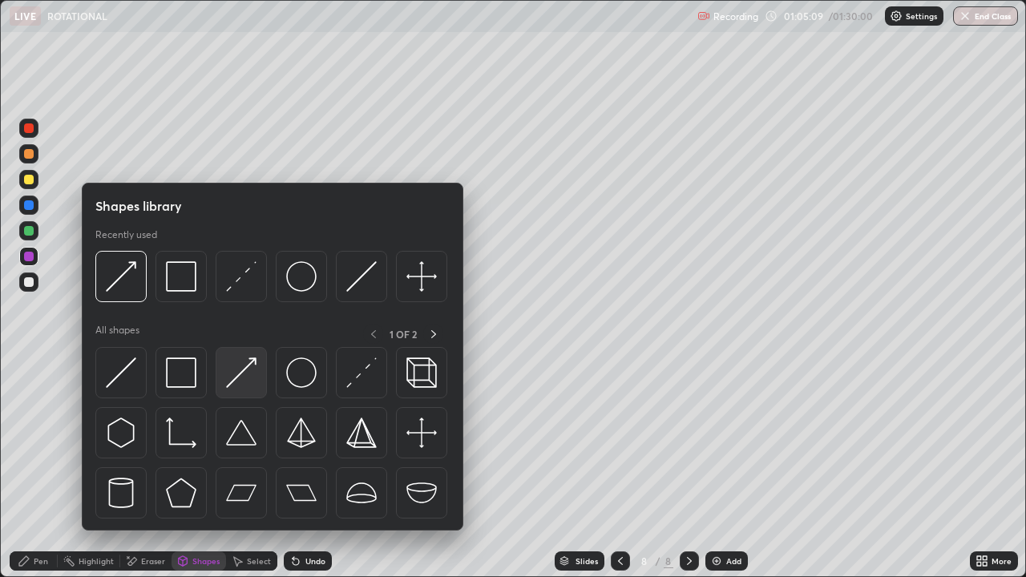
click at [231, 384] on img at bounding box center [241, 372] width 30 height 30
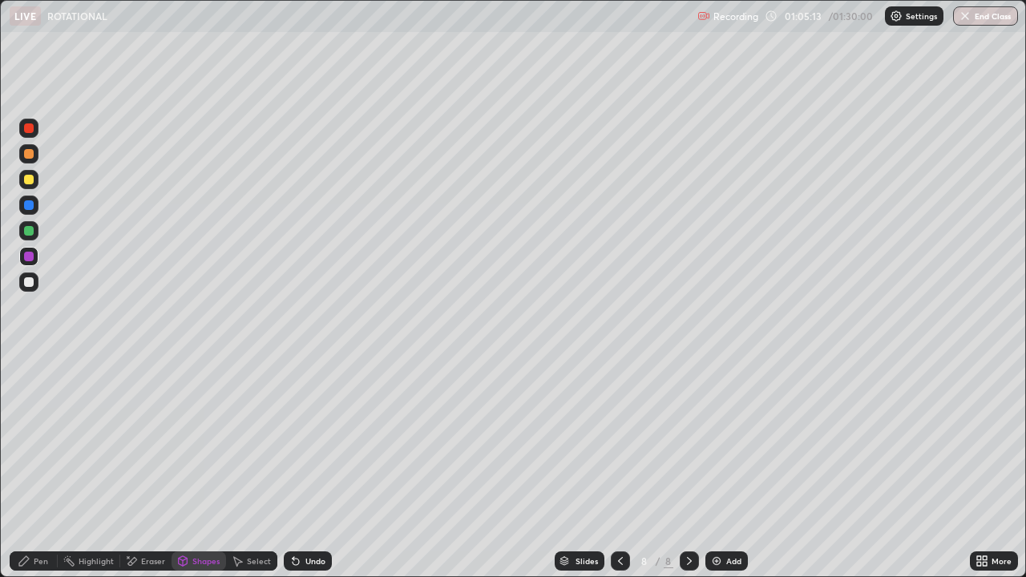
click at [41, 468] on div "Pen" at bounding box center [41, 561] width 14 height 8
click at [33, 233] on div at bounding box center [29, 231] width 10 height 10
click at [250, 468] on div "Select" at bounding box center [259, 561] width 24 height 8
click at [208, 468] on div "Shapes" at bounding box center [205, 561] width 27 height 8
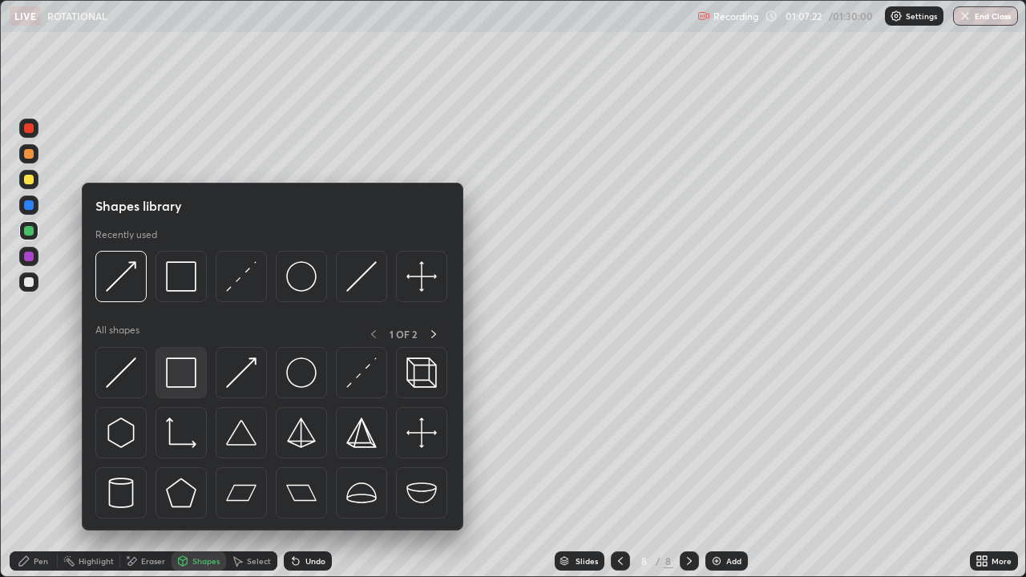
click at [186, 374] on img at bounding box center [181, 372] width 30 height 30
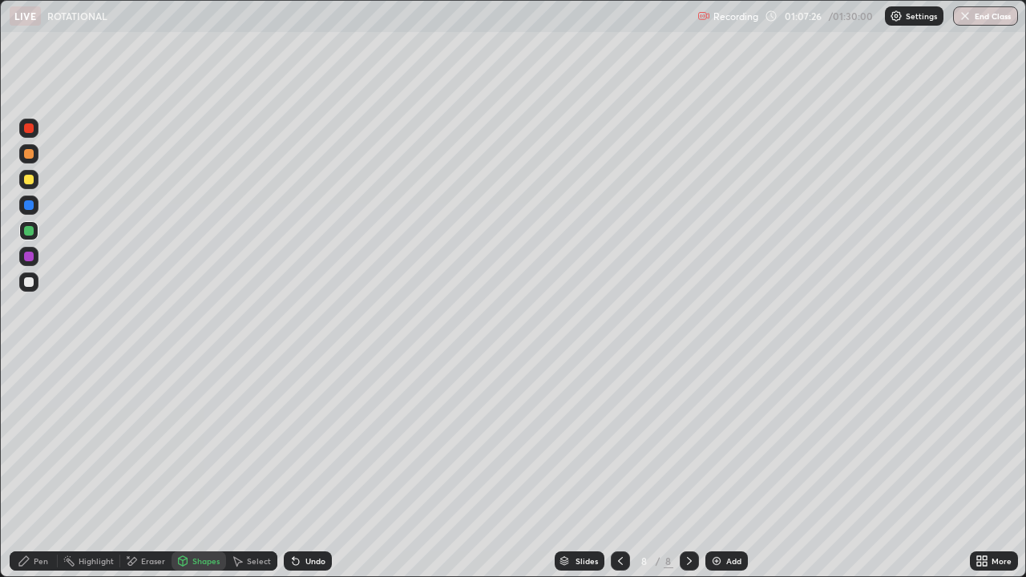
click at [33, 289] on div at bounding box center [28, 282] width 19 height 19
click at [193, 468] on div "Shapes" at bounding box center [205, 561] width 27 height 8
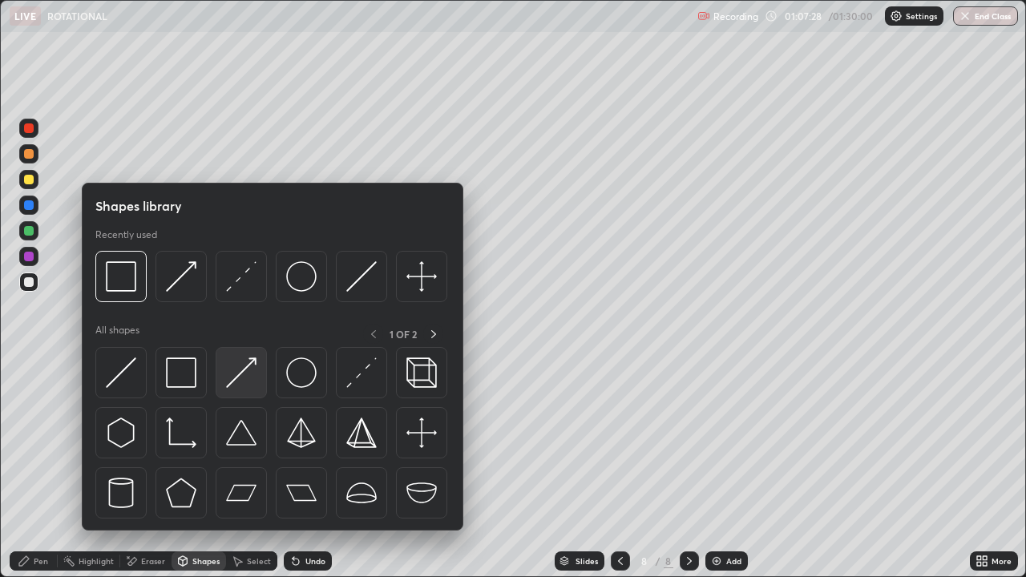
click at [239, 381] on img at bounding box center [241, 372] width 30 height 30
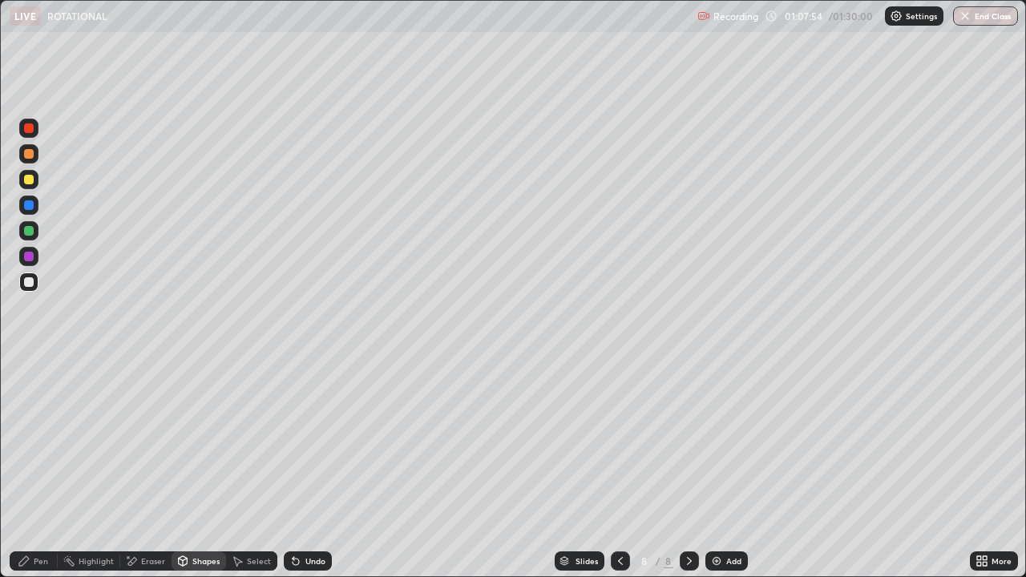
click at [41, 468] on div "Pen" at bounding box center [41, 561] width 14 height 8
click at [144, 468] on div "Eraser" at bounding box center [145, 560] width 51 height 19
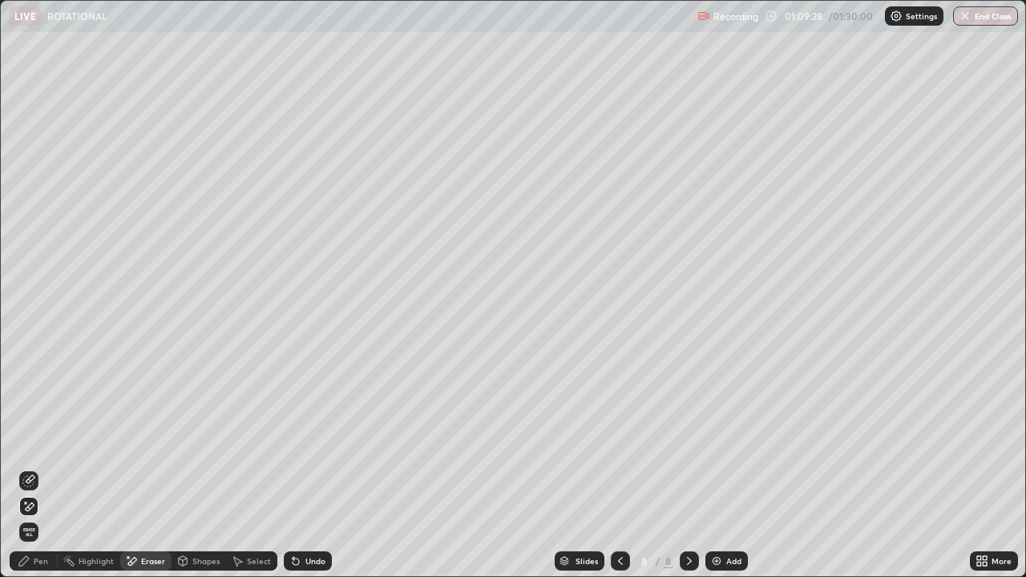
click at [28, 468] on icon at bounding box center [24, 561] width 13 height 13
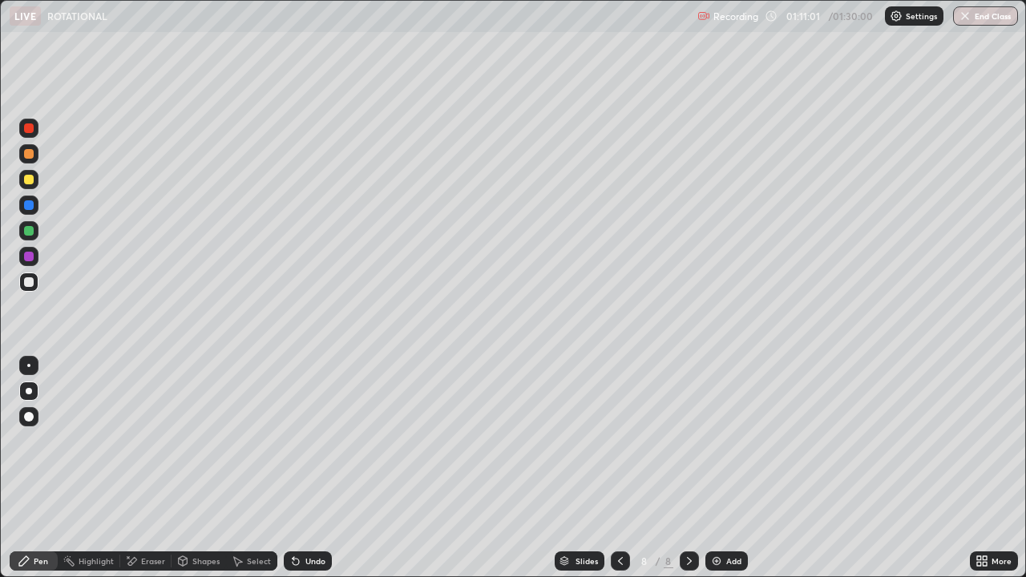
click at [265, 468] on div "Select" at bounding box center [259, 561] width 24 height 8
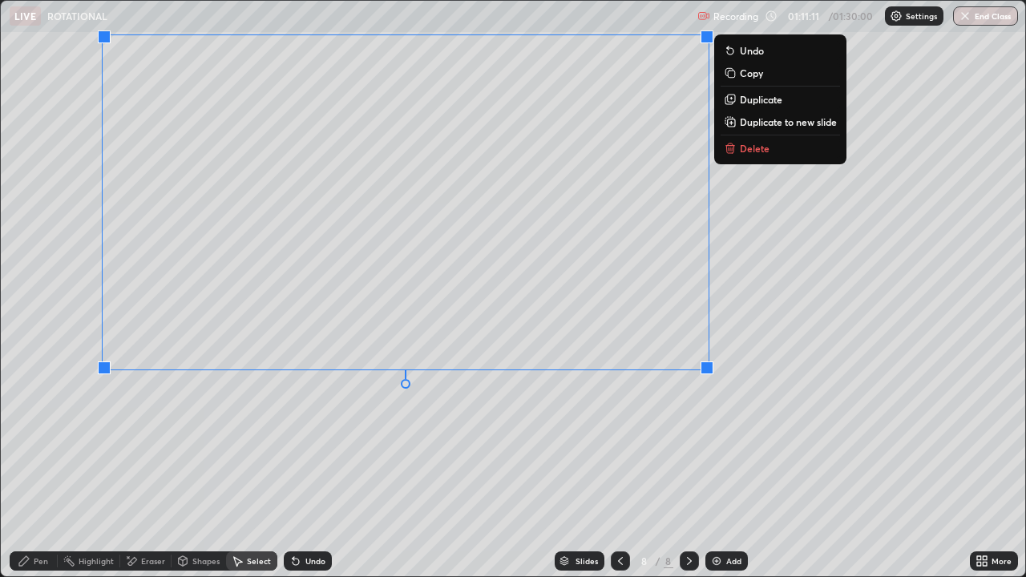
click at [396, 422] on div "0 ° Undo Copy Duplicate Duplicate to new slide Delete" at bounding box center [513, 289] width 1024 height 576
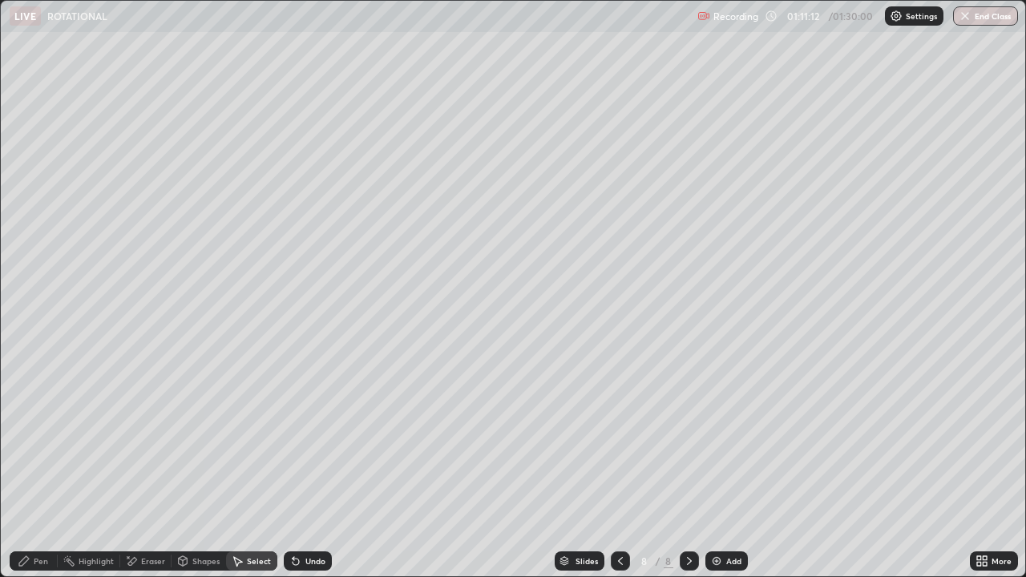
click at [28, 468] on icon at bounding box center [24, 561] width 13 height 13
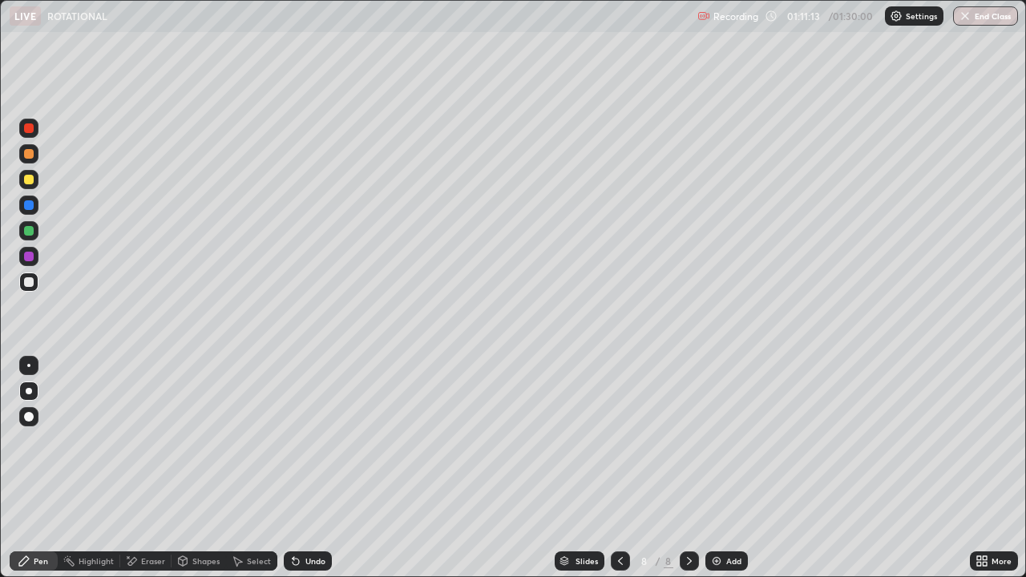
click at [31, 289] on div at bounding box center [28, 282] width 19 height 19
click at [204, 468] on div "Shapes" at bounding box center [205, 561] width 27 height 8
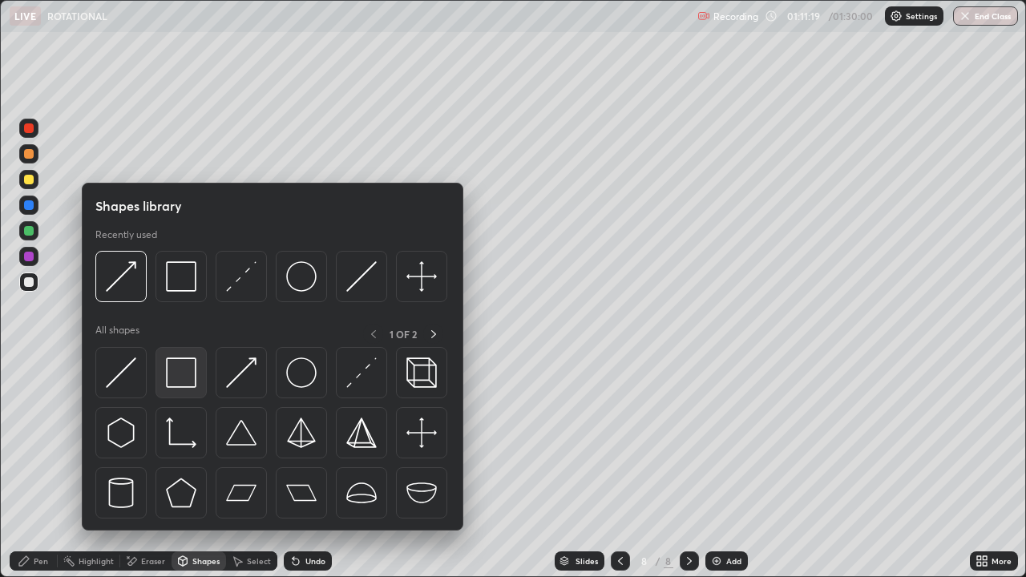
click at [192, 378] on img at bounding box center [181, 372] width 30 height 30
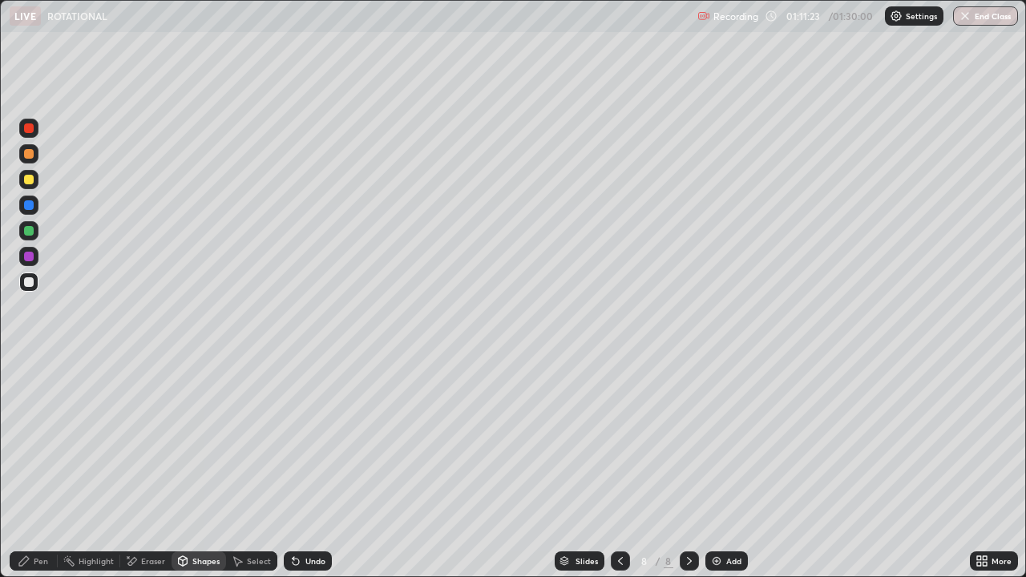
click at [41, 468] on div "Pen" at bounding box center [34, 560] width 48 height 19
click at [30, 256] on div at bounding box center [29, 257] width 10 height 10
click at [155, 468] on div "Eraser" at bounding box center [153, 561] width 24 height 8
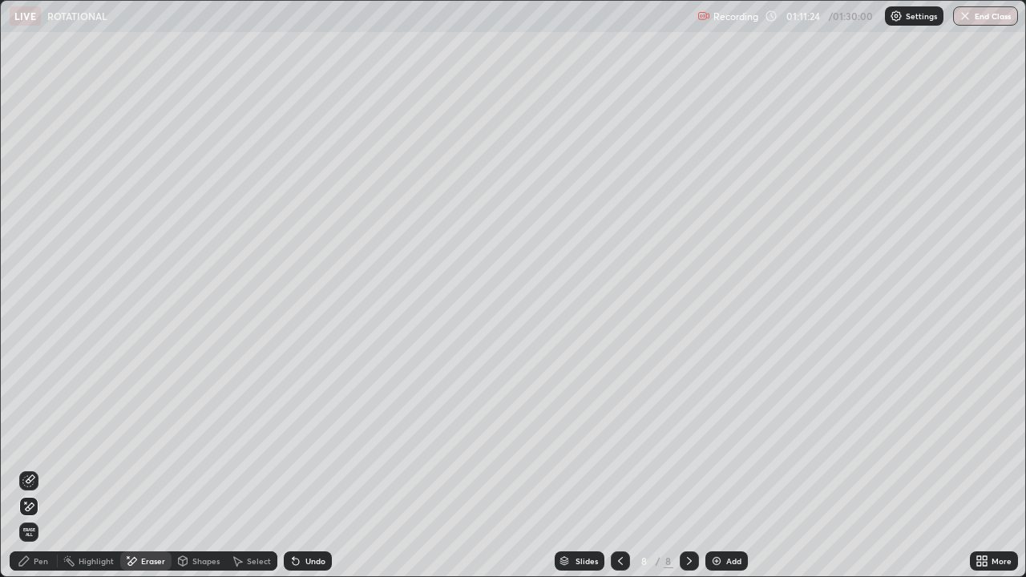
click at [197, 468] on div "Shapes" at bounding box center [205, 561] width 27 height 8
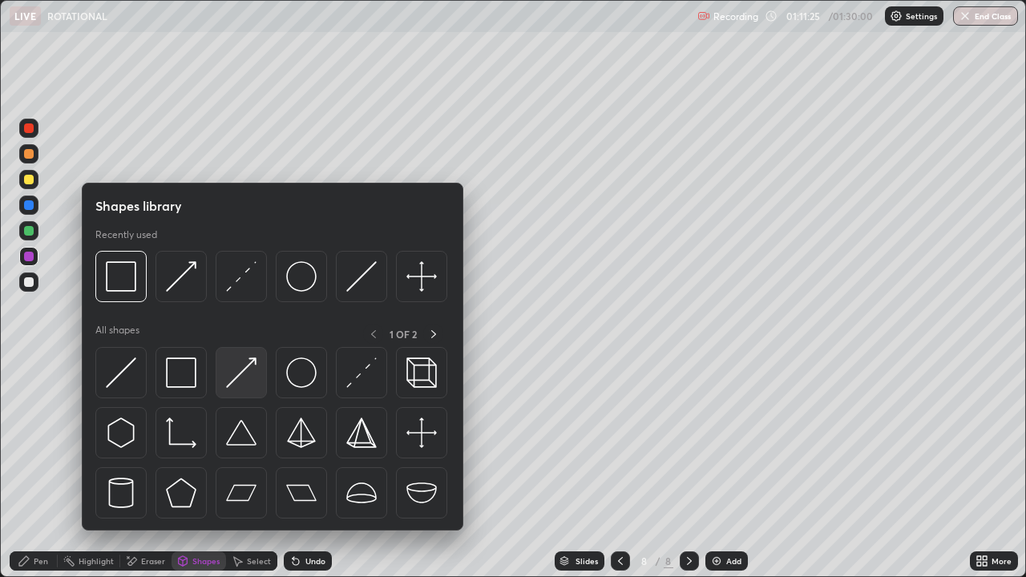
click at [238, 373] on img at bounding box center [241, 372] width 30 height 30
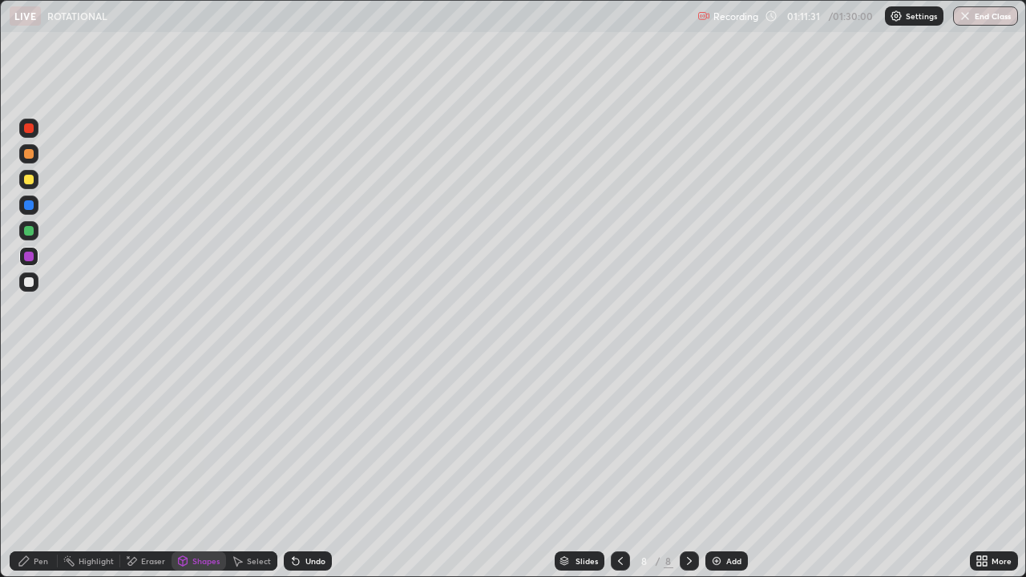
click at [39, 468] on div "Pen" at bounding box center [41, 561] width 14 height 8
click at [191, 468] on div "Shapes" at bounding box center [199, 560] width 55 height 19
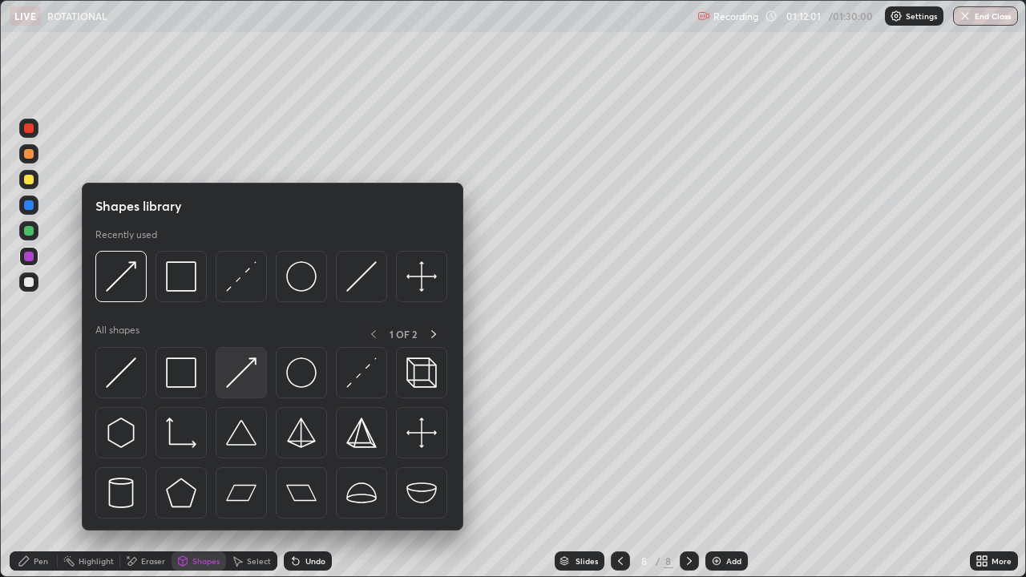
click at [232, 370] on img at bounding box center [241, 372] width 30 height 30
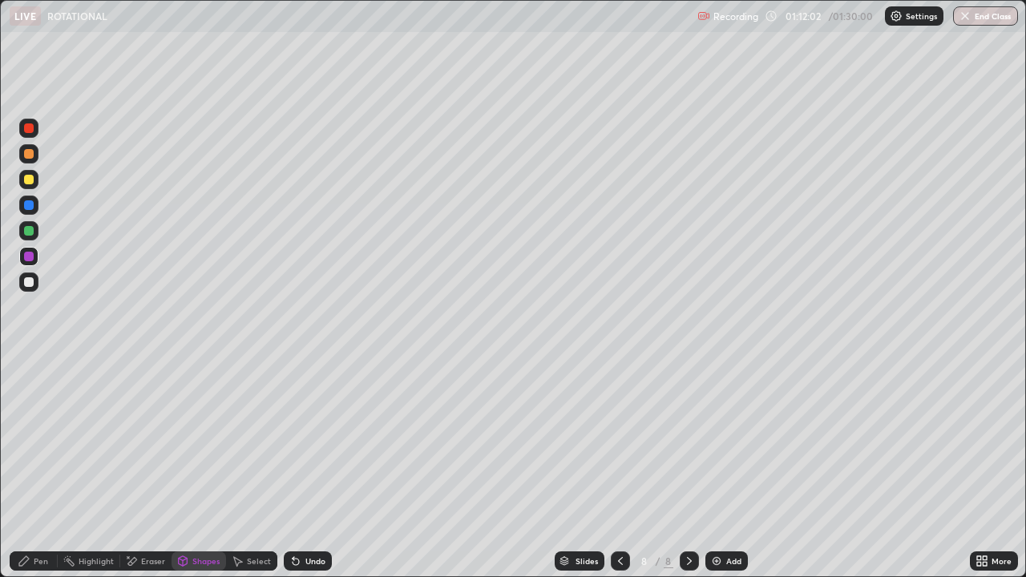
click at [24, 228] on div at bounding box center [29, 231] width 10 height 10
click at [37, 468] on div "Pen" at bounding box center [41, 561] width 14 height 8
click at [619, 468] on icon at bounding box center [620, 561] width 13 height 13
click at [616, 468] on div at bounding box center [620, 560] width 19 height 19
click at [298, 468] on icon at bounding box center [295, 561] width 13 height 13
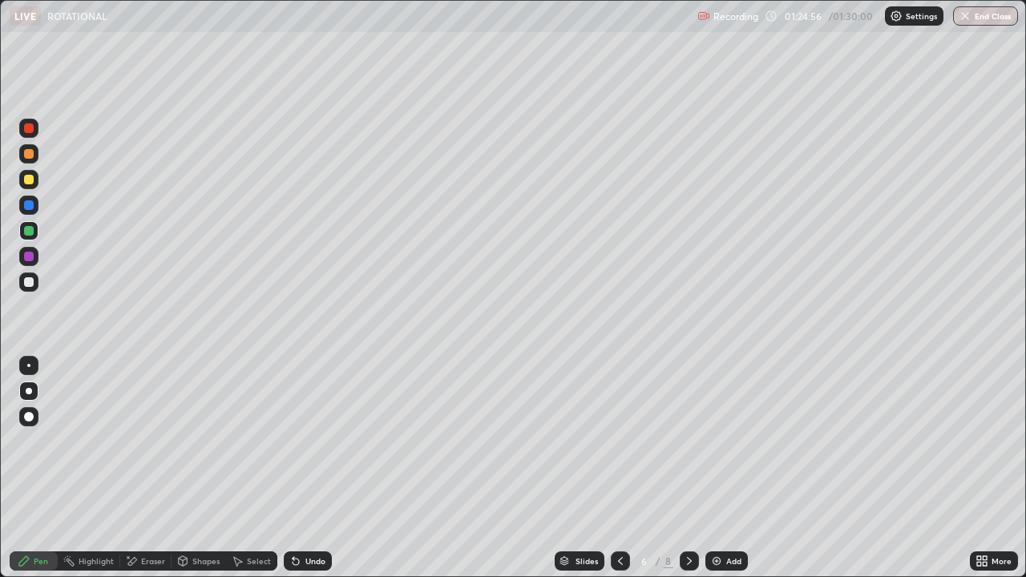
click at [301, 468] on div "Undo" at bounding box center [308, 560] width 48 height 19
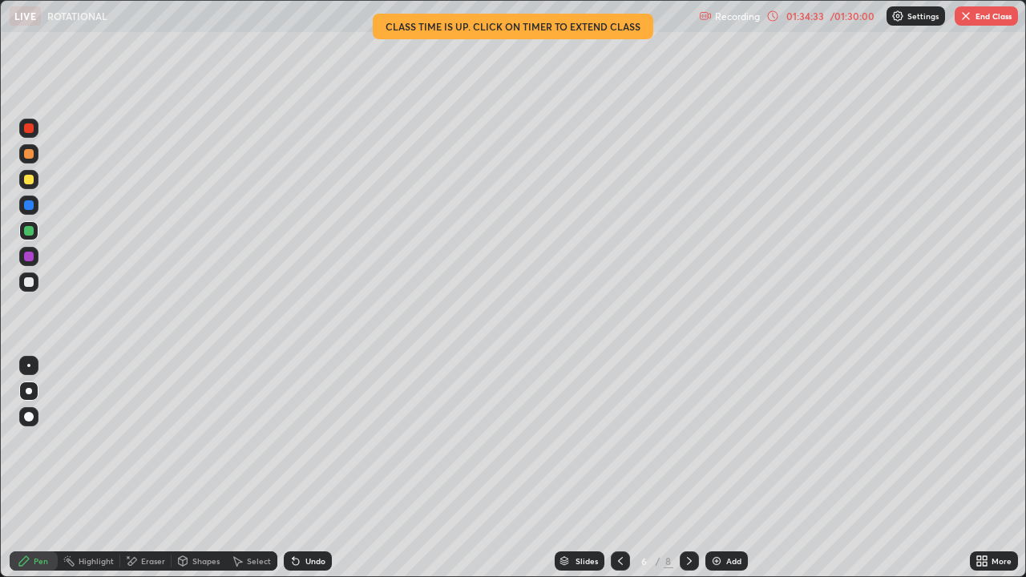
click at [977, 22] on button "End Class" at bounding box center [986, 15] width 63 height 19
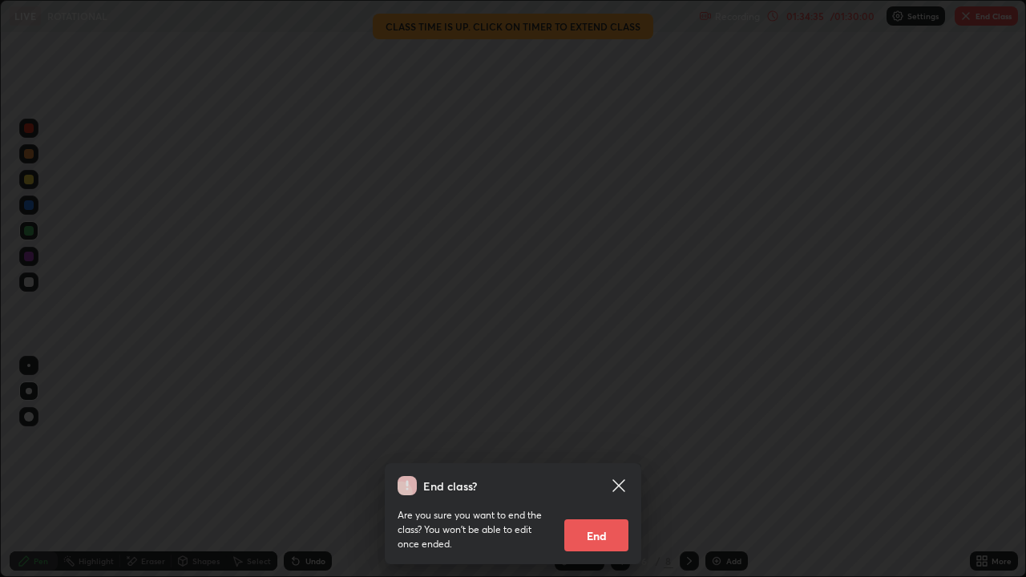
click at [611, 468] on button "End" at bounding box center [596, 535] width 64 height 32
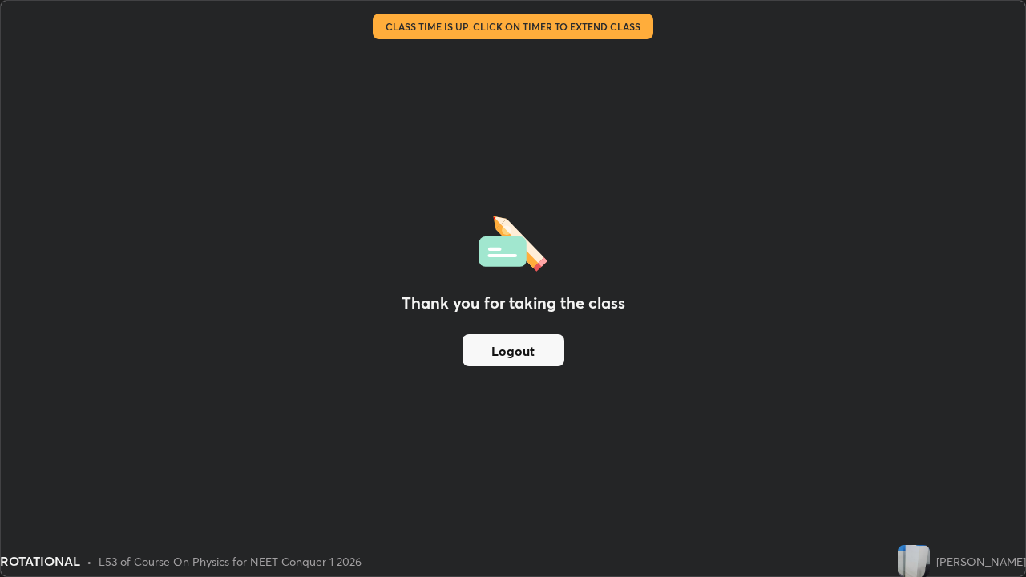
click at [770, 211] on div "Thank you for taking the class Logout" at bounding box center [513, 289] width 1024 height 576
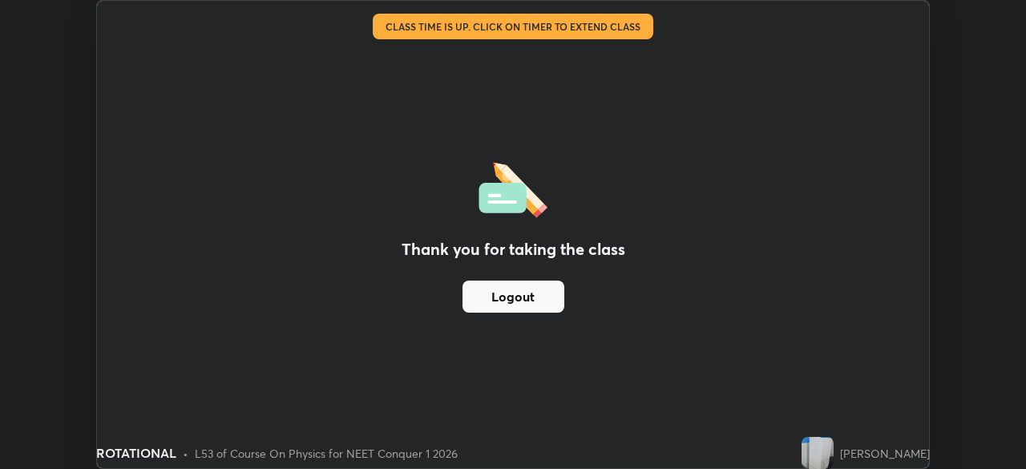
scroll to position [79686, 79129]
